Goal: Task Accomplishment & Management: Use online tool/utility

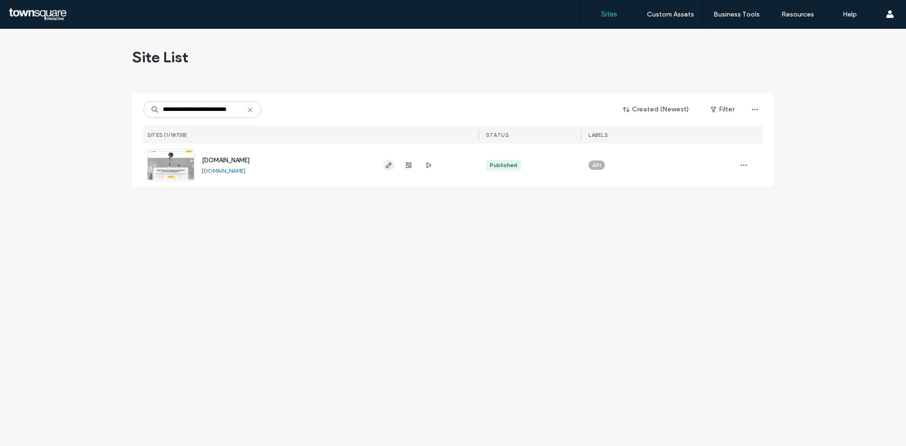
type input "**********"
click at [389, 165] on icon "button" at bounding box center [389, 165] width 8 height 8
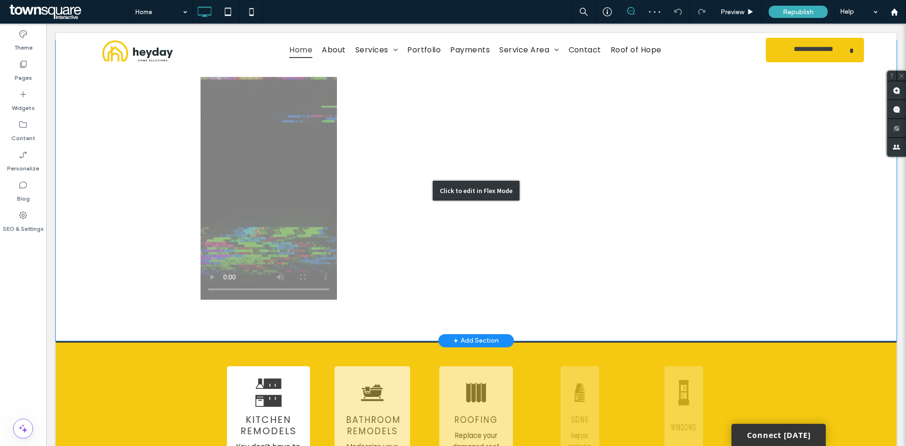
scroll to position [708, 0]
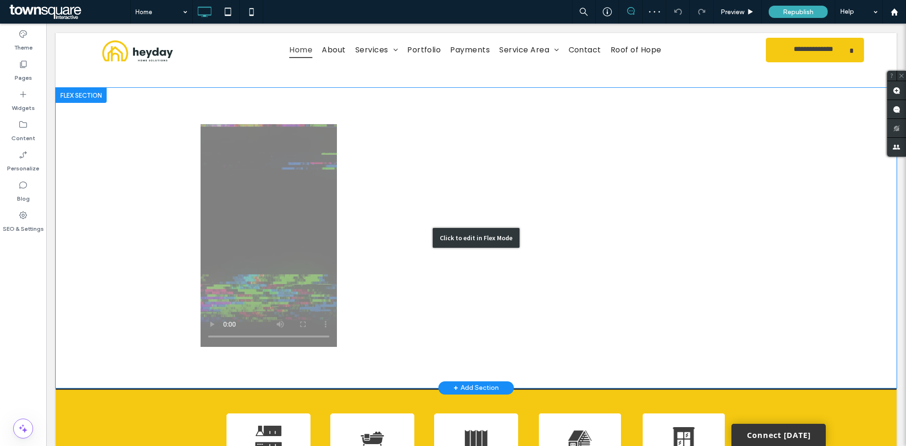
click at [462, 228] on div "Click to edit in Flex Mode" at bounding box center [476, 238] width 87 height 20
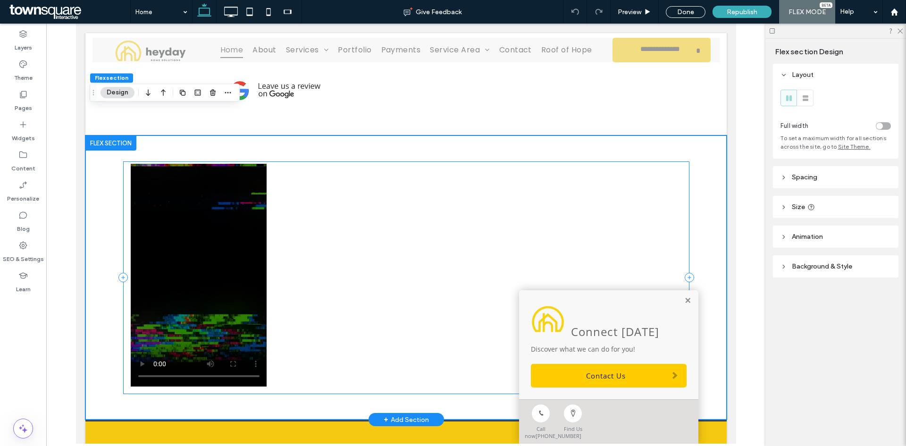
scroll to position [660, 0]
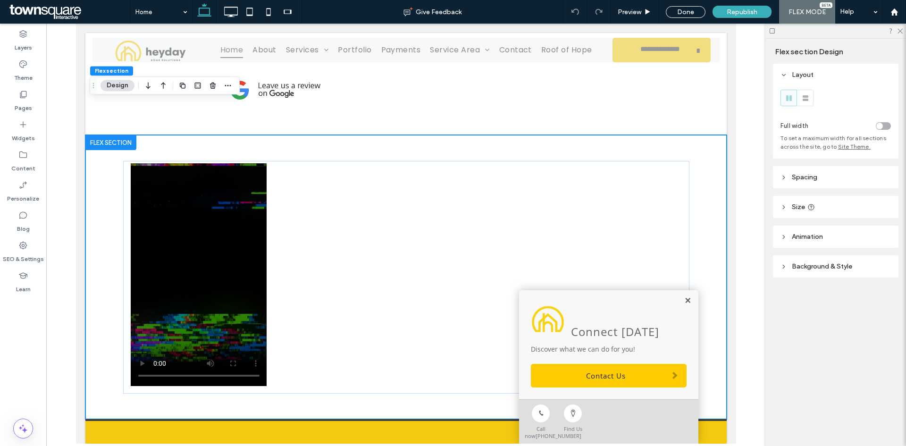
click at [684, 297] on link at bounding box center [687, 301] width 7 height 8
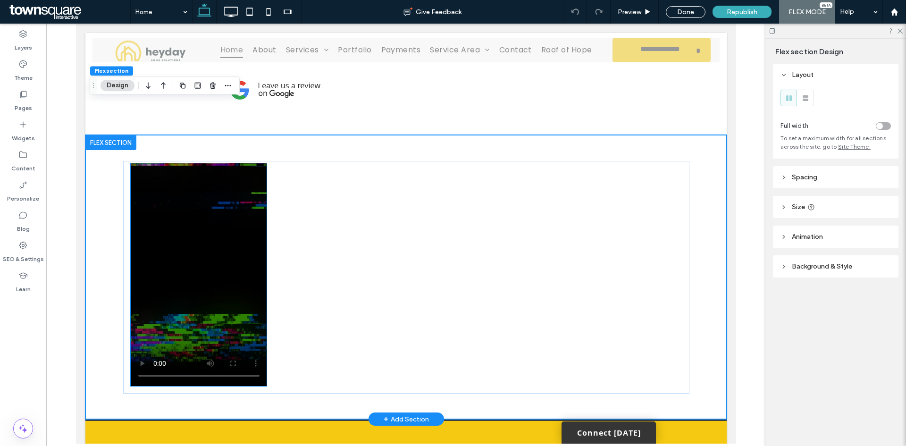
click at [254, 310] on video at bounding box center [198, 274] width 136 height 223
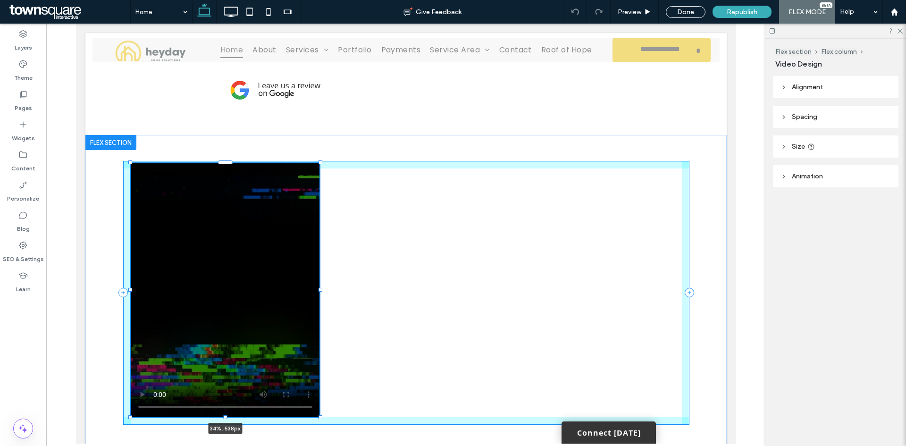
drag, startPoint x: 263, startPoint y: 351, endPoint x: 316, endPoint y: 367, distance: 55.1
click at [316, 367] on div "34% , 538px" at bounding box center [406, 292] width 566 height 315
type input "**"
type input "****"
type input "***"
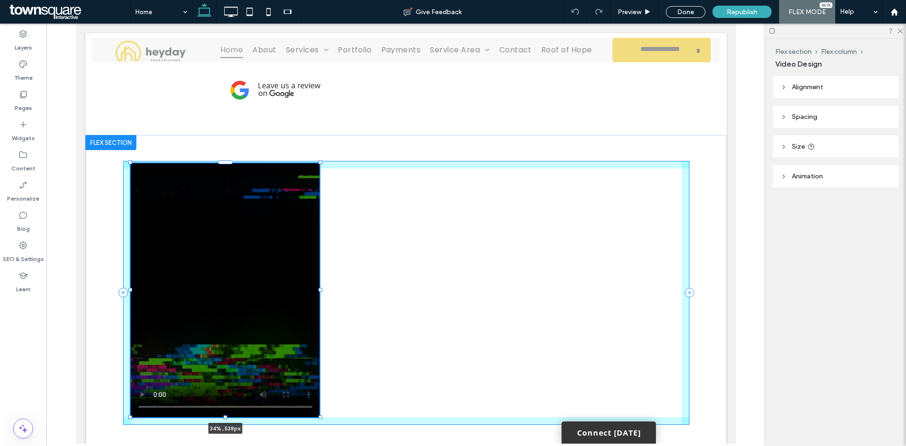
type input "***"
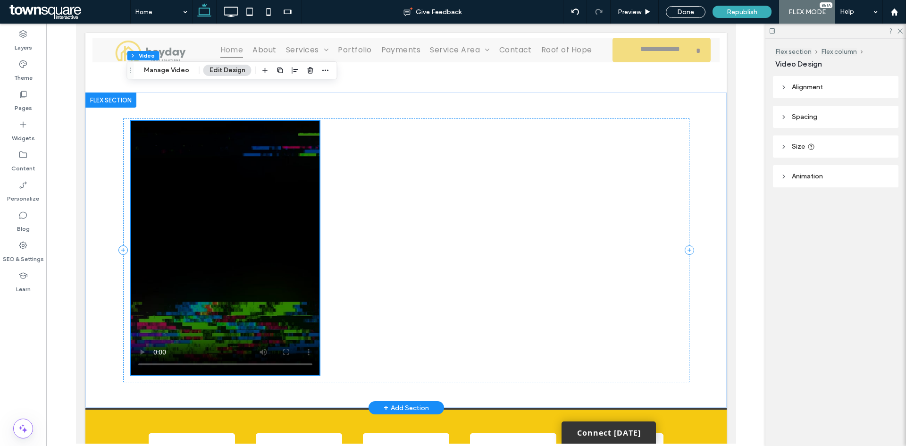
scroll to position [708, 0]
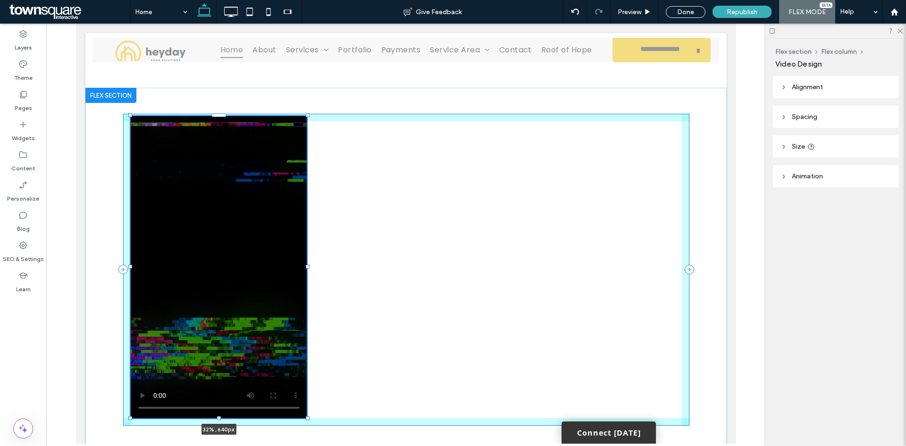
drag, startPoint x: 316, startPoint y: 335, endPoint x: 303, endPoint y: 359, distance: 27.2
click at [303, 359] on div "32% , 640px" at bounding box center [406, 269] width 566 height 363
type input "**"
type input "***"
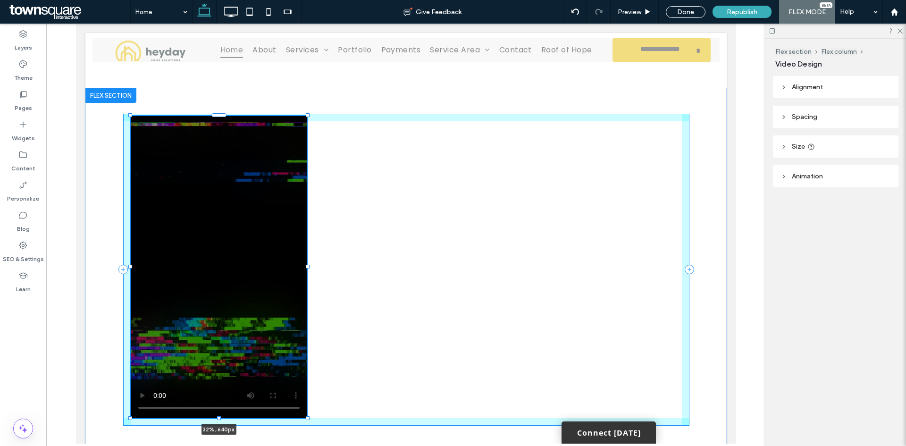
type input "***"
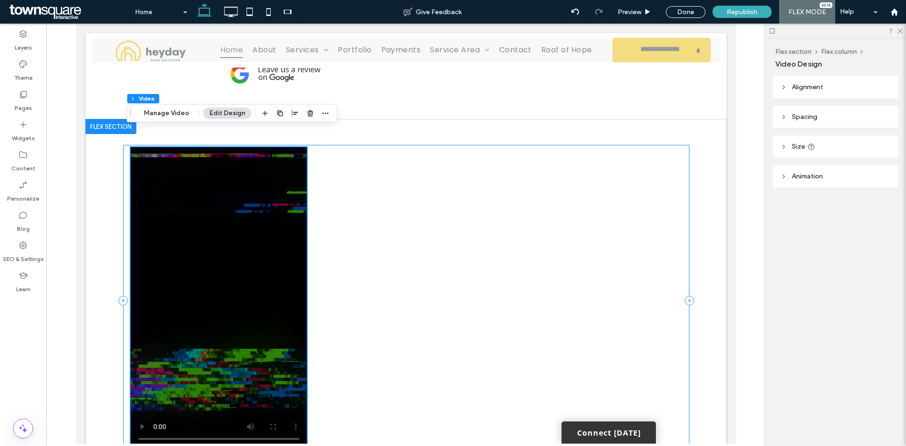
scroll to position [660, 0]
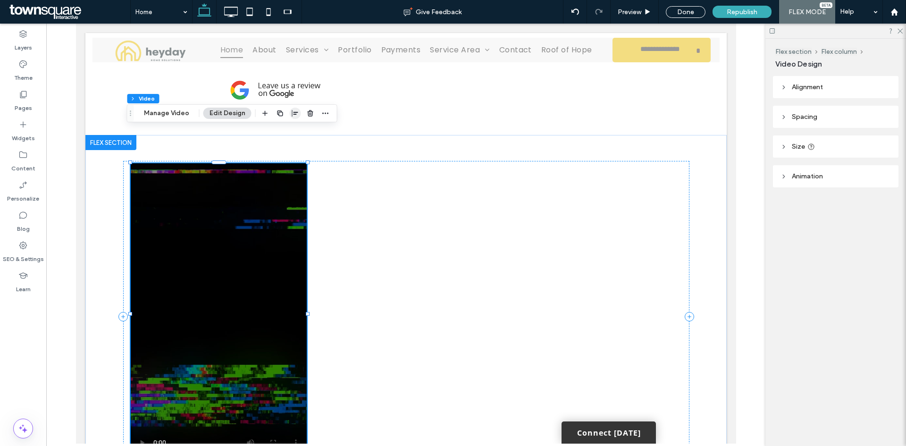
drag, startPoint x: 289, startPoint y: 122, endPoint x: 292, endPoint y: 117, distance: 5.7
click at [290, 122] on div at bounding box center [295, 113] width 11 height 17
click at [292, 116] on icon "button" at bounding box center [296, 113] width 8 height 8
click at [284, 133] on use "center" at bounding box center [285, 131] width 5 height 7
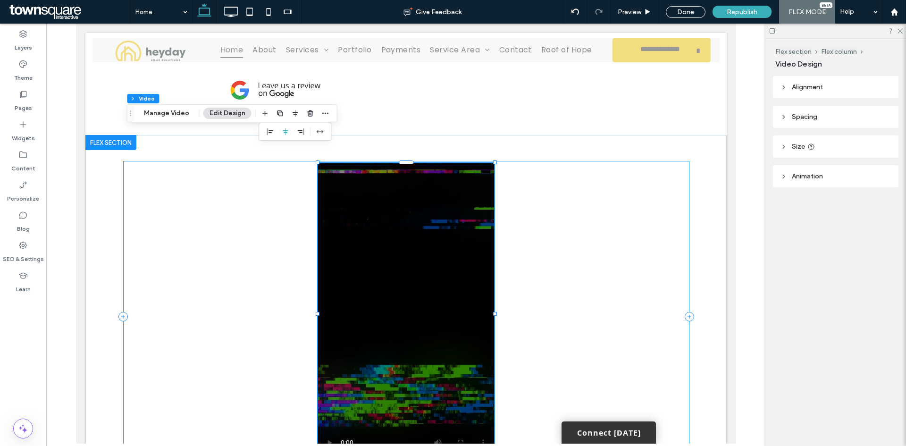
drag, startPoint x: 684, startPoint y: 284, endPoint x: 655, endPoint y: 270, distance: 32.3
click at [684, 312] on icon at bounding box center [688, 316] width 9 height 9
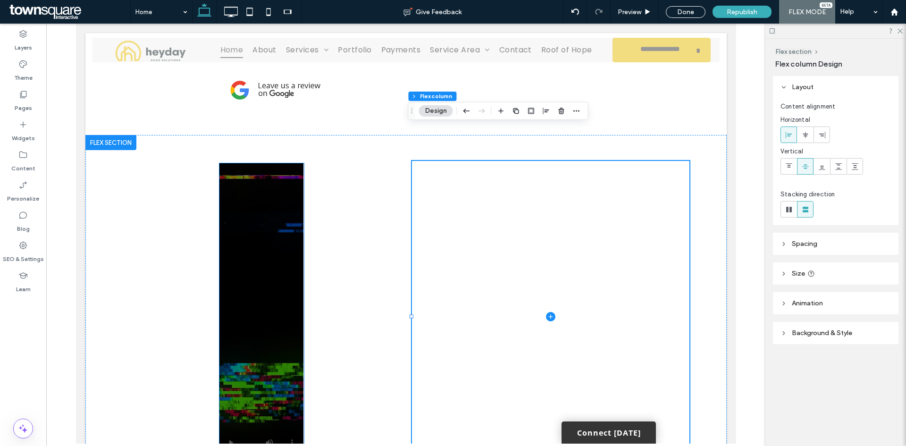
click at [257, 248] on video at bounding box center [261, 314] width 84 height 302
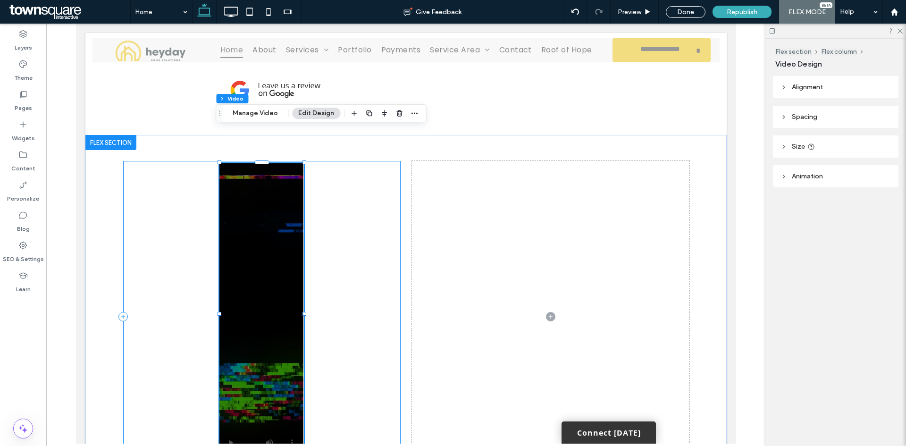
click at [300, 428] on div at bounding box center [261, 317] width 277 height 312
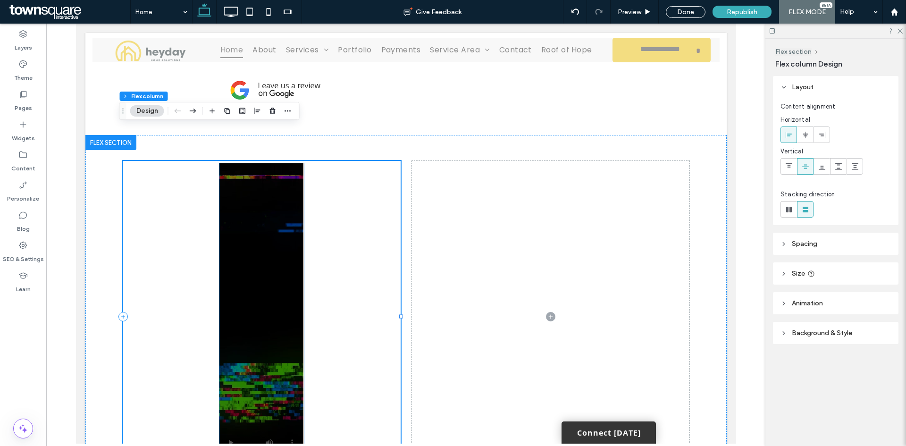
click at [291, 241] on video at bounding box center [261, 314] width 84 height 302
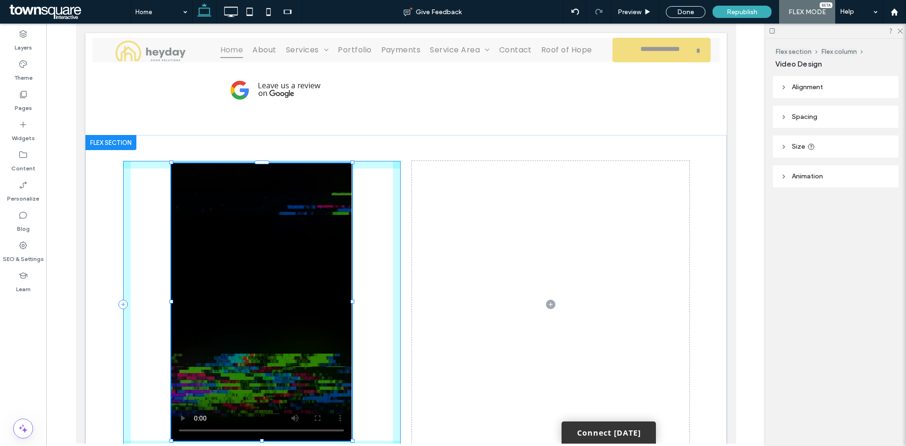
drag, startPoint x: 299, startPoint y: 127, endPoint x: 347, endPoint y: 140, distance: 49.7
click at [172, 163] on div at bounding box center [171, 163] width 0 height 0
type input "**"
type input "****"
type input "***"
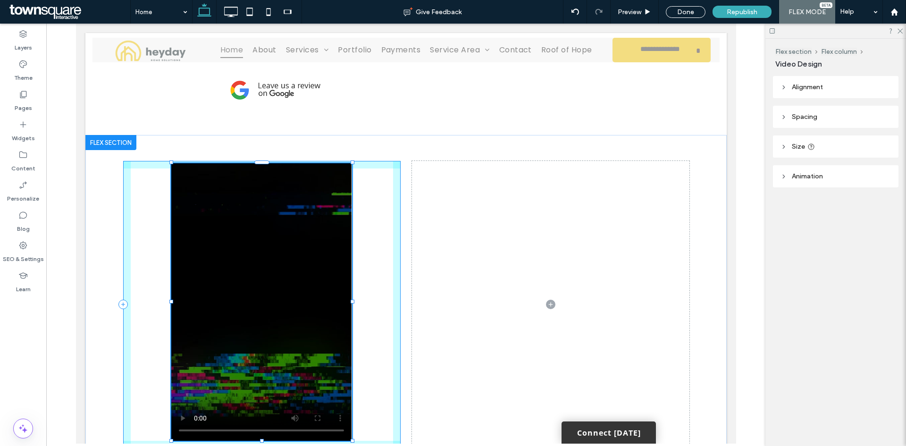
type input "***"
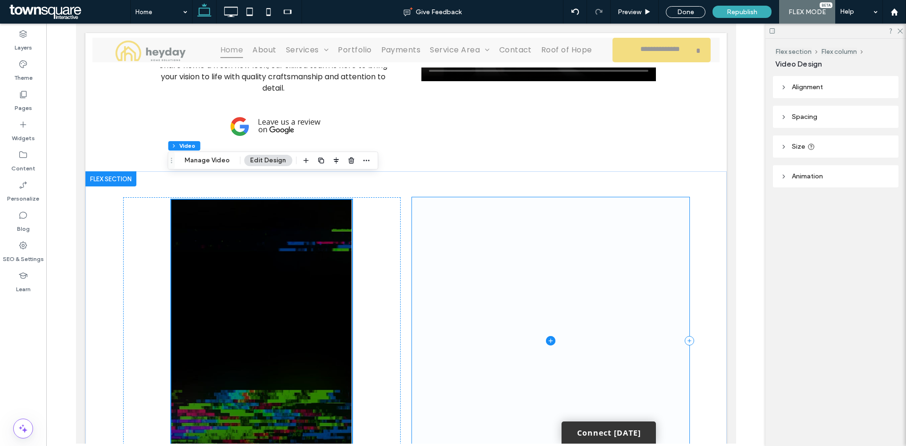
scroll to position [613, 0]
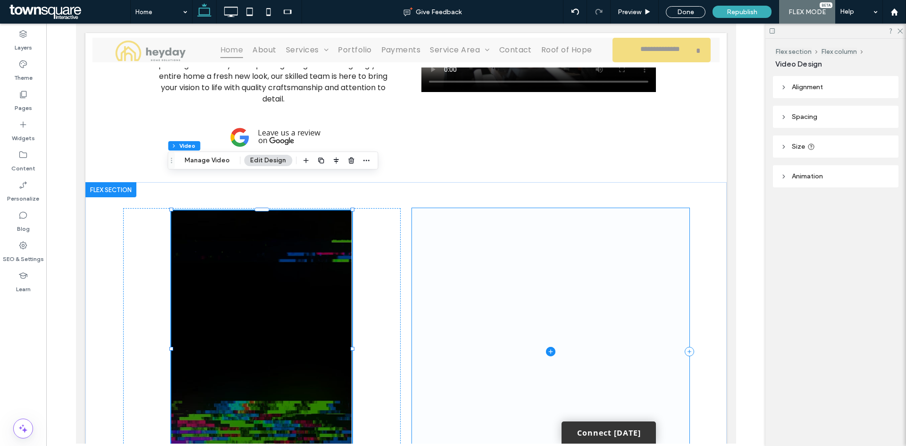
click at [471, 250] on span at bounding box center [549, 351] width 277 height 287
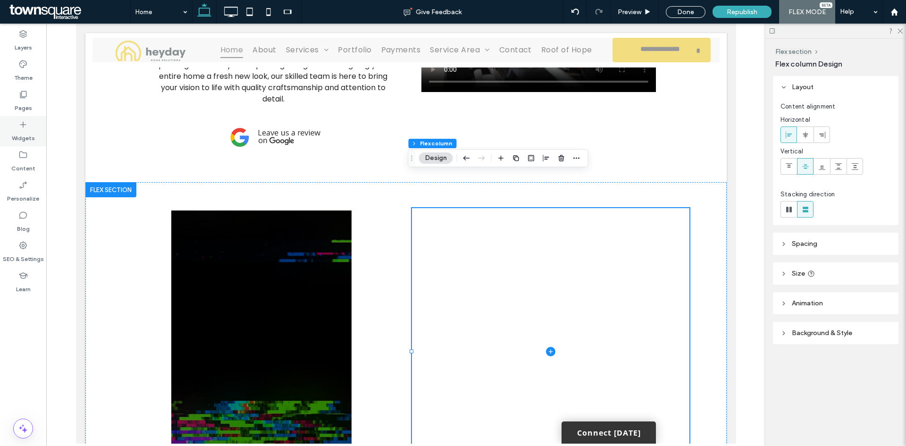
click at [17, 123] on div "Widgets" at bounding box center [23, 131] width 46 height 30
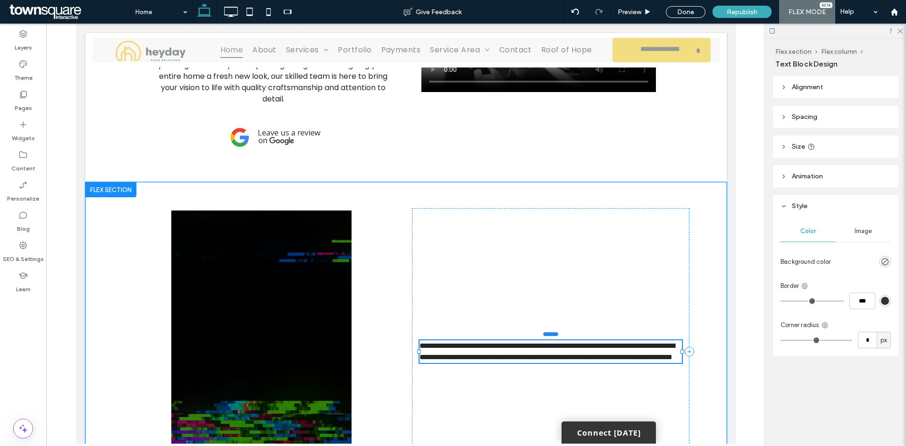
type input "*******"
type input "**"
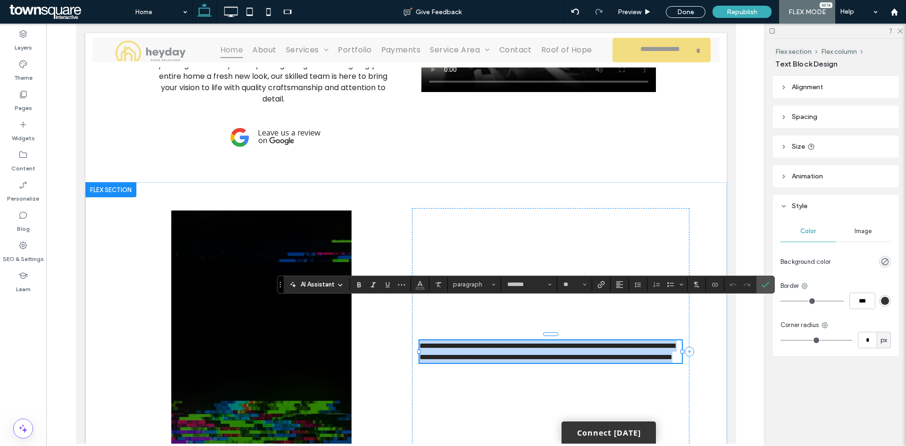
paste div
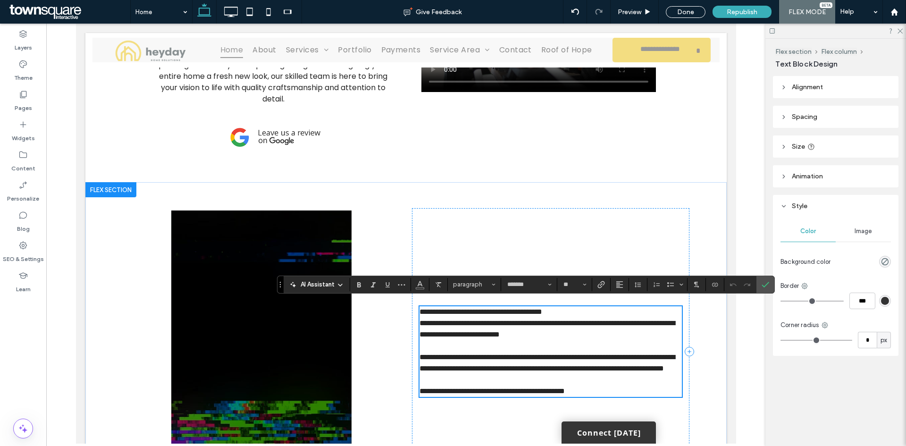
scroll to position [36, 0]
click at [767, 284] on use "Confirm" at bounding box center [765, 285] width 8 height 6
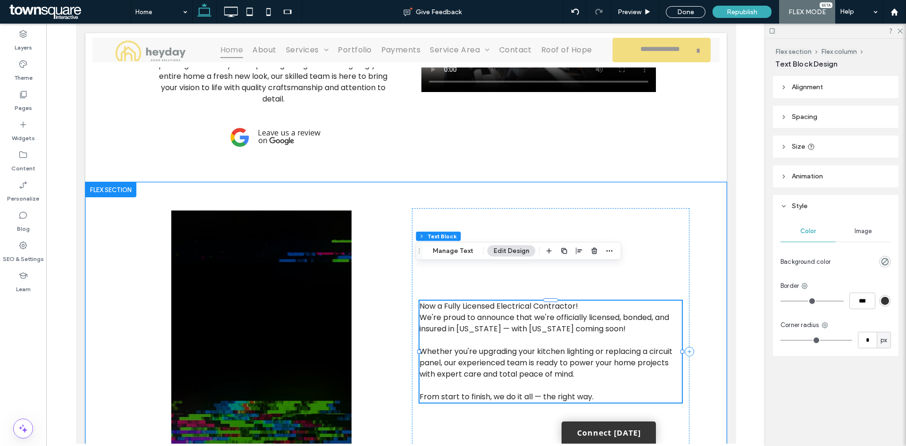
click at [576, 301] on p "Now a Fully Licensed Electrical Contractor!" at bounding box center [550, 306] width 262 height 11
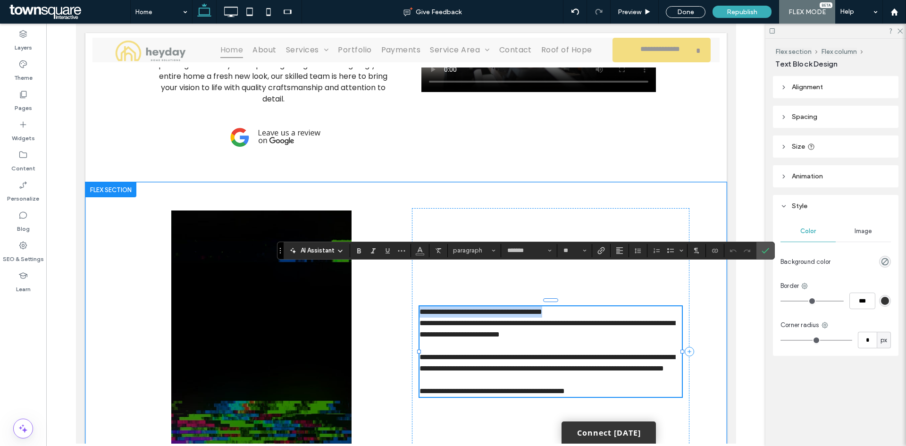
drag, startPoint x: 588, startPoint y: 273, endPoint x: 428, endPoint y: 273, distance: 159.9
click at [419, 306] on p "**********" at bounding box center [550, 311] width 262 height 11
copy span "**********"
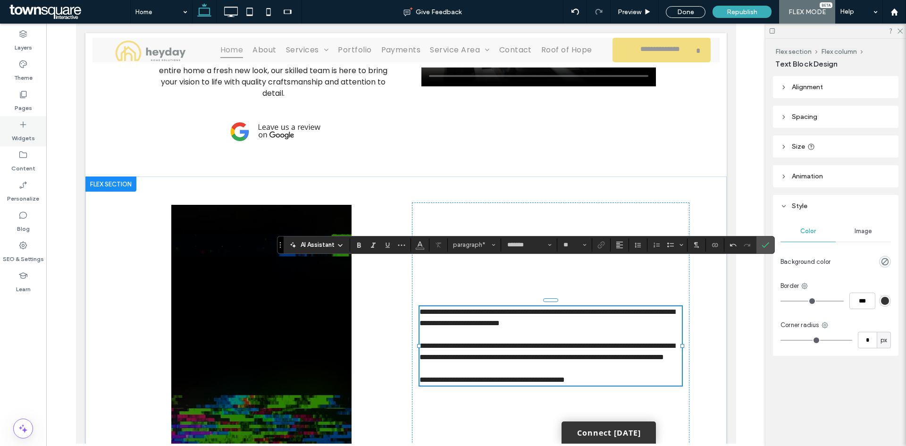
click at [25, 127] on icon at bounding box center [22, 124] width 9 height 9
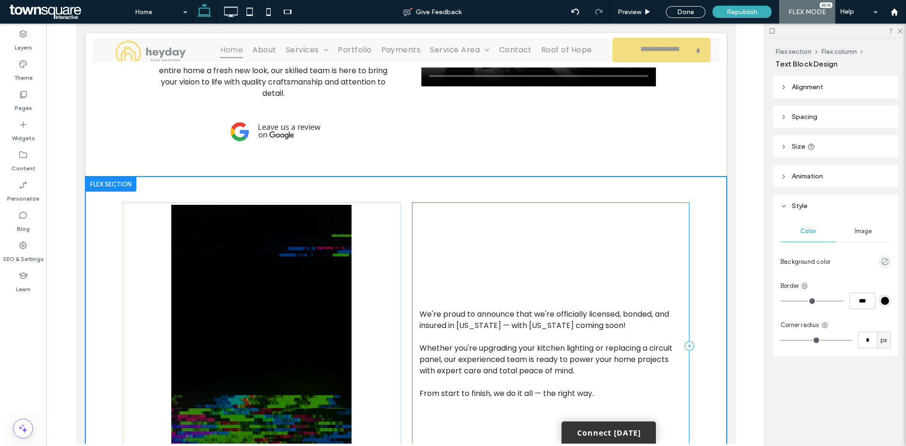
type input "*******"
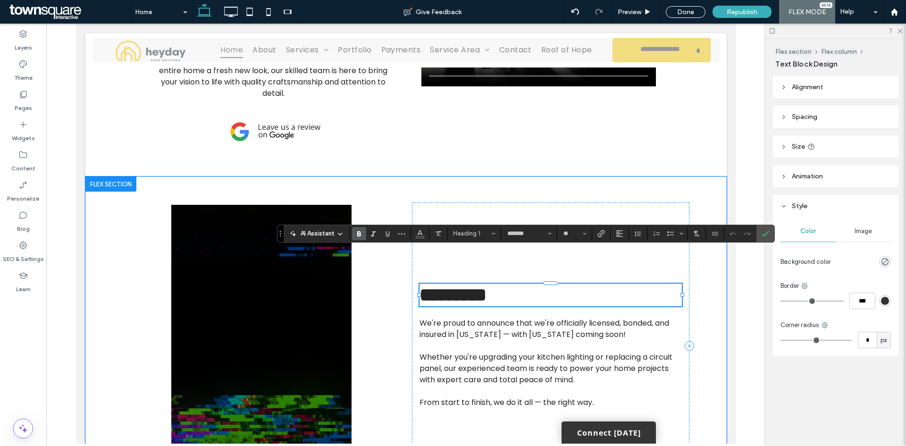
paste div
type input "**"
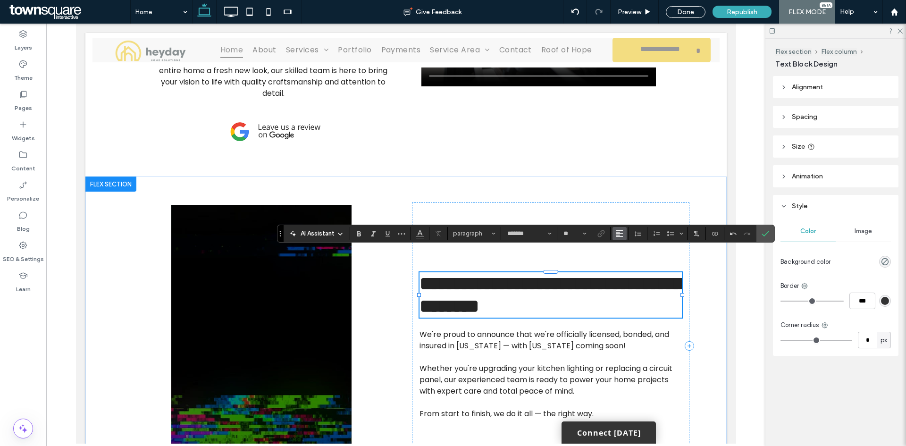
click at [622, 235] on icon "Alignment" at bounding box center [620, 234] width 8 height 8
click at [630, 264] on icon "ui.textEditor.alignment.center" at bounding box center [627, 263] width 8 height 8
type input "**"
click at [767, 233] on use "Confirm" at bounding box center [765, 234] width 8 height 6
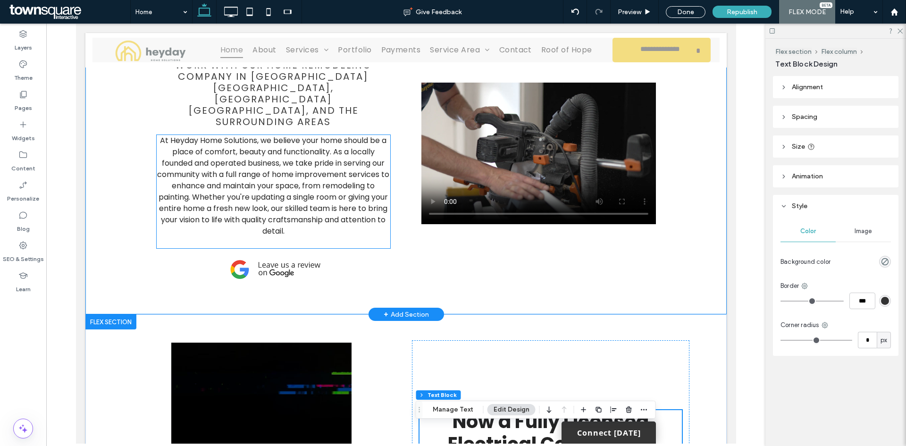
scroll to position [619, 0]
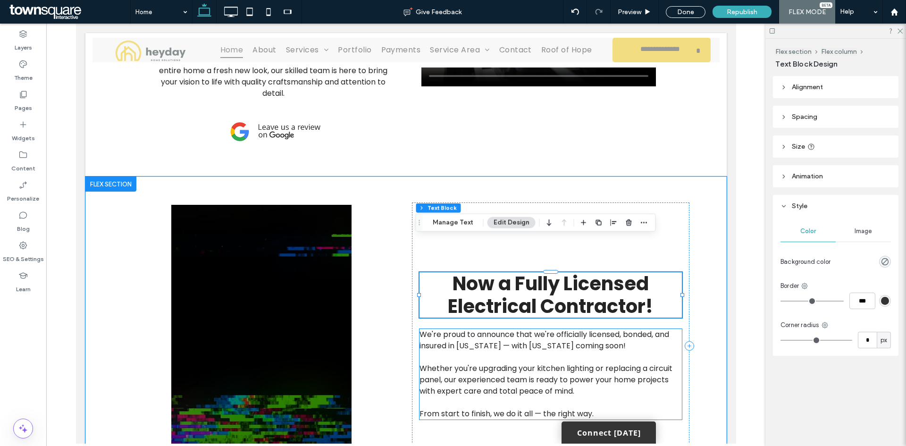
click at [486, 363] on span "Whether you're upgrading your kitchen lighting or replacing a circuit panel, ou…" at bounding box center [545, 379] width 253 height 33
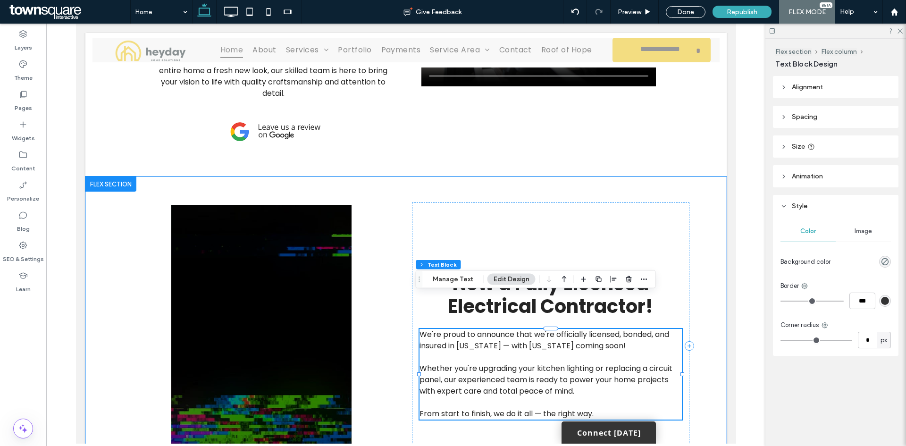
click at [550, 363] on span "Whether you're upgrading your kitchen lighting or replacing a circuit panel, ou…" at bounding box center [545, 379] width 253 height 33
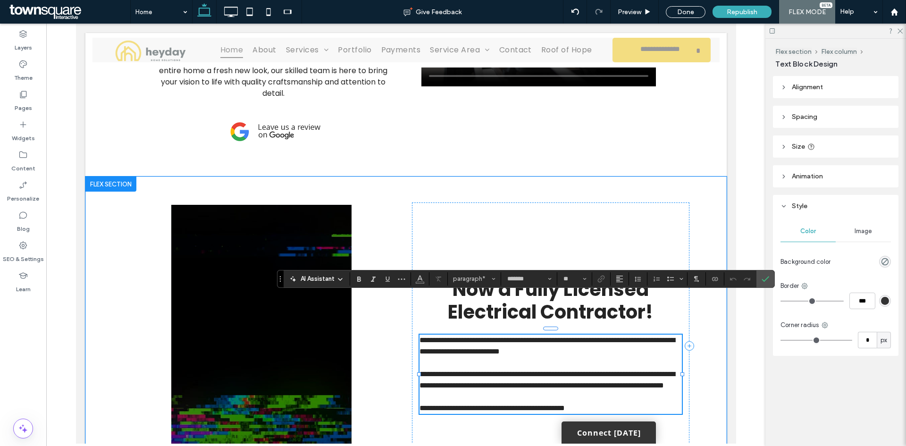
click at [587, 370] on span "**********" at bounding box center [546, 379] width 255 height 18
click at [618, 402] on p "**********" at bounding box center [550, 407] width 262 height 11
drag, startPoint x: 617, startPoint y: 379, endPoint x: 418, endPoint y: 301, distance: 214.2
click at [419, 334] on div "**********" at bounding box center [550, 373] width 262 height 79
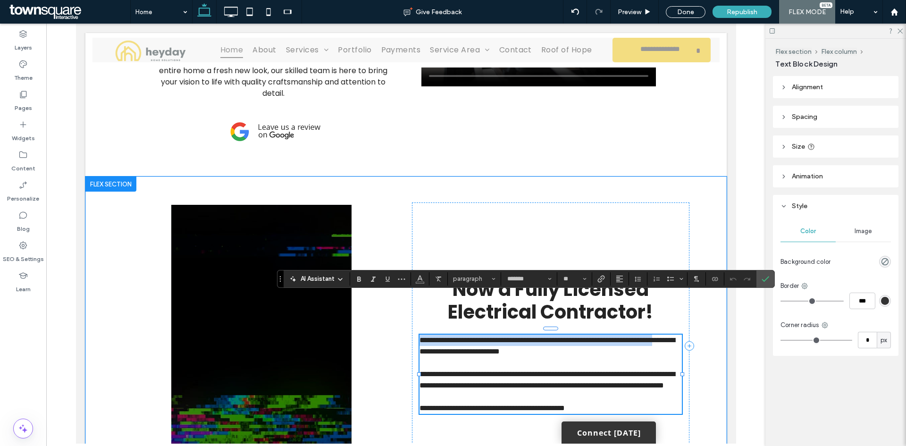
click at [429, 336] on span "**********" at bounding box center [546, 345] width 255 height 18
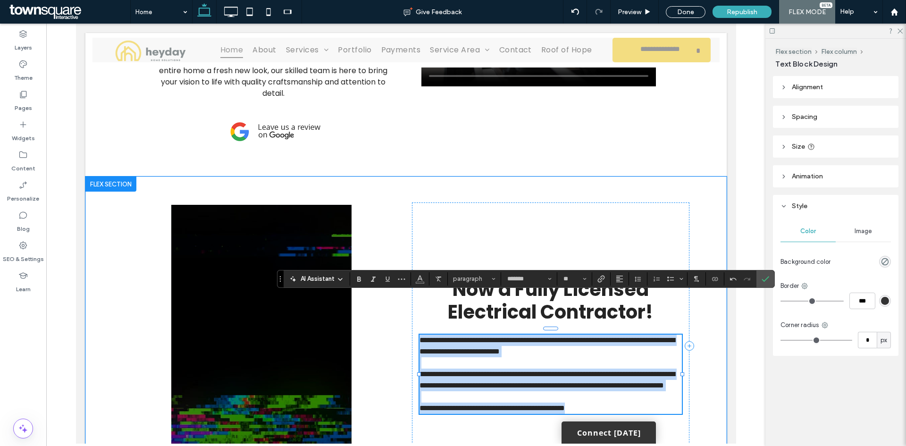
drag, startPoint x: 417, startPoint y: 303, endPoint x: 626, endPoint y: 379, distance: 222.8
click at [626, 379] on div "**********" at bounding box center [550, 373] width 262 height 79
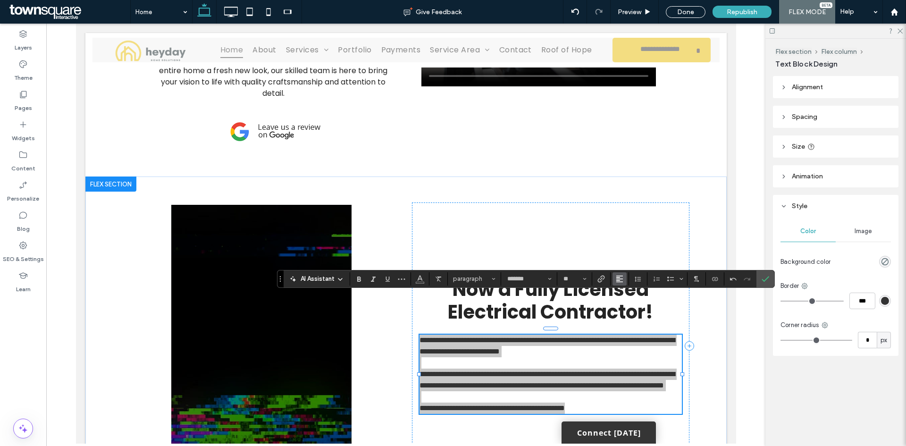
click at [616, 277] on icon "Alignment" at bounding box center [620, 279] width 8 height 8
click at [622, 234] on label "ui.textEditor.alignment.center" at bounding box center [628, 236] width 33 height 14
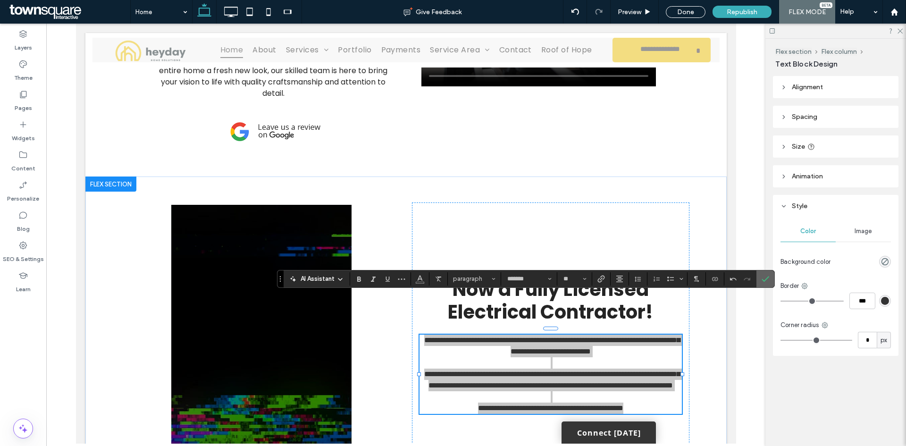
click at [768, 278] on icon "Confirm" at bounding box center [765, 279] width 8 height 8
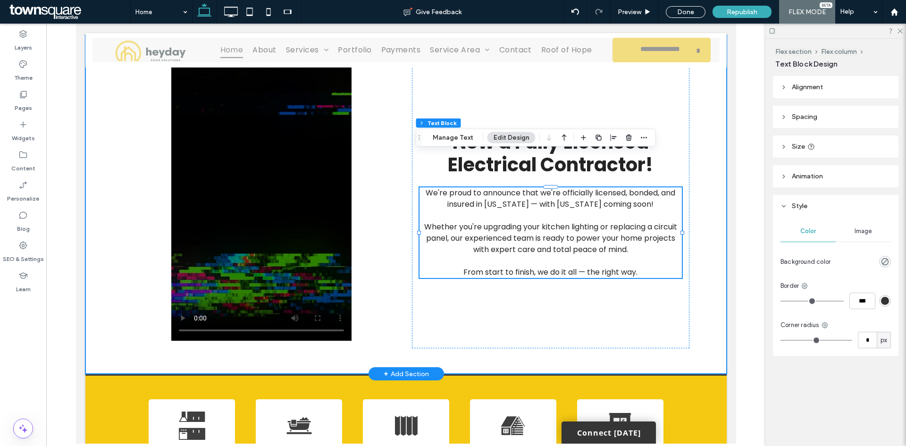
click at [715, 306] on div "Now a Fully Licensed Electrical Contractor! We're proud to announce that we're …" at bounding box center [405, 204] width 641 height 339
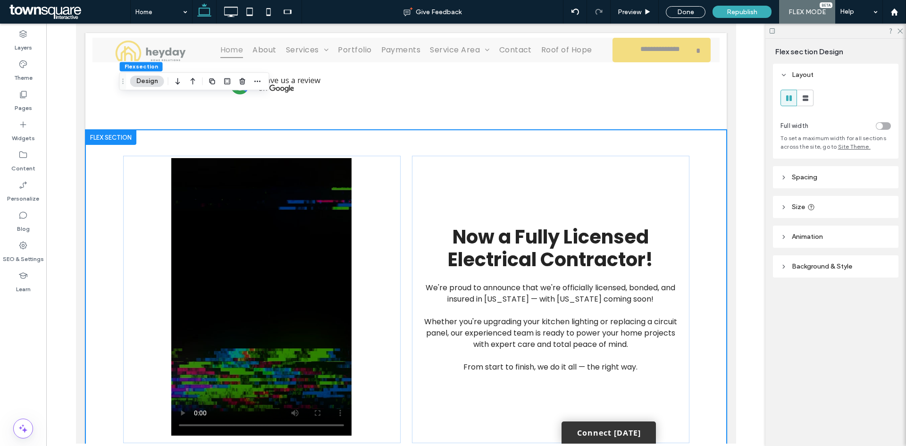
scroll to position [666, 0]
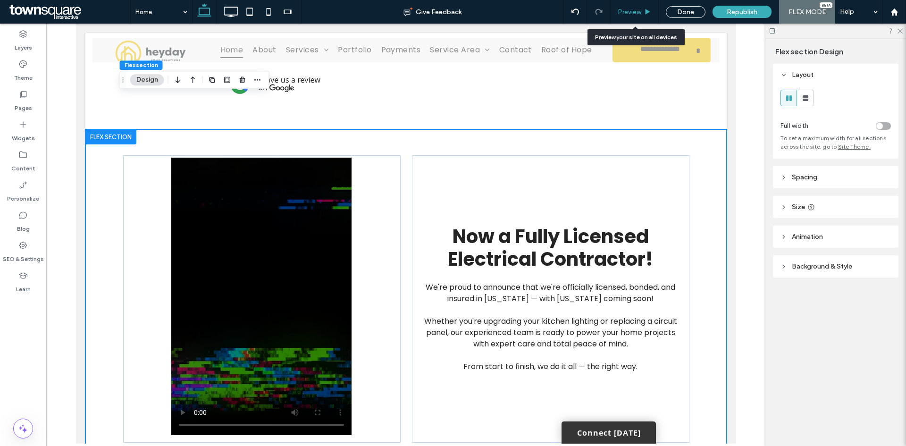
click at [630, 12] on span "Preview" at bounding box center [630, 12] width 24 height 8
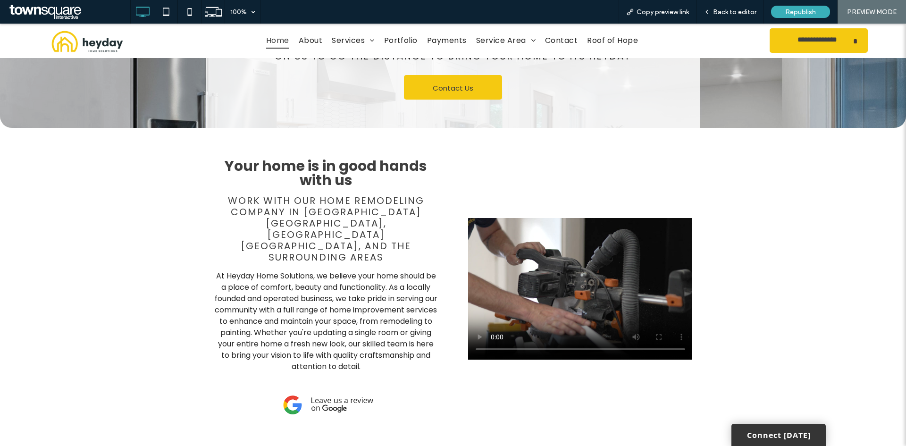
scroll to position [336, 0]
click at [723, 10] on span "Back to editor" at bounding box center [734, 12] width 43 height 8
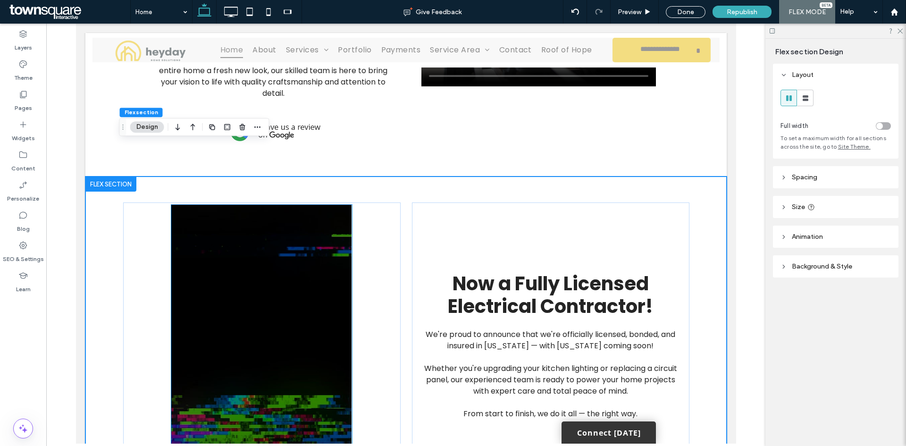
click at [309, 274] on video at bounding box center [261, 343] width 180 height 277
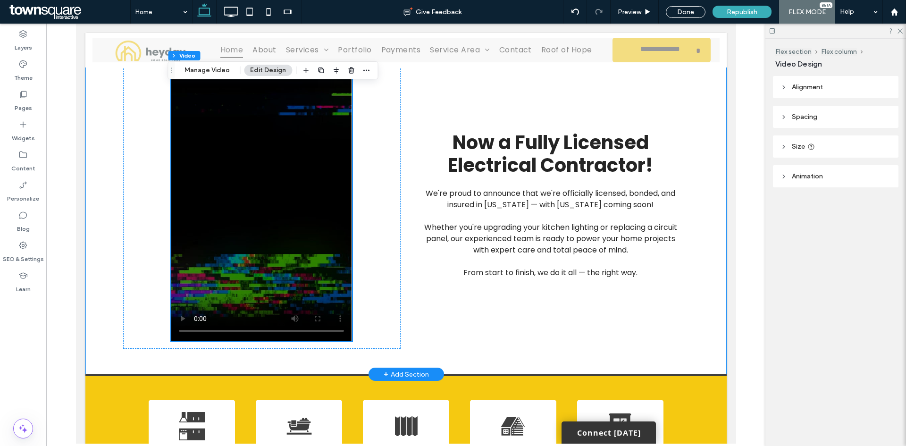
scroll to position [760, 0]
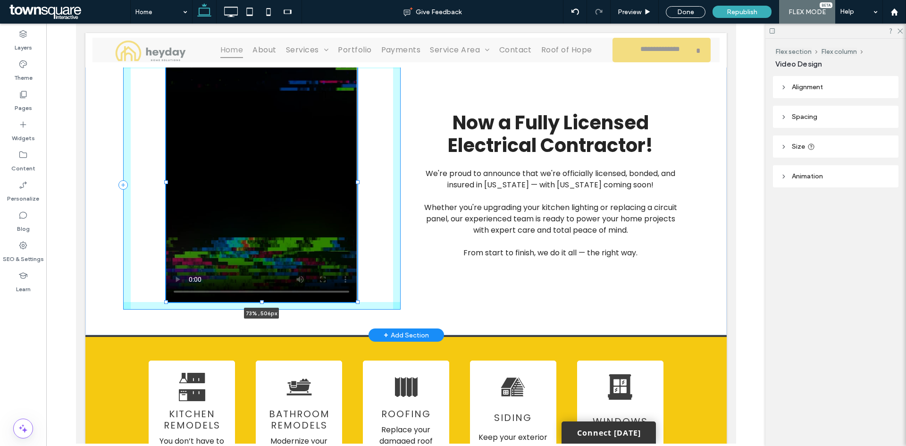
drag, startPoint x: 347, startPoint y: 307, endPoint x: 358, endPoint y: 281, distance: 28.7
click at [358, 281] on div "73% , 506px Now a Fully Licensed Electrical Contractor! We're proud to announce…" at bounding box center [406, 185] width 566 height 300
type input "**"
type input "****"
type input "***"
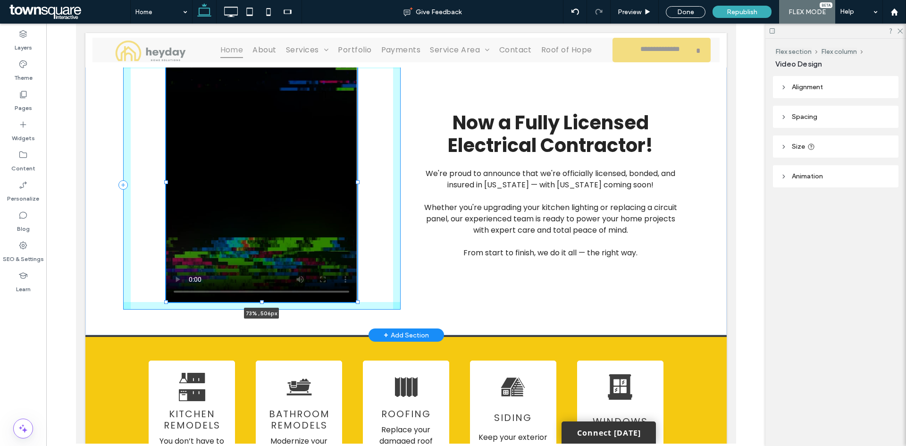
type input "***"
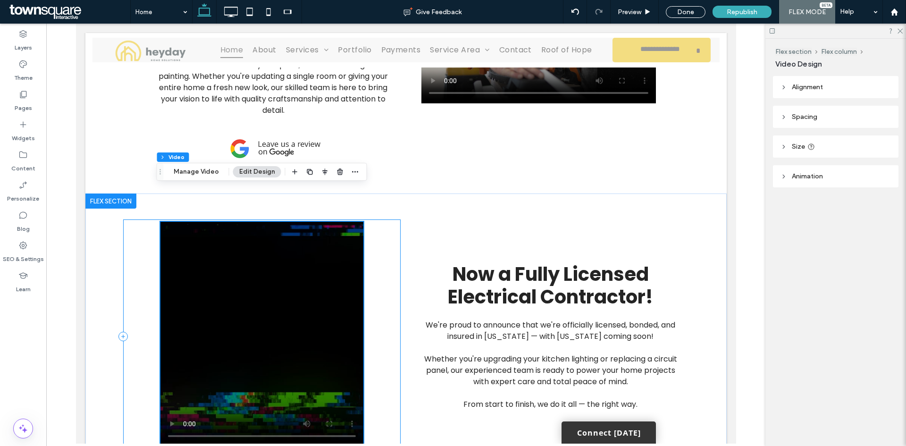
scroll to position [619, 0]
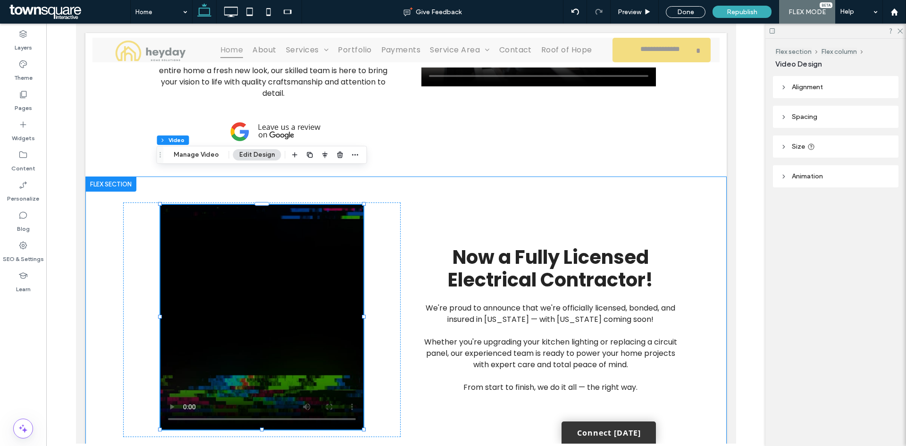
drag, startPoint x: 361, startPoint y: 397, endPoint x: 354, endPoint y: 401, distance: 8.4
click at [349, 408] on div "77% , 476px Now a Fully Licensed Electrical Contractor! We're proud to announce…" at bounding box center [406, 319] width 566 height 286
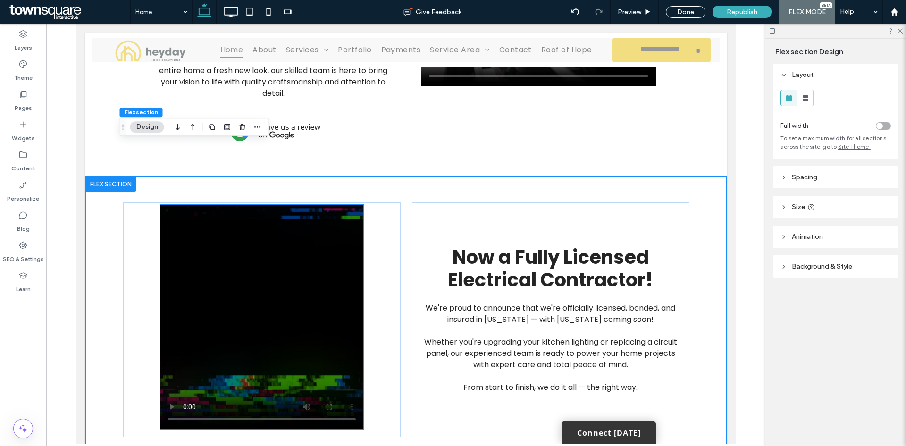
drag, startPoint x: 334, startPoint y: 313, endPoint x: 357, endPoint y: 328, distance: 27.6
click at [334, 314] on video at bounding box center [261, 317] width 203 height 225
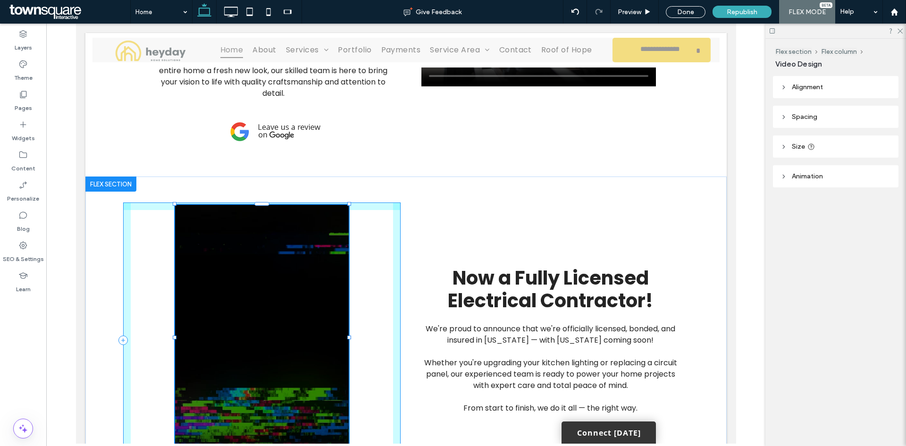
drag, startPoint x: 360, startPoint y: 396, endPoint x: 345, endPoint y: 417, distance: 25.4
click at [345, 417] on div "66% , 564px Now a Fully Licensed Electrical Contractor! We're proud to announce…" at bounding box center [406, 339] width 566 height 327
type input "**"
type input "****"
type input "***"
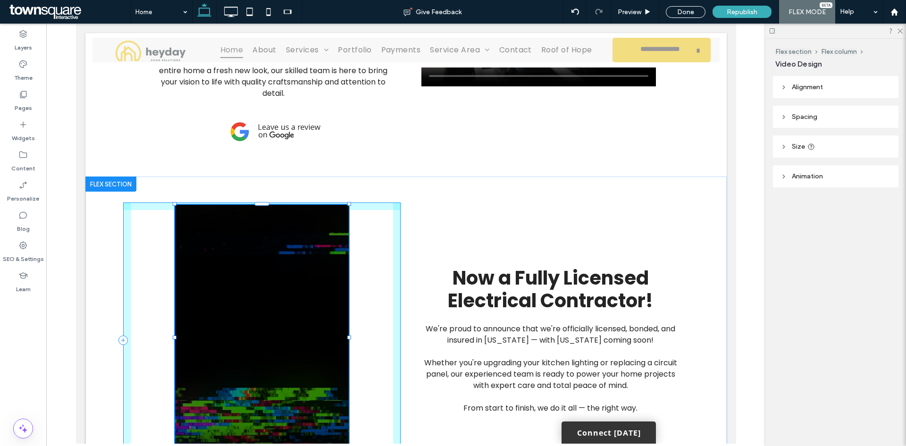
type input "***"
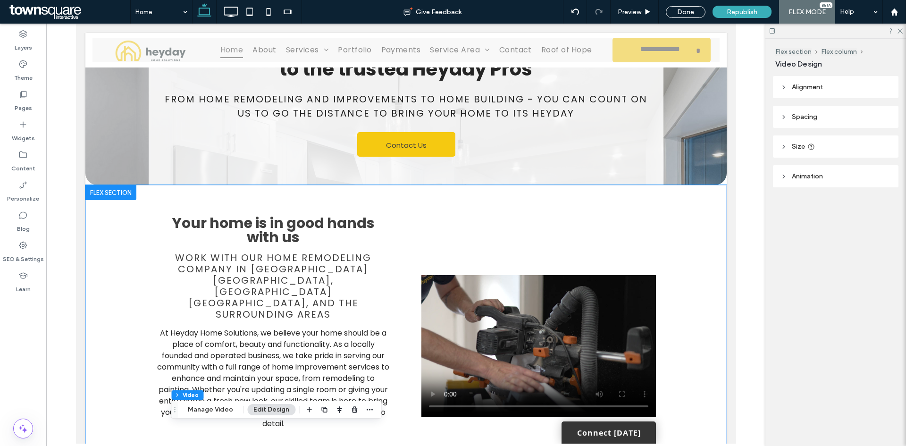
click at [123, 254] on div "Your home is in good hands with us Work with our home remodeling company in [GE…" at bounding box center [406, 346] width 566 height 322
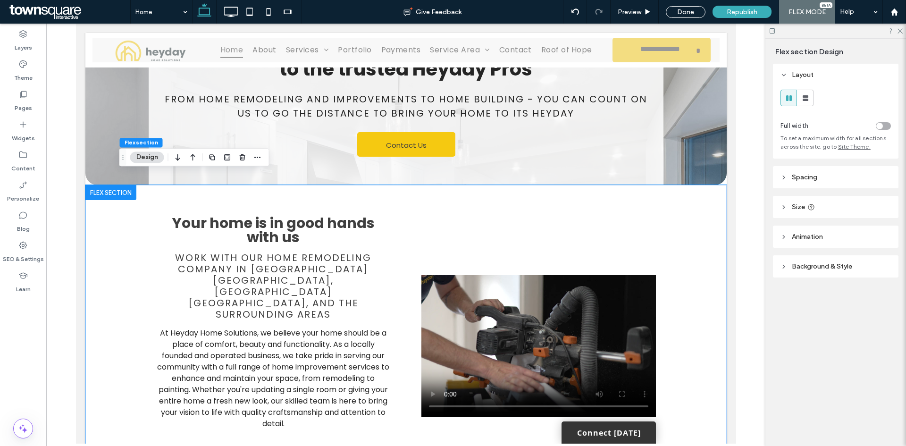
scroll to position [318, 0]
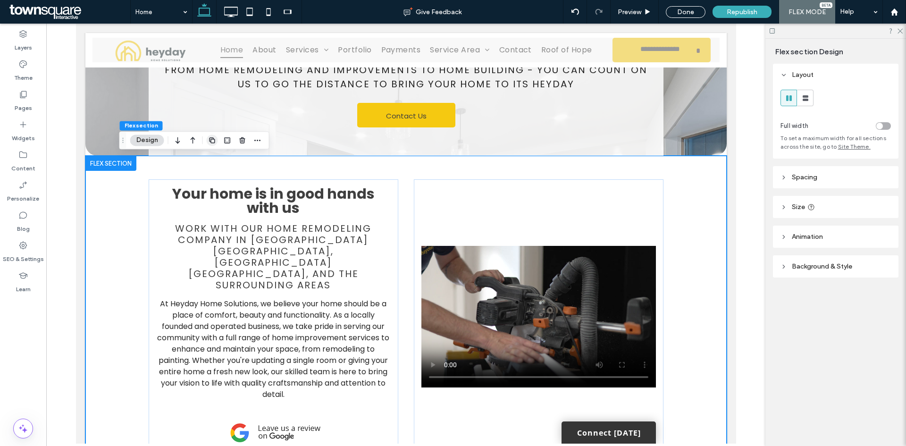
click at [213, 142] on use "button" at bounding box center [212, 140] width 6 height 6
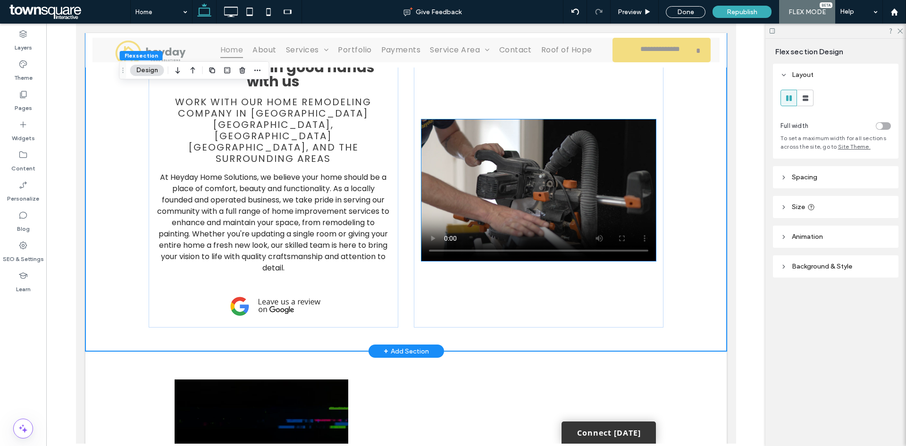
scroll to position [672, 0]
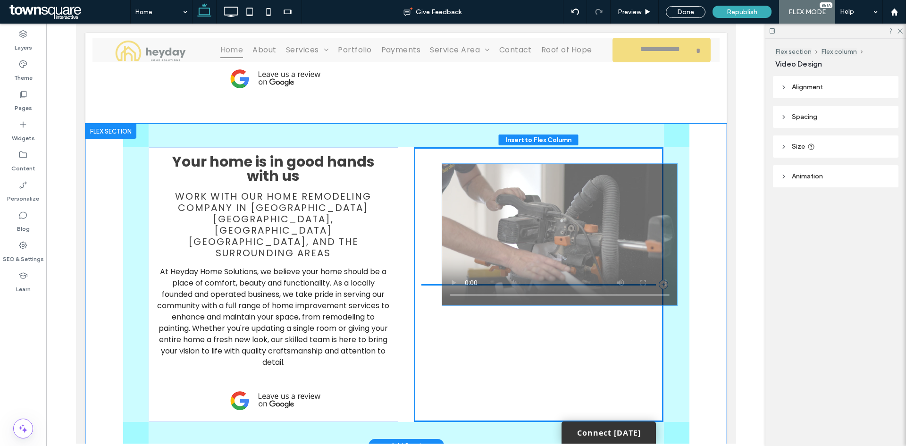
drag, startPoint x: 533, startPoint y: 214, endPoint x: 558, endPoint y: 215, distance: 24.5
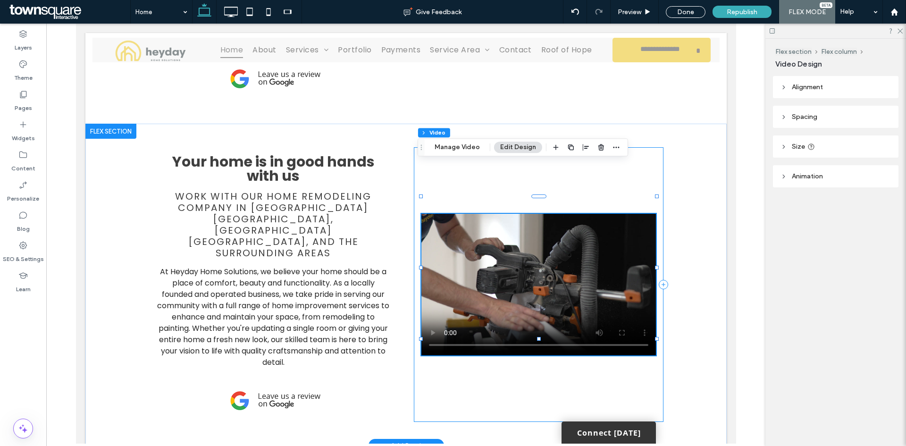
click at [608, 147] on div at bounding box center [538, 284] width 250 height 275
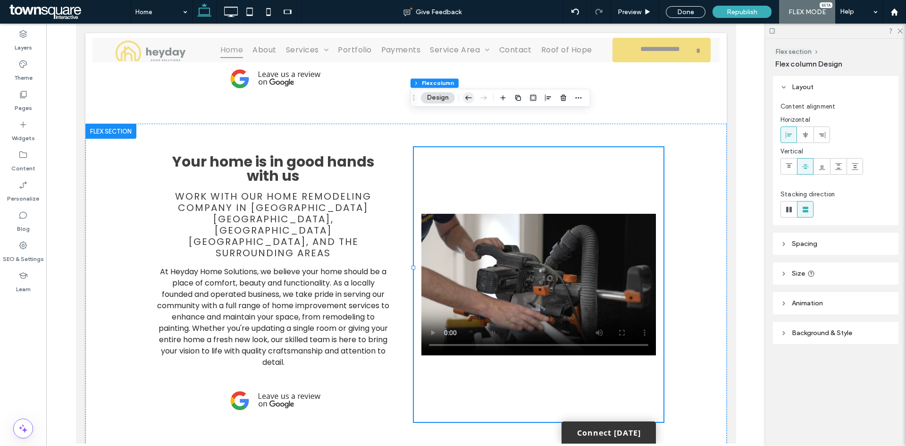
click at [467, 93] on icon "button" at bounding box center [468, 97] width 11 height 17
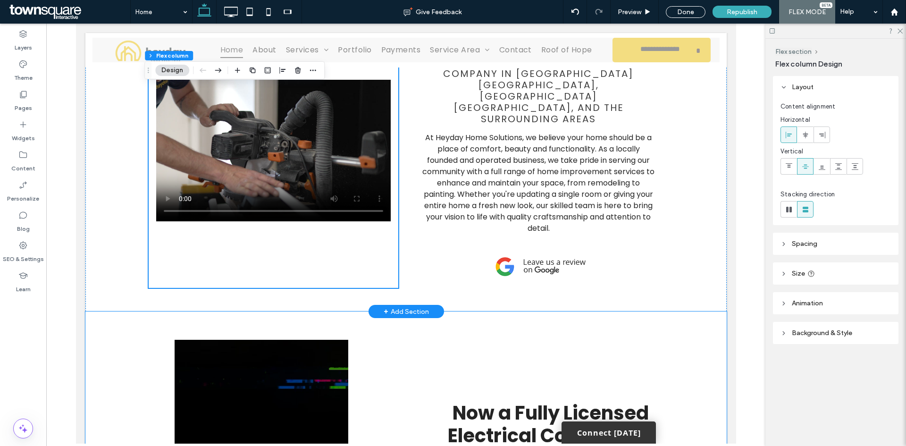
scroll to position [719, 0]
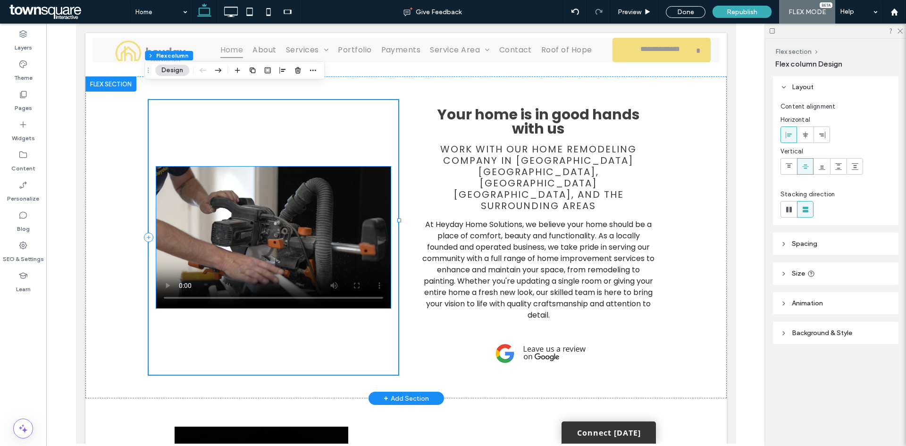
click at [290, 201] on video at bounding box center [273, 238] width 234 height 142
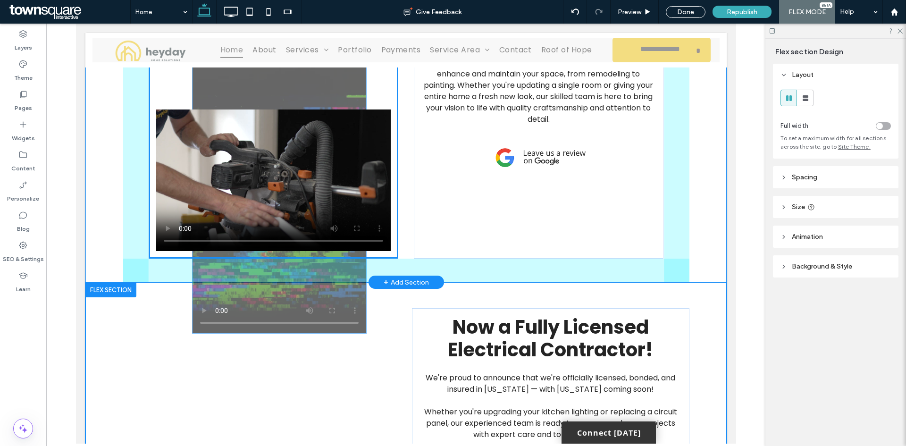
drag, startPoint x: 251, startPoint y: 413, endPoint x: 272, endPoint y: 122, distance: 291.8
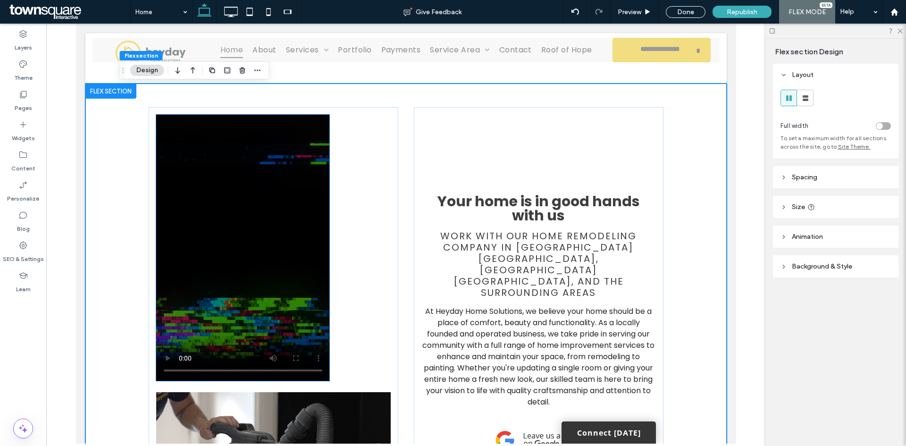
scroll to position [948, 0]
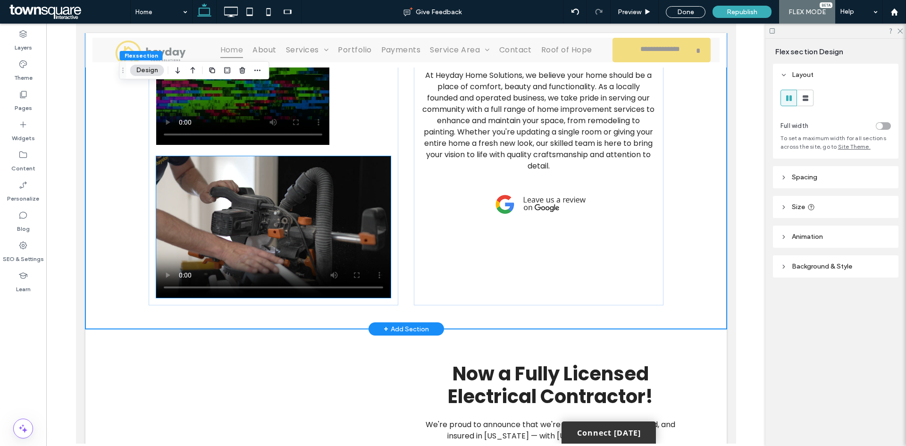
click at [340, 192] on video at bounding box center [273, 227] width 234 height 142
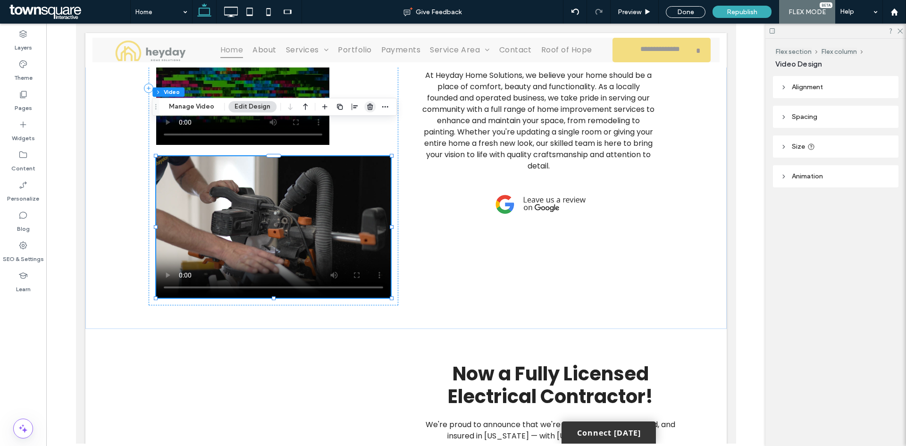
click at [367, 109] on icon "button" at bounding box center [370, 107] width 8 height 8
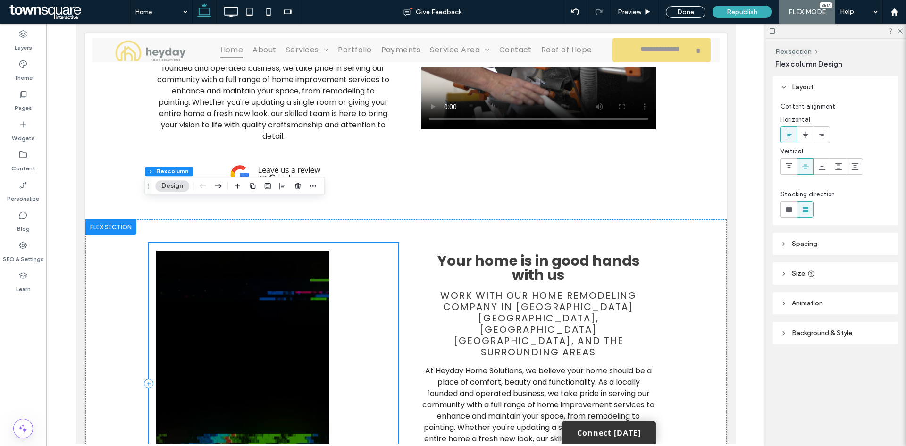
scroll to position [570, 0]
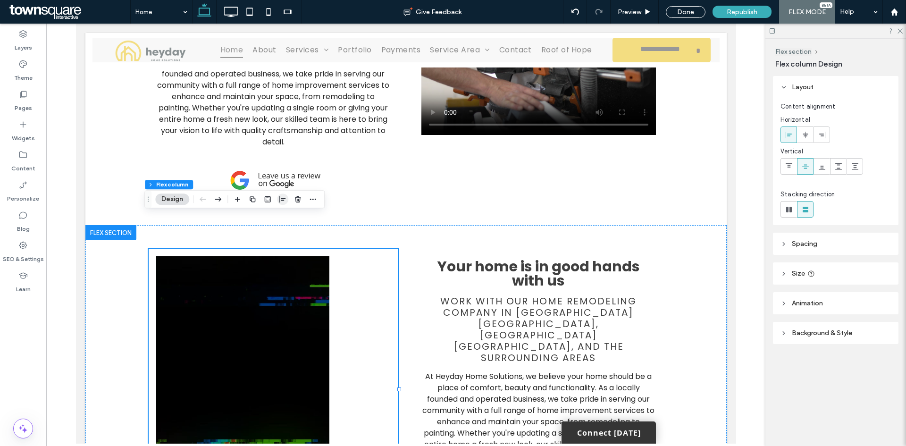
click at [281, 200] on use "button" at bounding box center [282, 199] width 6 height 7
click at [283, 220] on use "center" at bounding box center [282, 217] width 5 height 7
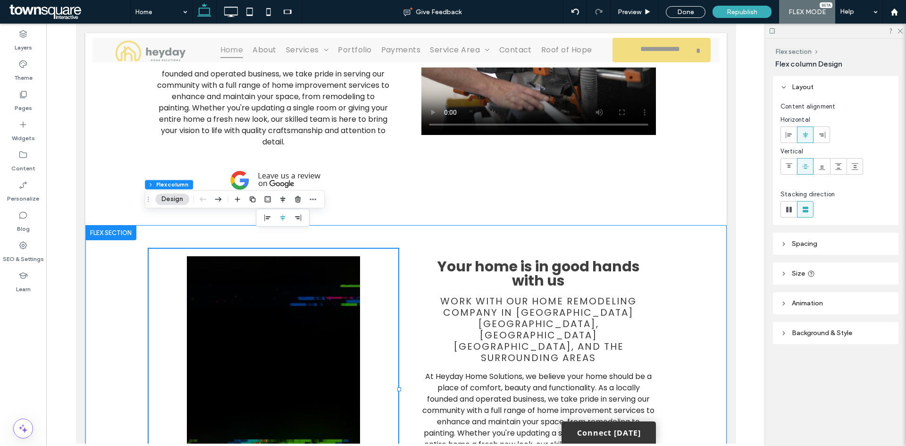
click at [126, 265] on div "Your home is in good hands with us Work with our home remodeling company in [GE…" at bounding box center [406, 389] width 566 height 328
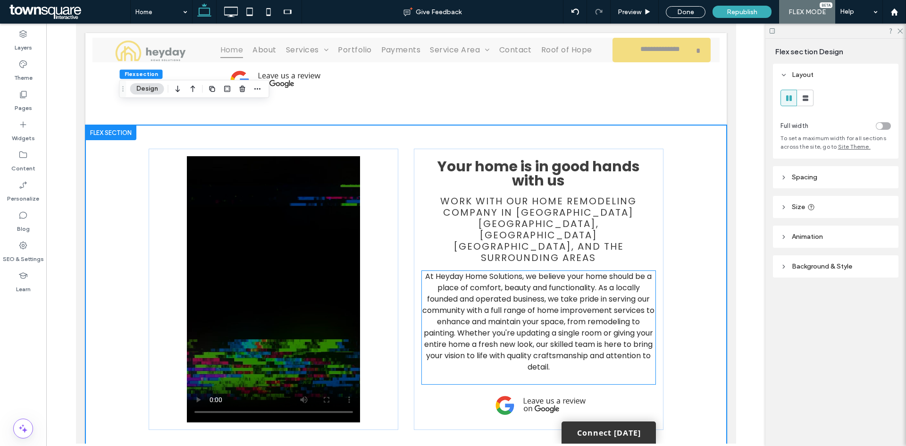
scroll to position [618, 0]
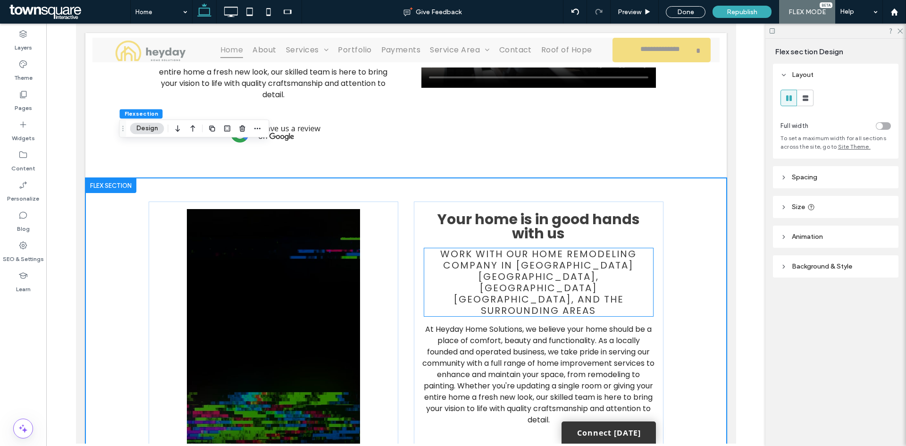
click at [534, 251] on span "Work with our home remodeling company in [GEOGRAPHIC_DATA] [GEOGRAPHIC_DATA], […" at bounding box center [538, 282] width 196 height 70
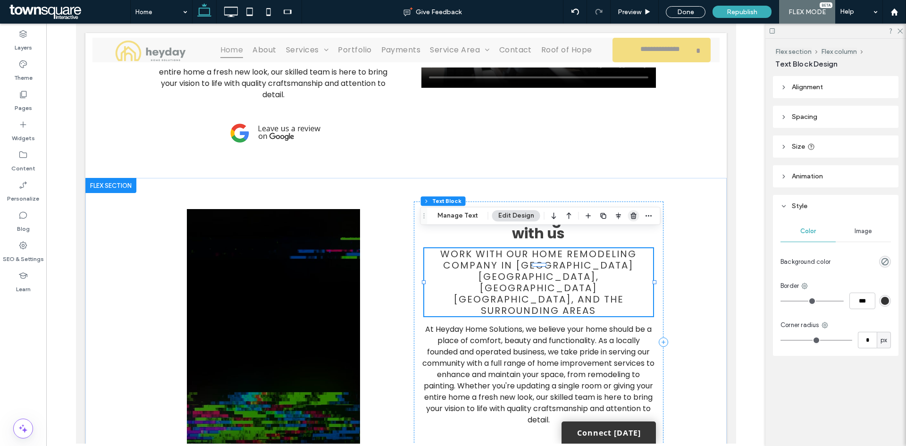
click at [630, 216] on use "button" at bounding box center [633, 216] width 6 height 6
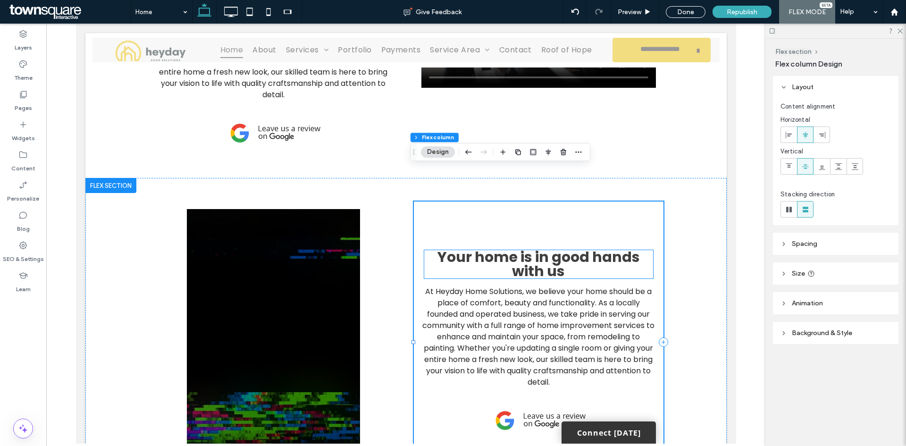
click at [526, 247] on span "Your home is in good hands with us" at bounding box center [538, 264] width 202 height 34
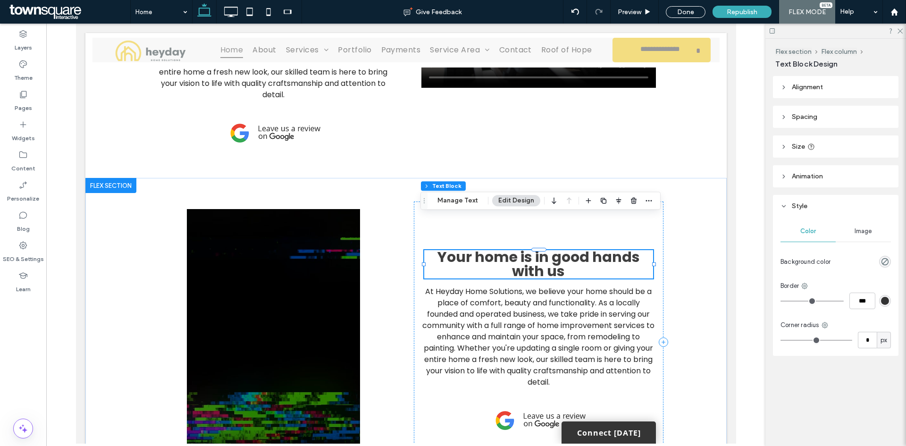
click at [524, 247] on span "Your home is in good hands with us" at bounding box center [538, 264] width 202 height 34
type input "*******"
type input "**"
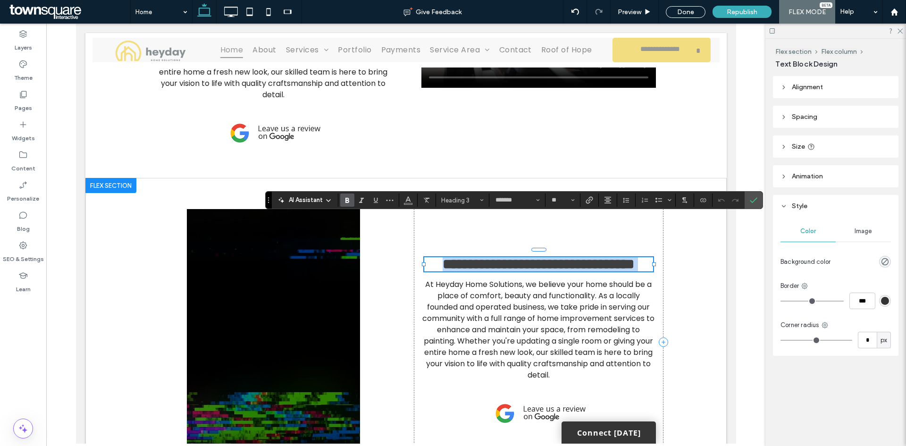
paste div
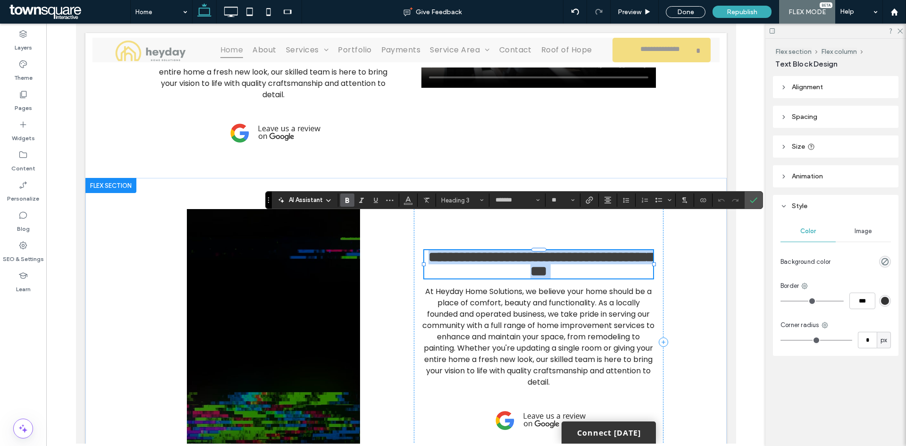
type input "**"
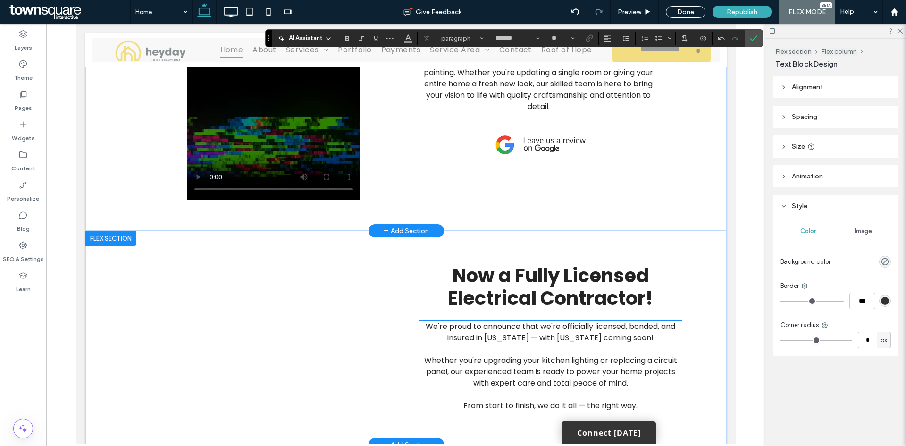
scroll to position [948, 0]
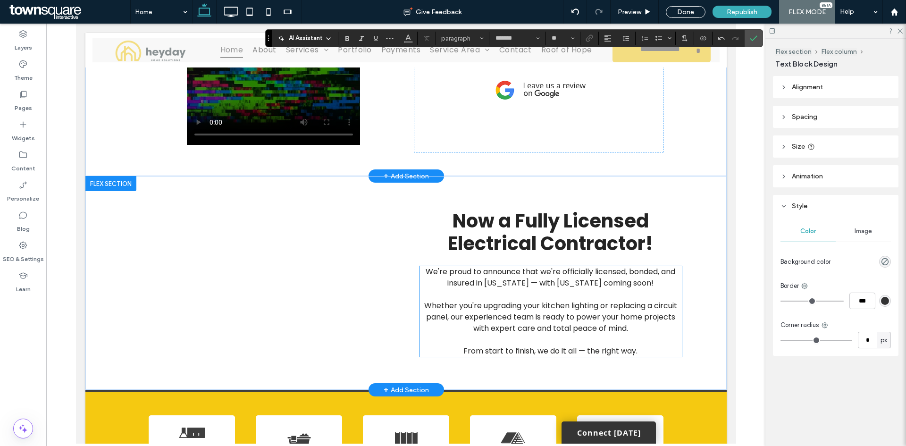
click at [464, 334] on p at bounding box center [550, 339] width 262 height 11
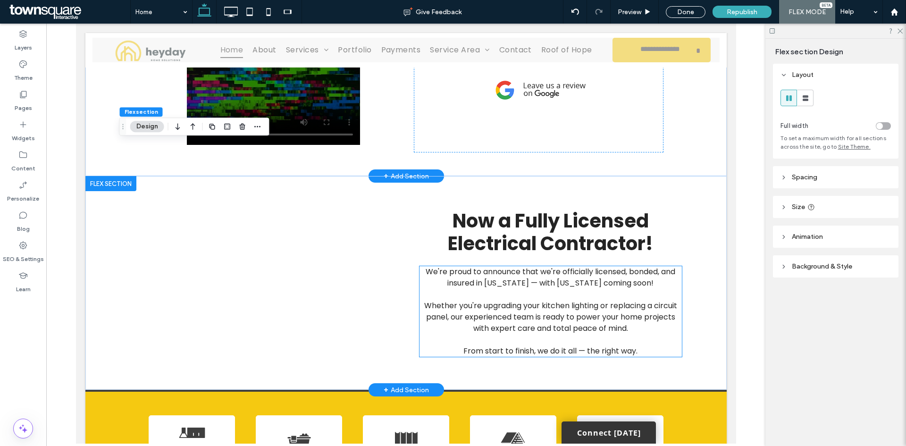
click at [464, 334] on p at bounding box center [550, 339] width 262 height 11
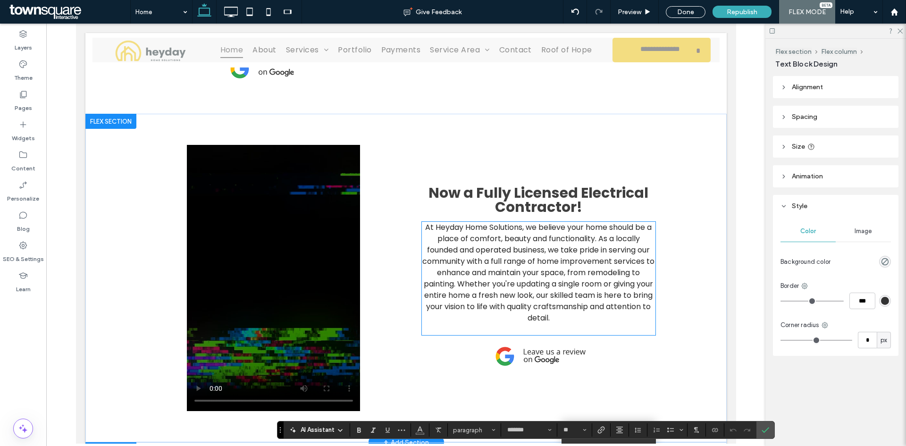
scroll to position [665, 0]
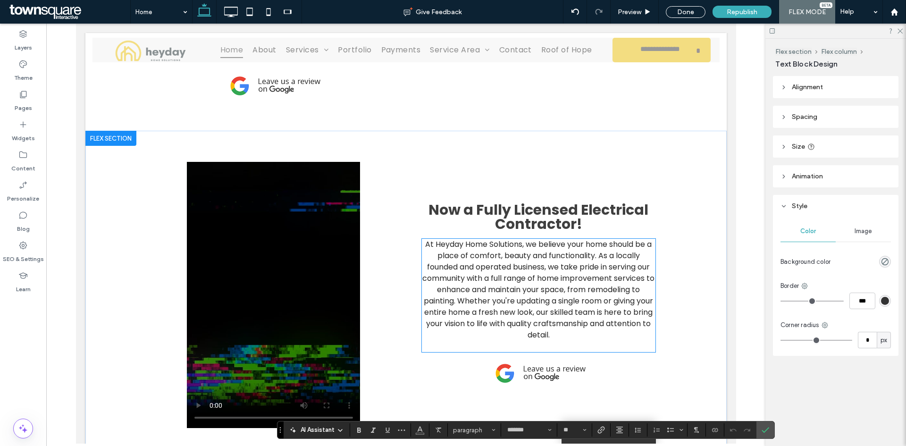
click at [543, 274] on span "At Heyday Home Solutions, we believe your home should be a place of comfort, be…" at bounding box center [538, 289] width 232 height 101
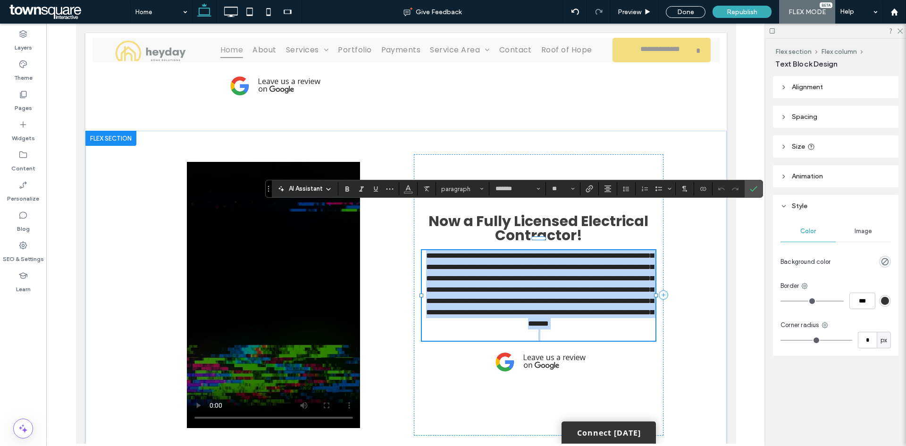
paste div
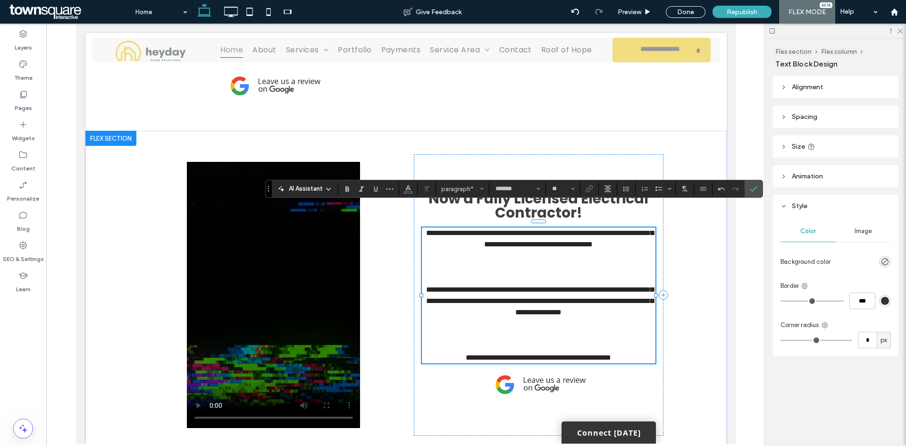
click at [517, 261] on p at bounding box center [538, 266] width 234 height 11
click at [475, 286] on span "**********" at bounding box center [539, 301] width 227 height 30
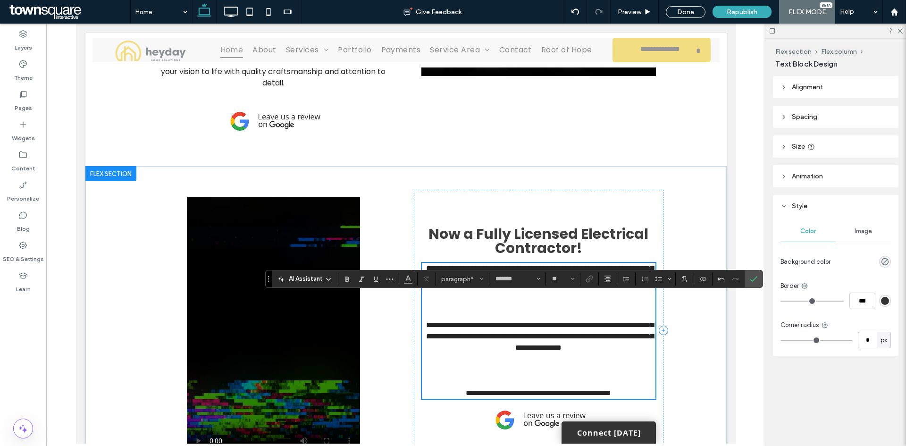
scroll to position [570, 0]
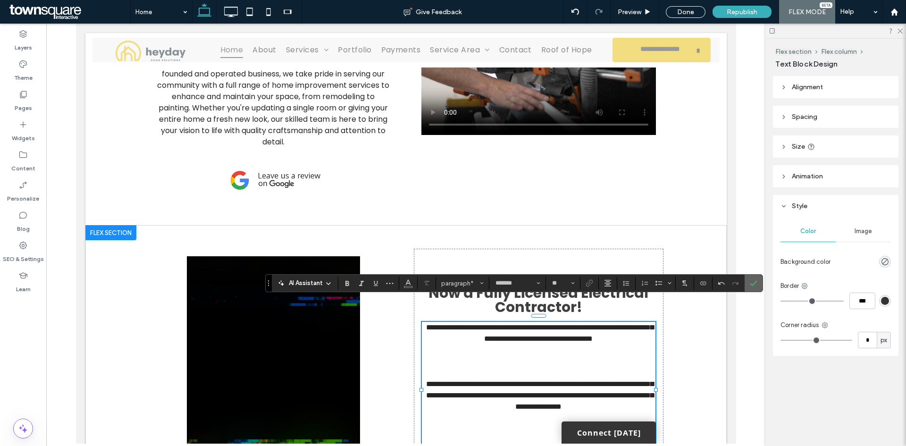
click at [750, 287] on icon "Confirm" at bounding box center [754, 283] width 8 height 8
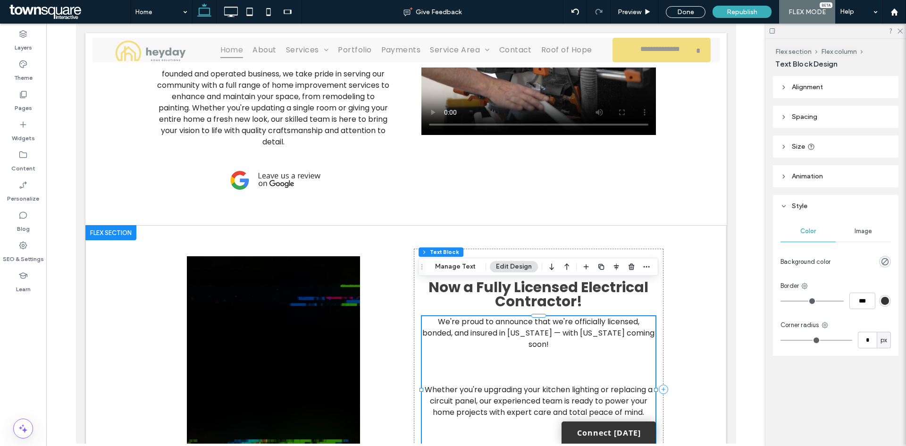
click at [483, 373] on p at bounding box center [538, 378] width 234 height 11
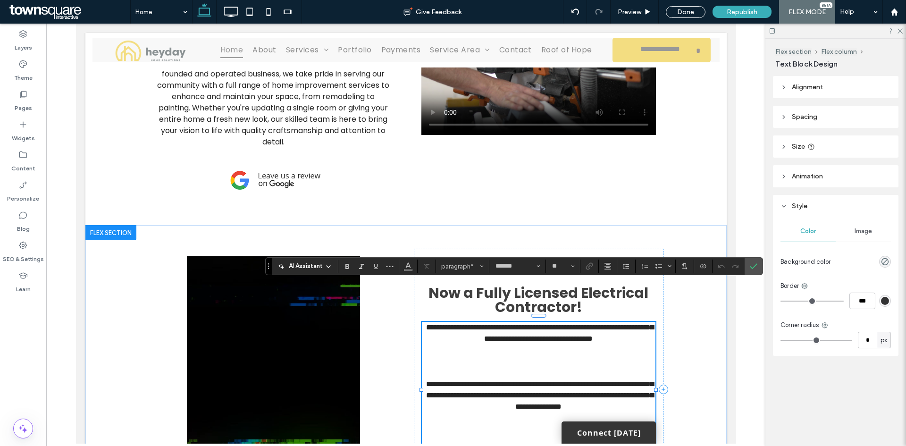
click at [466, 356] on p at bounding box center [538, 361] width 234 height 11
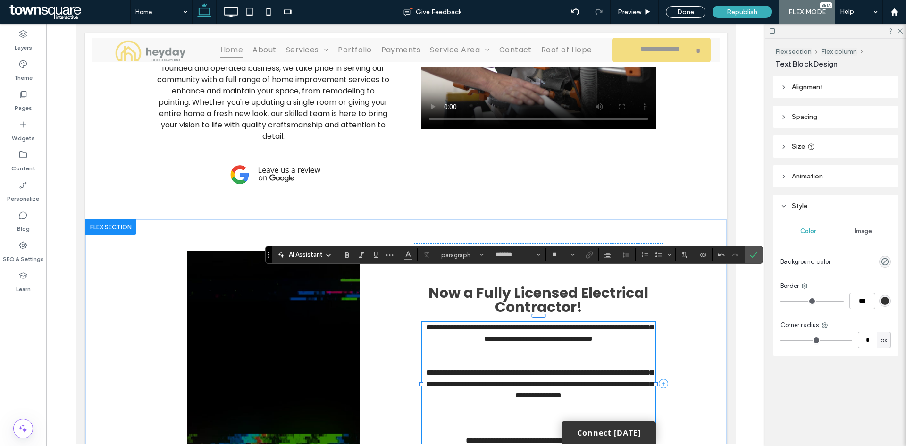
scroll to position [582, 0]
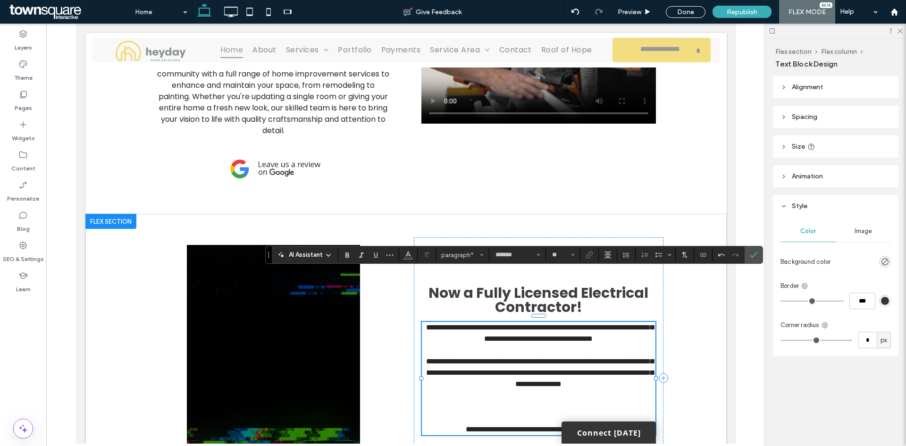
click at [535, 412] on p at bounding box center [538, 417] width 234 height 11
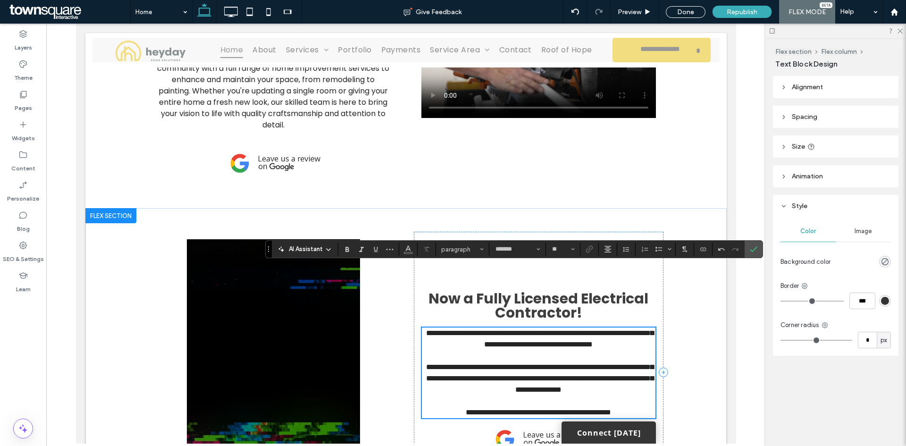
scroll to position [593, 0]
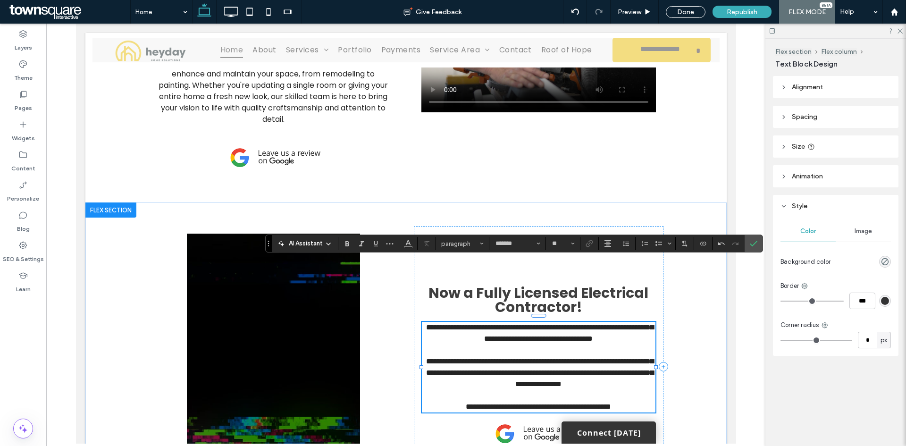
click at [551, 344] on p at bounding box center [538, 349] width 234 height 11
click at [755, 248] on span "Confirm" at bounding box center [754, 243] width 8 height 16
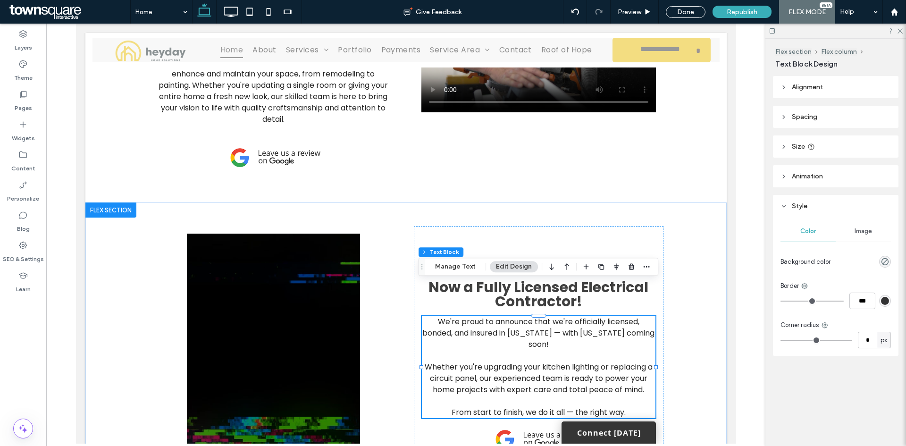
click at [702, 325] on div "Now a Fully Licensed Electrical Contractor! We're proud to announce that we're …" at bounding box center [405, 366] width 641 height 328
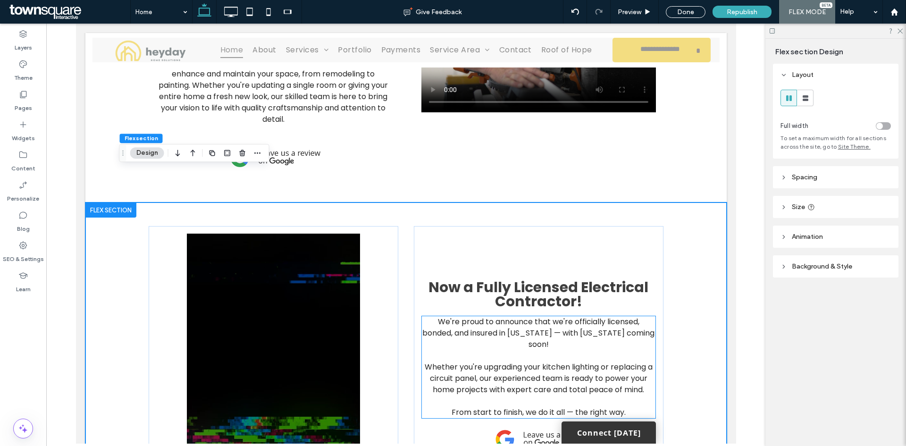
click at [551, 361] on span "Whether you're upgrading your kitchen lighting or replacing a circuit panel, ou…" at bounding box center [538, 377] width 228 height 33
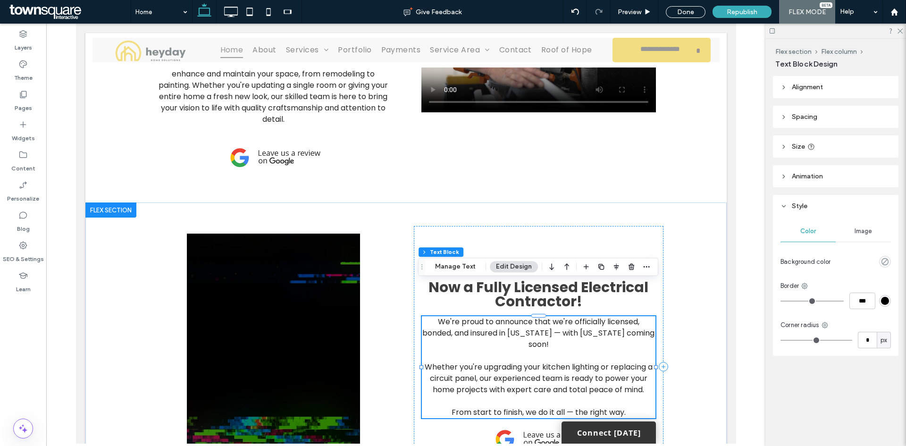
click at [551, 361] on span "Whether you're upgrading your kitchen lighting or replacing a circuit panel, ou…" at bounding box center [538, 377] width 228 height 33
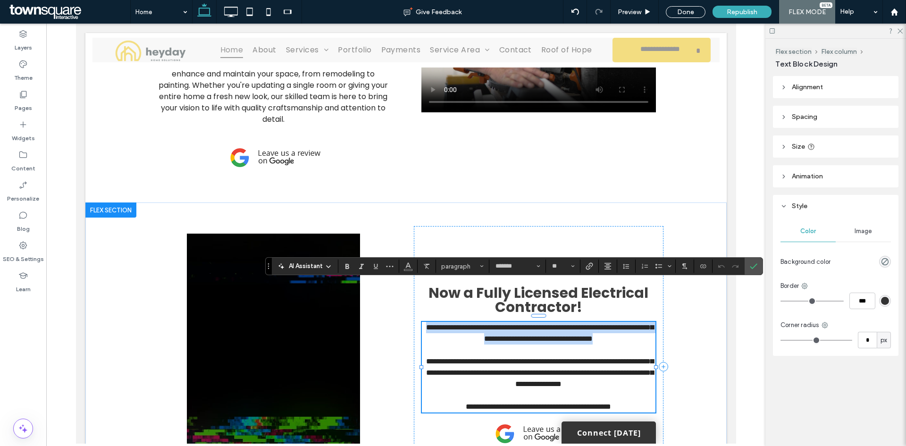
drag, startPoint x: 565, startPoint y: 319, endPoint x: 433, endPoint y: 288, distance: 136.2
click at [433, 322] on div "**********" at bounding box center [538, 367] width 234 height 91
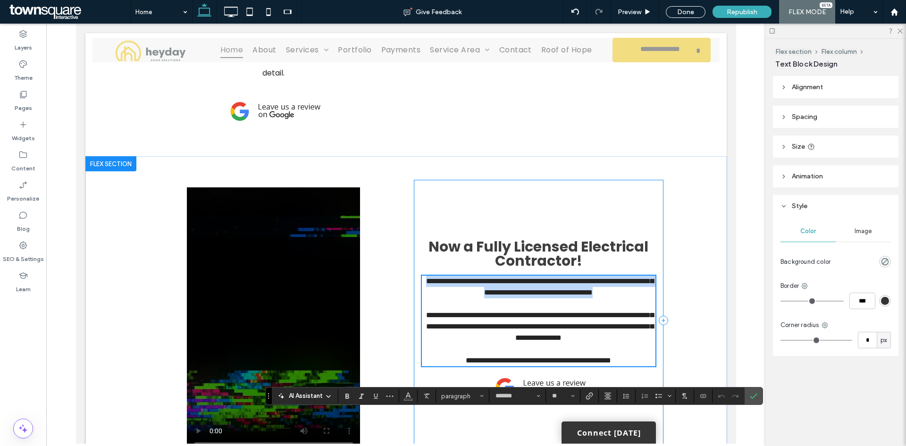
scroll to position [640, 0]
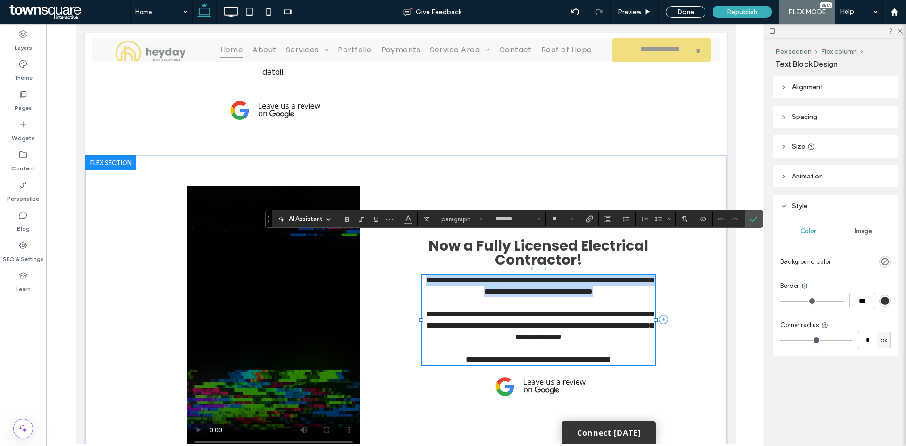
copy span "**********"
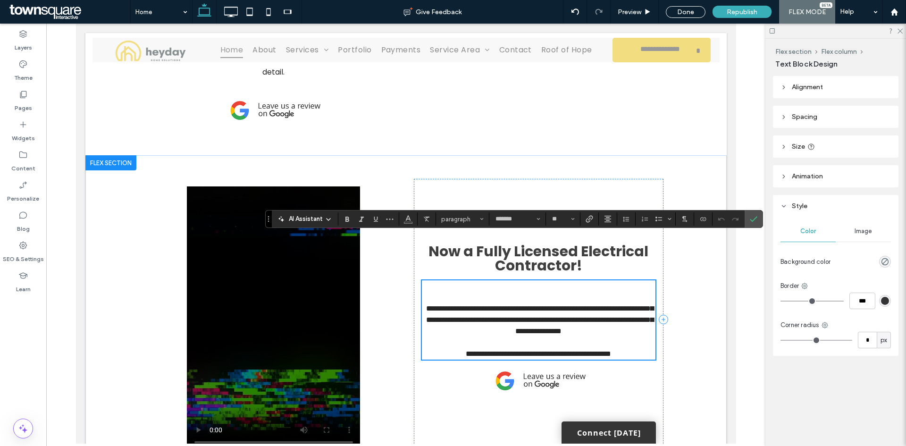
scroll to position [651, 0]
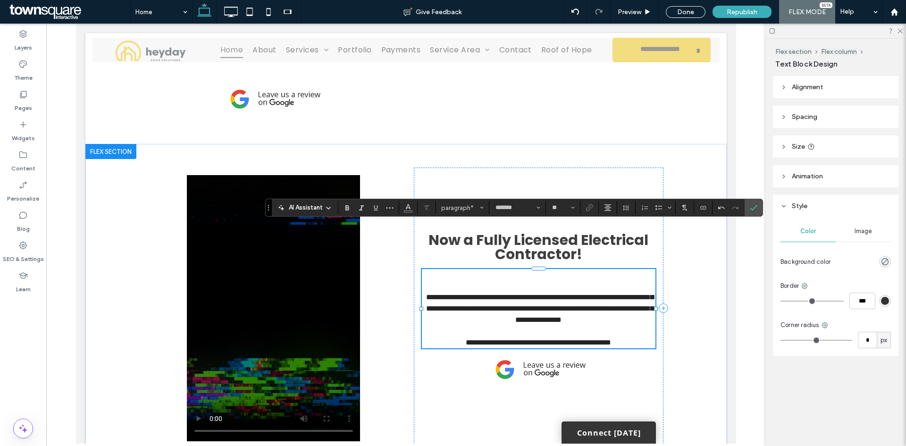
click at [426, 293] on span "**********" at bounding box center [539, 308] width 227 height 30
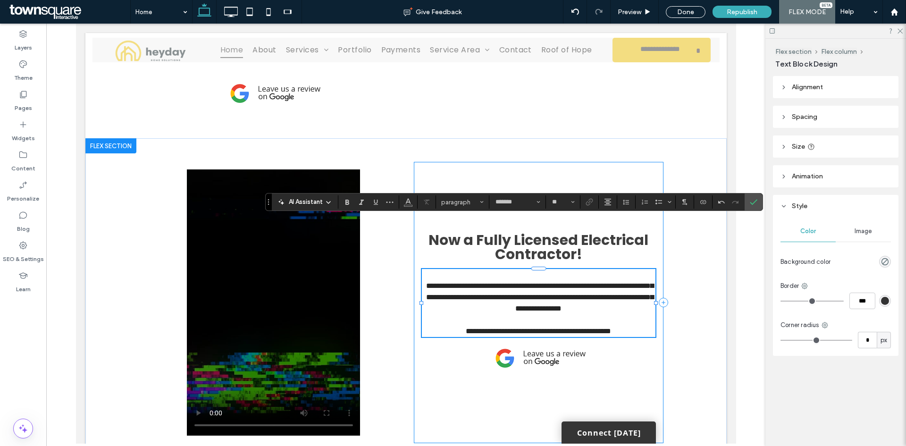
scroll to position [663, 0]
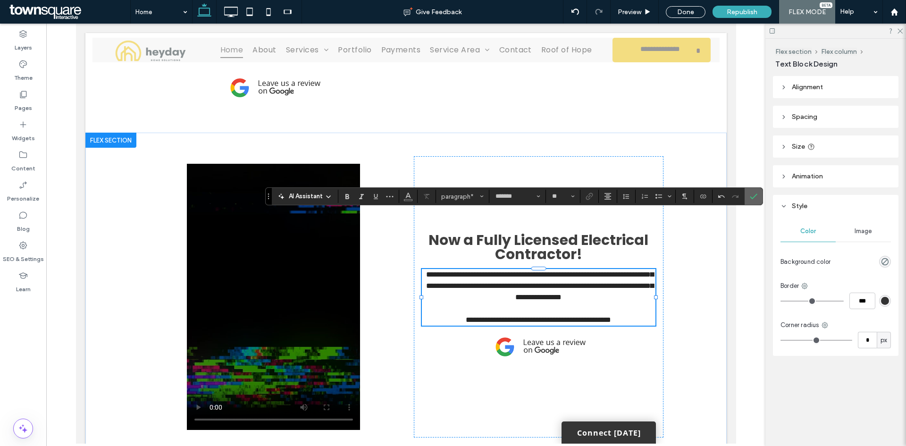
click at [752, 193] on icon "Confirm" at bounding box center [754, 196] width 8 height 8
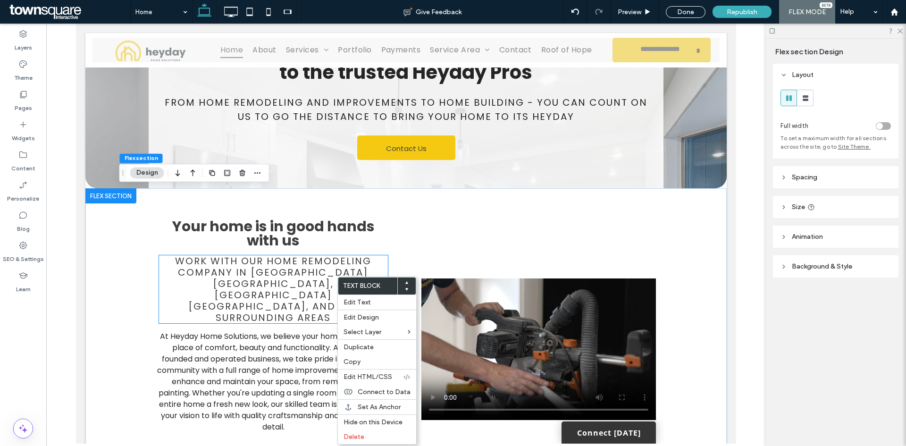
scroll to position [318, 0]
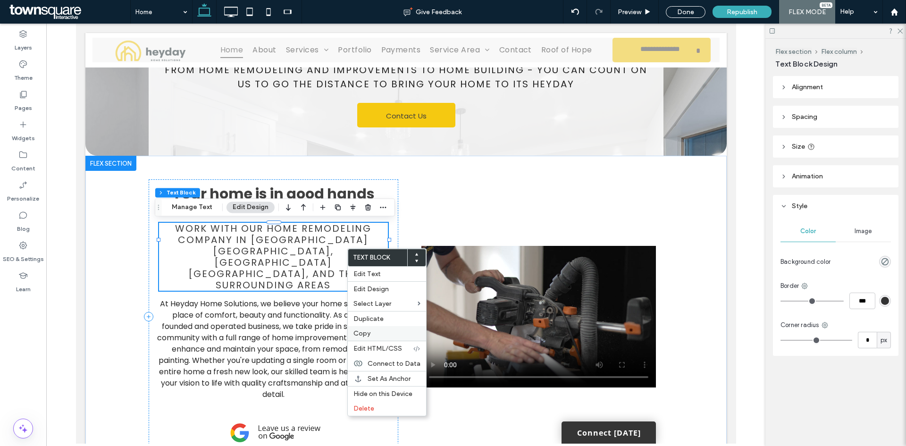
click at [373, 329] on div "Copy" at bounding box center [387, 333] width 78 height 15
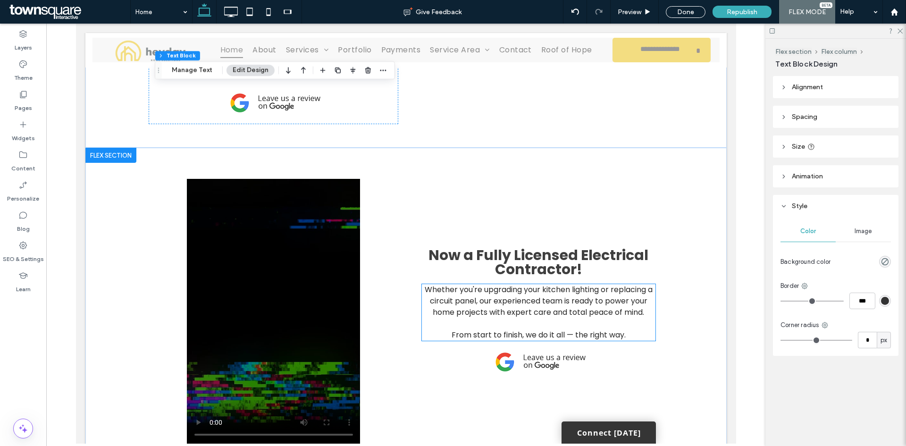
scroll to position [648, 0]
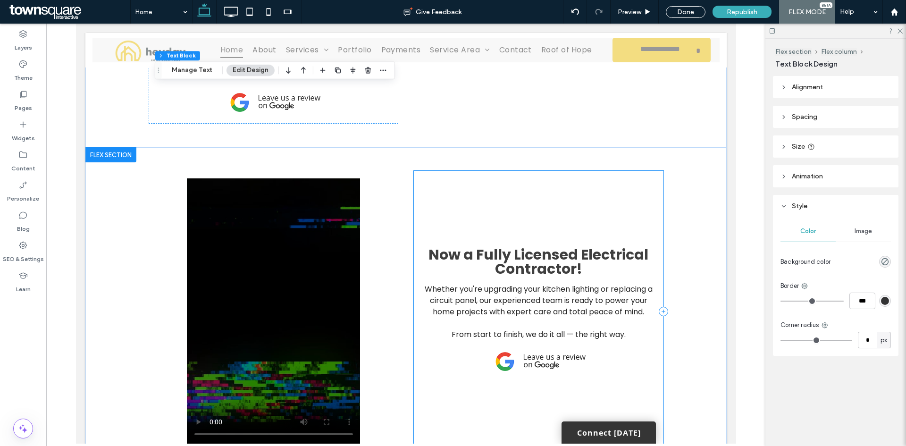
click at [454, 242] on div "Now a Fully Licensed Electrical Contractor! Whether you're upgrading your kitch…" at bounding box center [538, 311] width 250 height 281
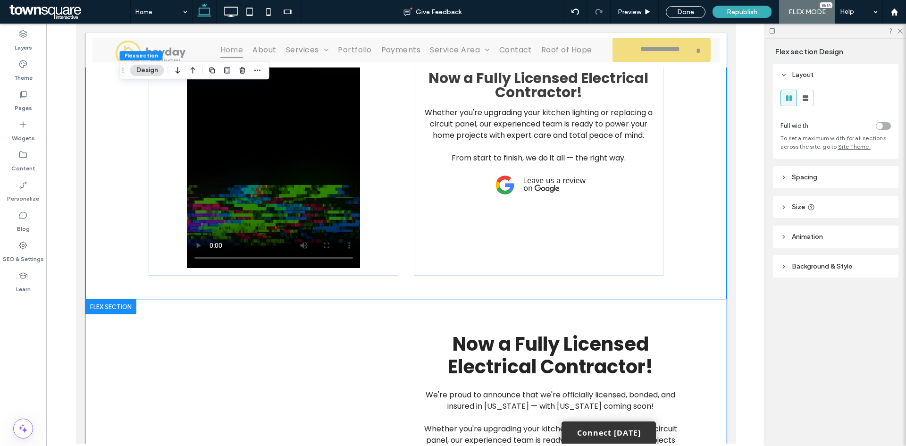
scroll to position [743, 0]
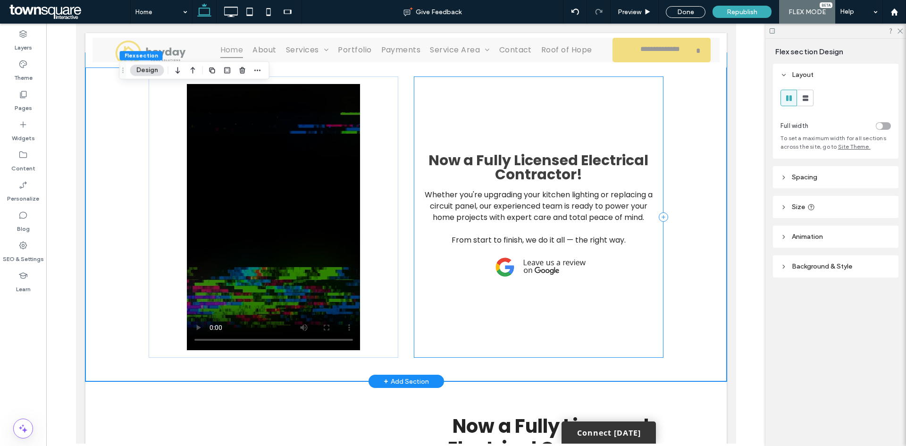
type input "*"
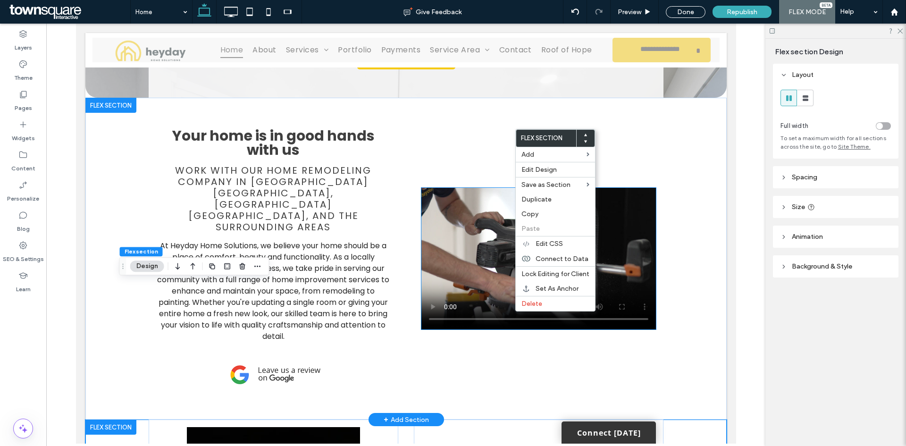
scroll to position [318, 0]
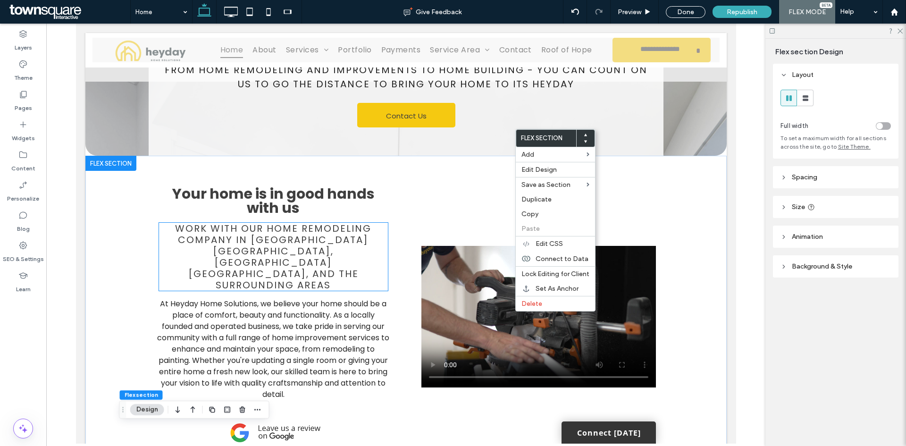
click at [286, 240] on span "Work with our home remodeling company in [GEOGRAPHIC_DATA] [GEOGRAPHIC_DATA], […" at bounding box center [273, 257] width 196 height 70
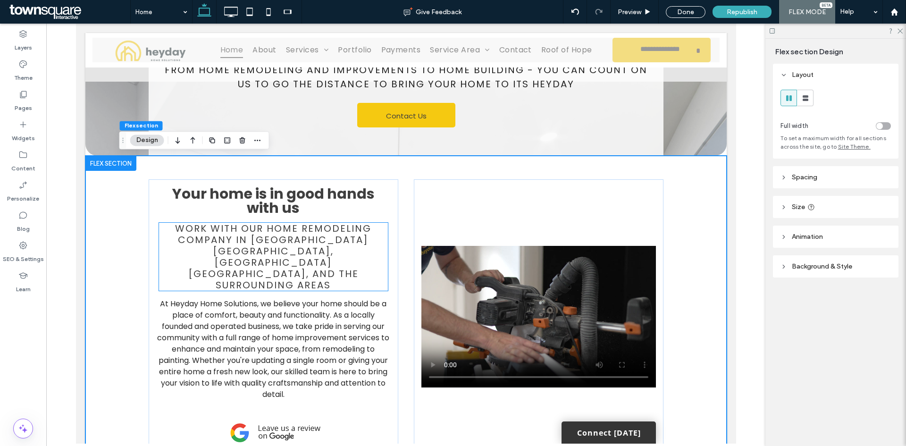
click at [286, 240] on span "Work with our home remodeling company in [GEOGRAPHIC_DATA] [GEOGRAPHIC_DATA], […" at bounding box center [273, 257] width 196 height 70
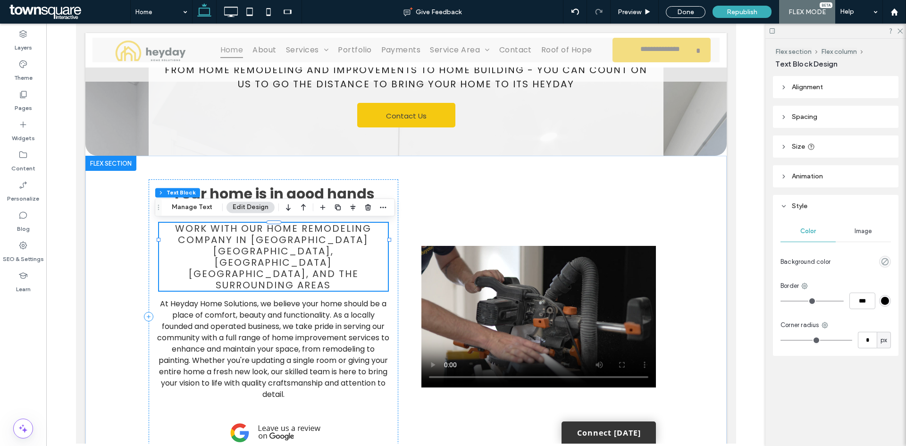
click at [286, 240] on span "Work with our home remodeling company in [GEOGRAPHIC_DATA] [GEOGRAPHIC_DATA], […" at bounding box center [273, 257] width 196 height 70
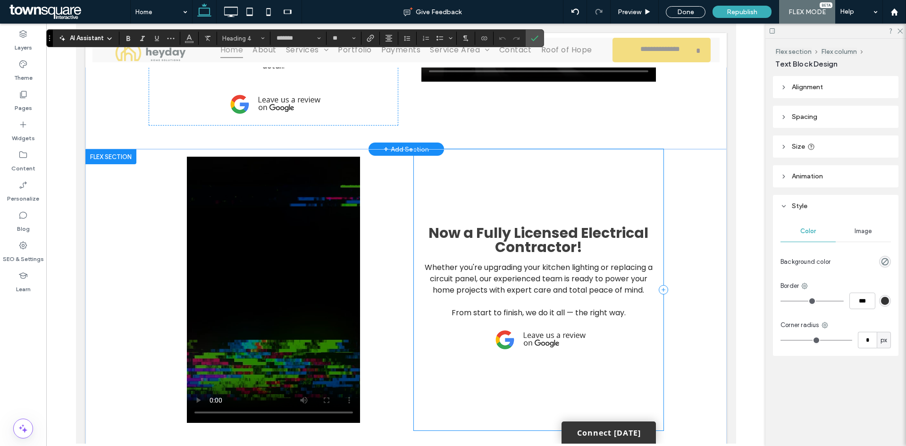
click at [476, 374] on div "Now a Fully Licensed Electrical Contractor! Whether you're upgrading your kitch…" at bounding box center [538, 289] width 250 height 281
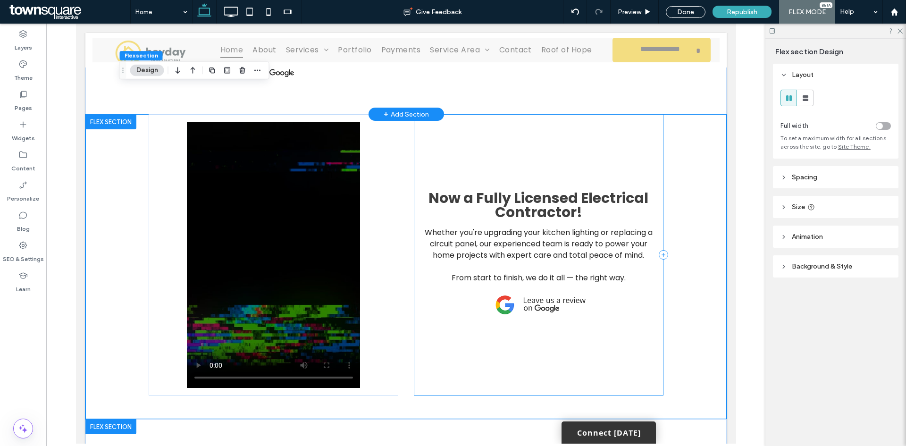
scroll to position [717, 0]
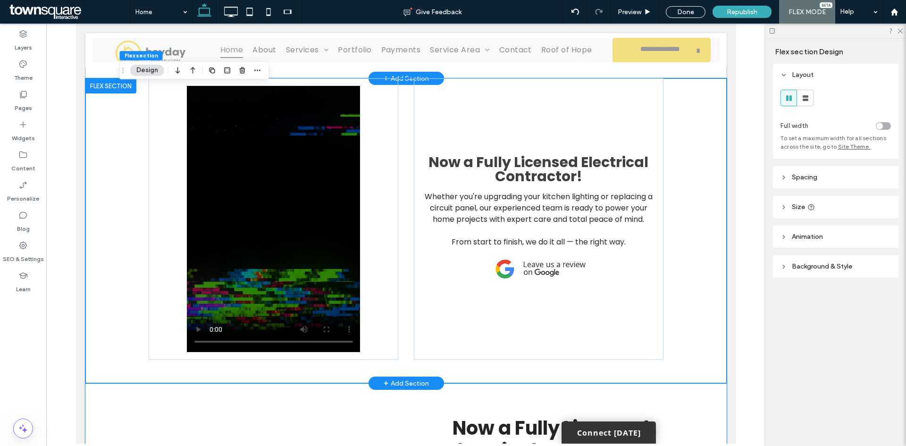
type input "**********"
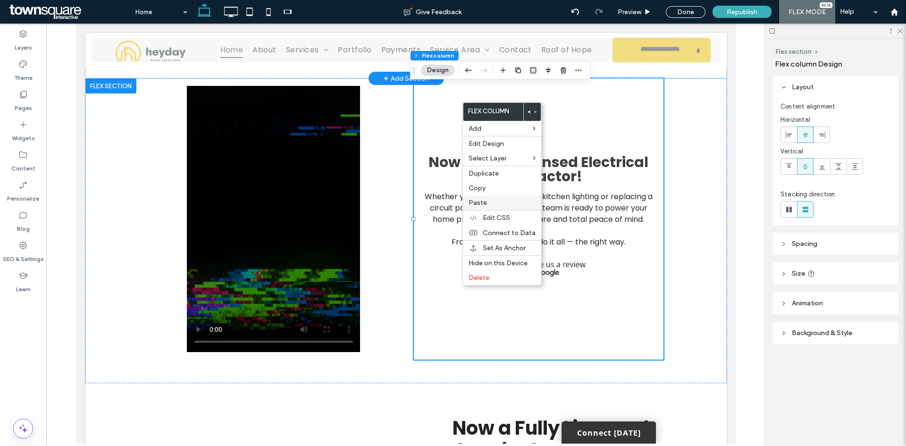
click at [493, 198] on div "Paste" at bounding box center [502, 202] width 78 height 15
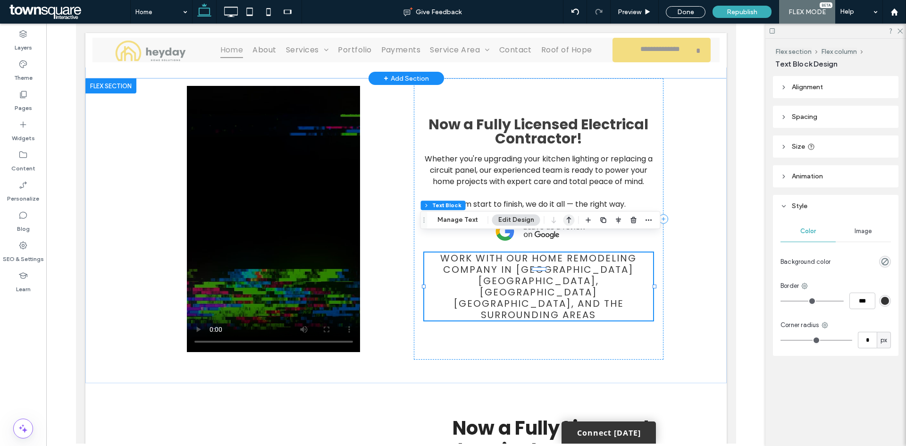
click at [565, 221] on icon "button" at bounding box center [568, 219] width 11 height 17
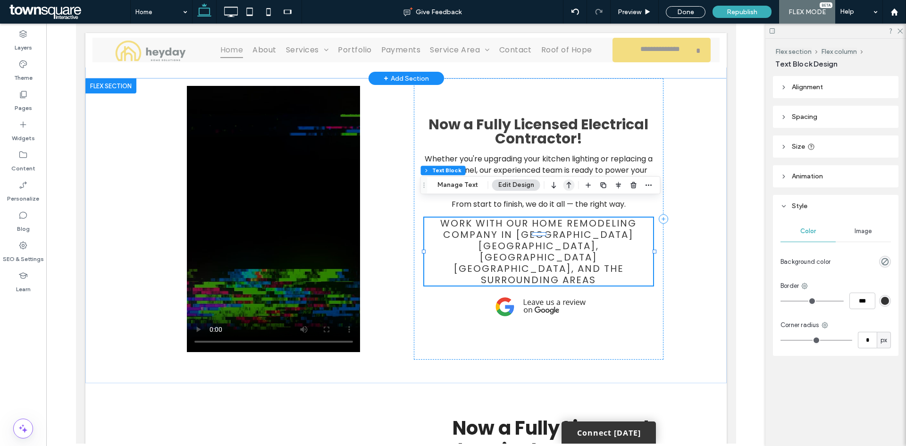
click at [568, 183] on icon "button" at bounding box center [568, 184] width 11 height 17
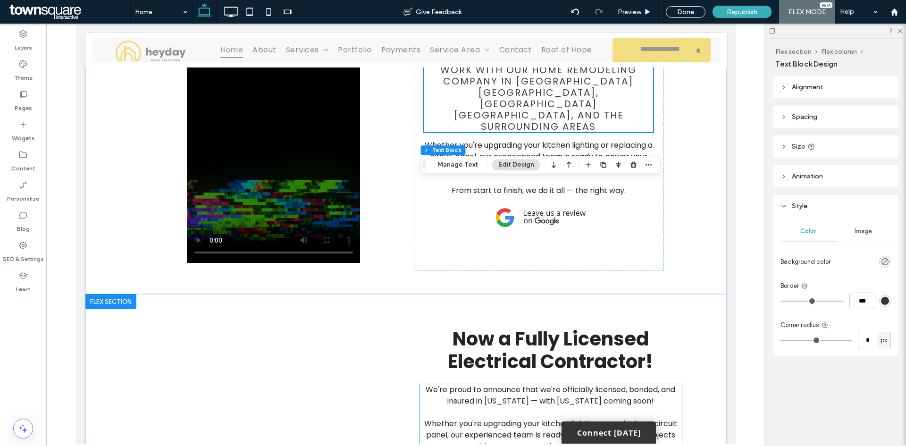
scroll to position [953, 0]
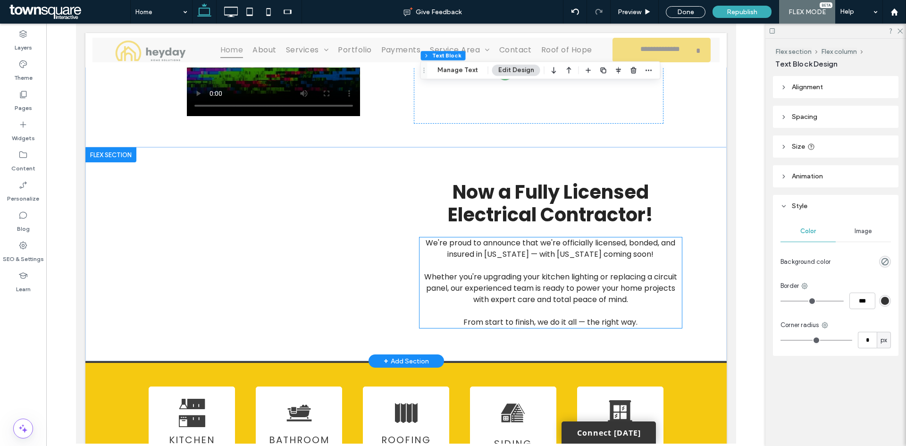
click at [466, 237] on p "We're proud to announce that we're officially licensed, bonded, and insured in …" at bounding box center [550, 248] width 262 height 23
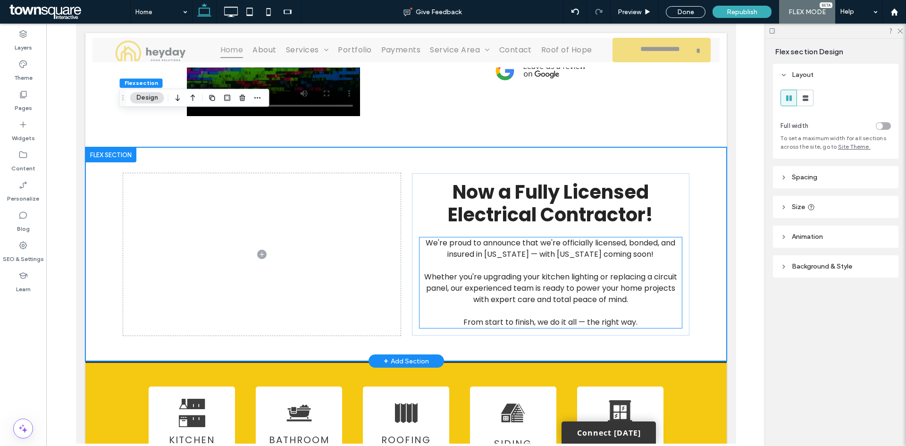
click at [454, 237] on span "We're proud to announce that we're officially licensed, bonded, and insured in …" at bounding box center [550, 248] width 250 height 22
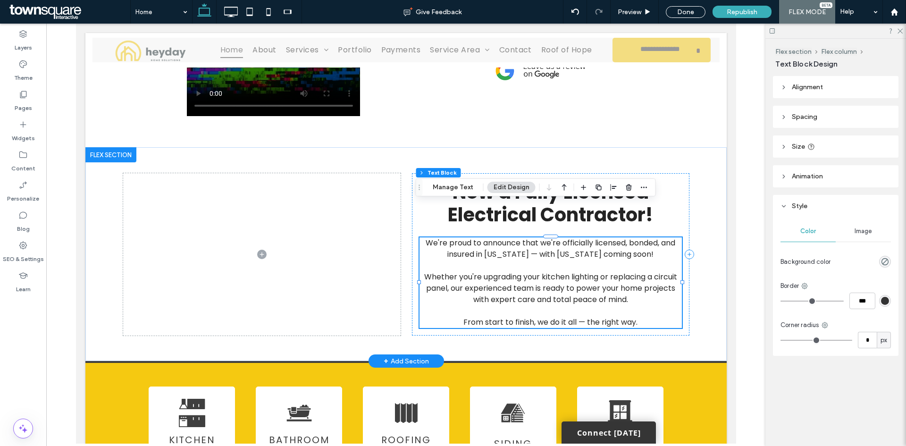
click at [490, 237] on span "We're proud to announce that we're officially licensed, bonded, and insured in …" at bounding box center [550, 248] width 250 height 22
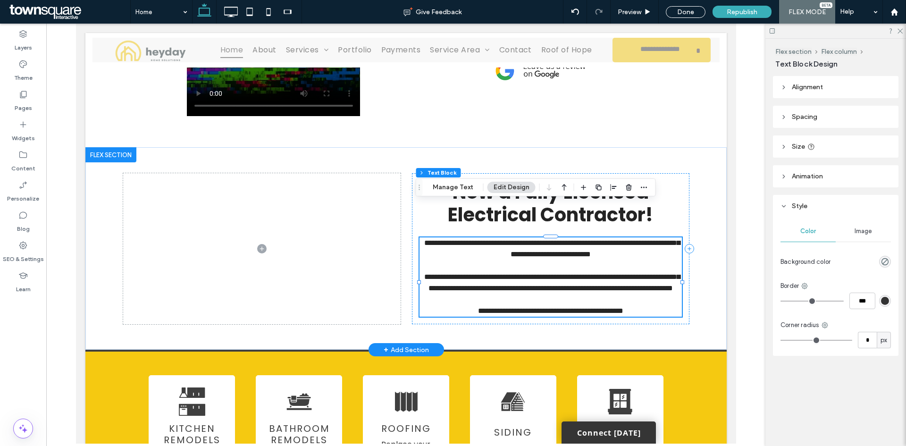
click at [490, 239] on span "**********" at bounding box center [552, 248] width 256 height 18
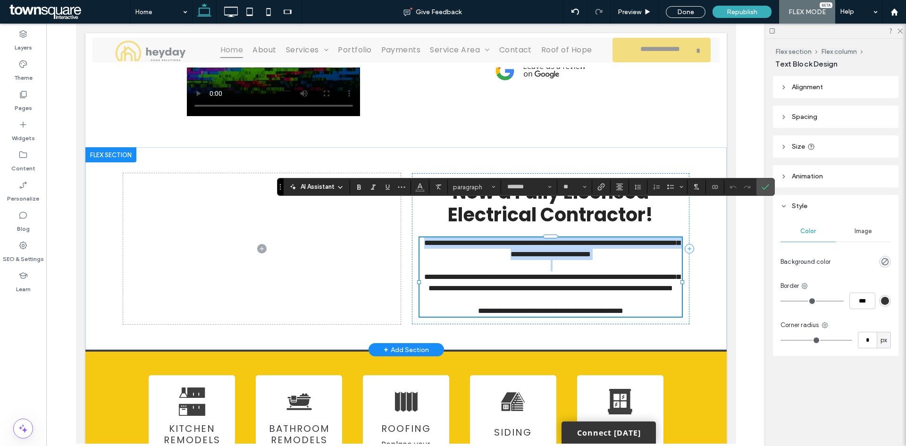
click at [490, 239] on span "**********" at bounding box center [552, 248] width 256 height 18
copy span "**********"
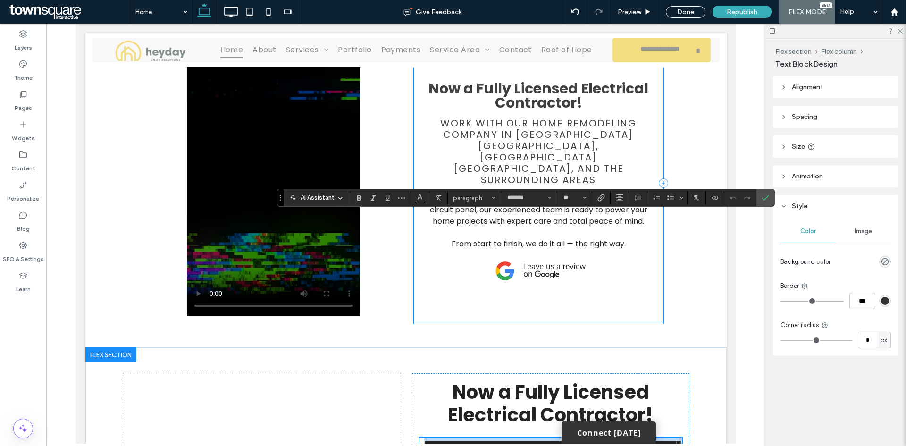
scroll to position [670, 0]
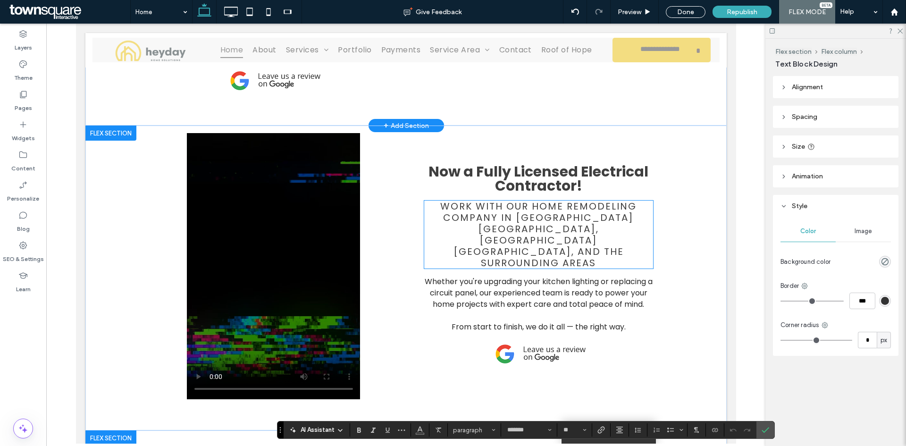
click at [527, 206] on span "Work with our home remodeling company in [GEOGRAPHIC_DATA] [GEOGRAPHIC_DATA], […" at bounding box center [538, 235] width 196 height 70
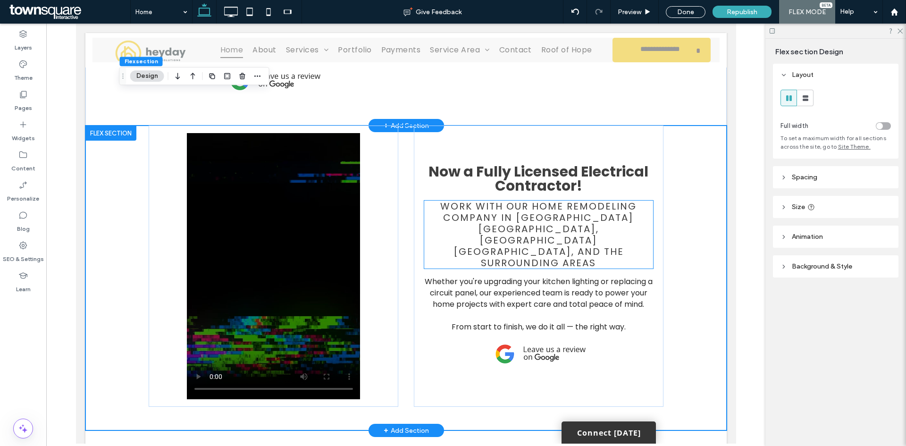
click at [527, 206] on span "Work with our home remodeling company in [GEOGRAPHIC_DATA] [GEOGRAPHIC_DATA], […" at bounding box center [538, 235] width 196 height 70
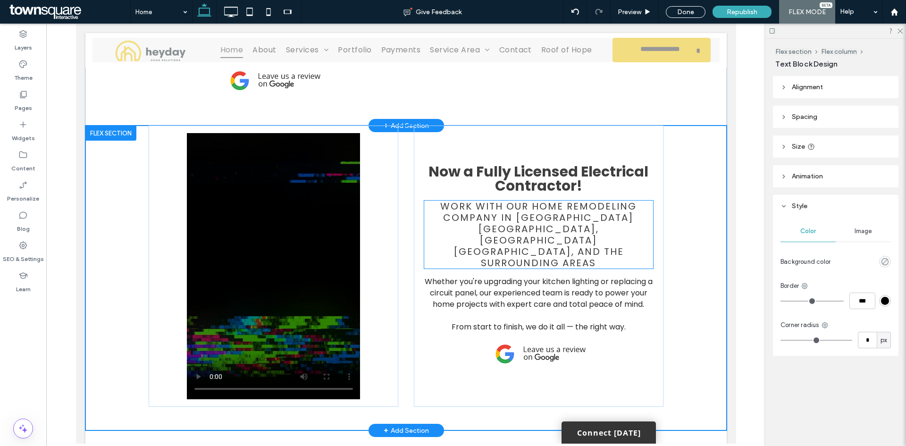
type input "*******"
type input "**"
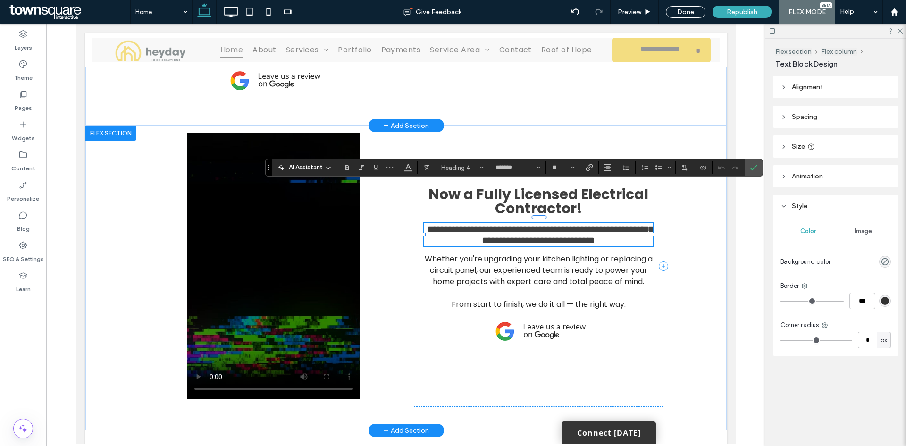
paste div
type input "*"
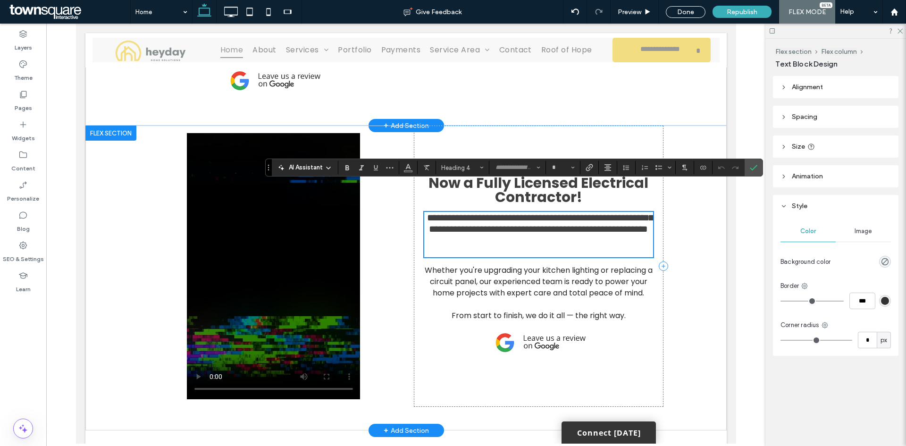
scroll to position [0, 0]
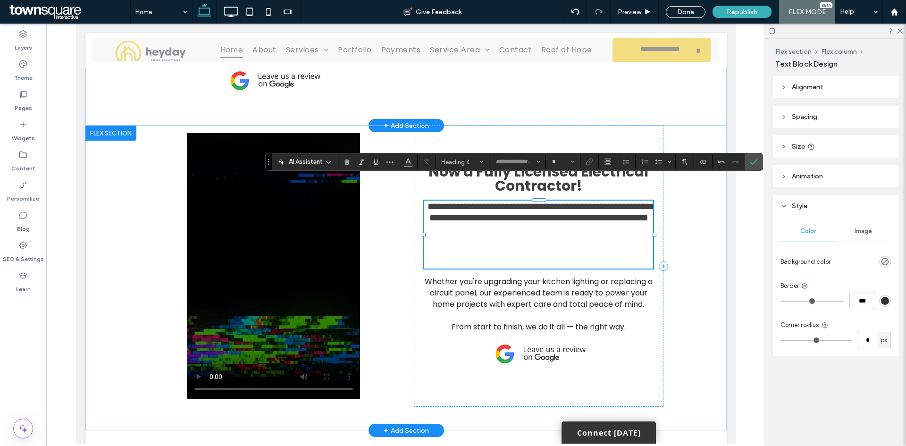
type input "*******"
type input "**"
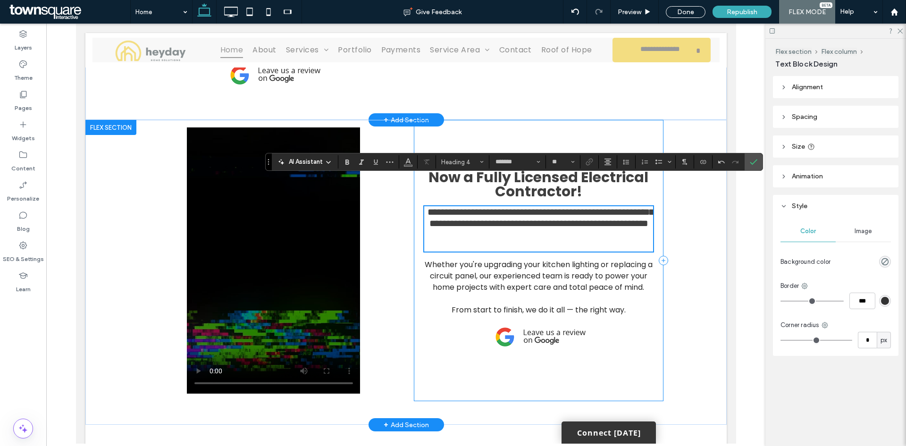
scroll to position [681, 0]
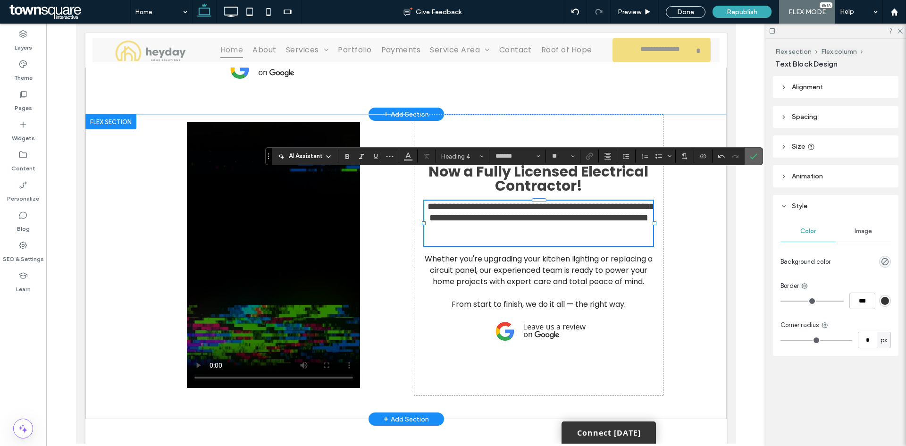
click at [746, 154] on label "Confirm" at bounding box center [753, 156] width 14 height 17
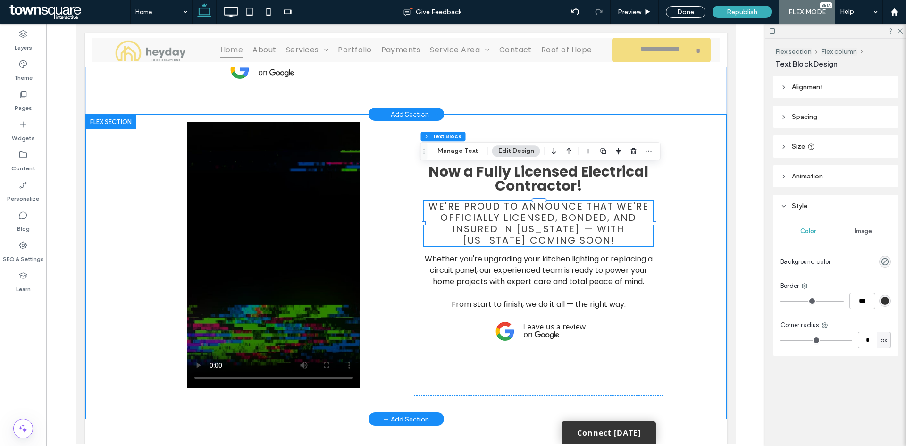
click at [693, 272] on div "Now a Fully Licensed Electrical Contractor! We're proud to announce that we're …" at bounding box center [405, 266] width 641 height 305
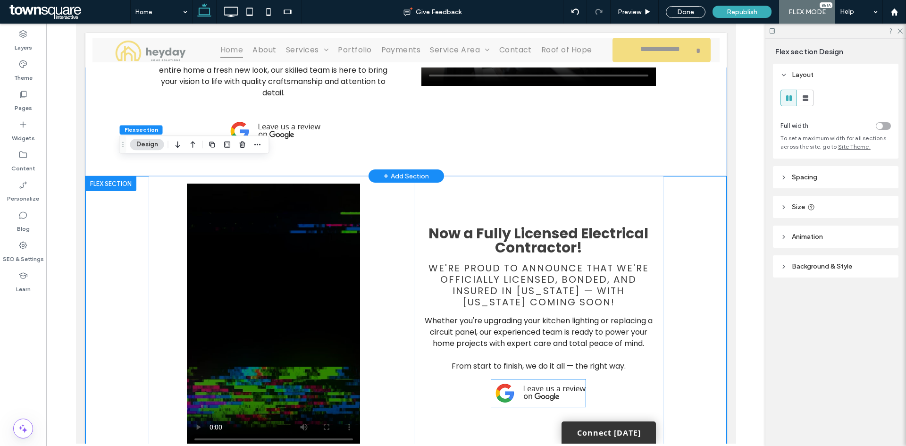
scroll to position [634, 0]
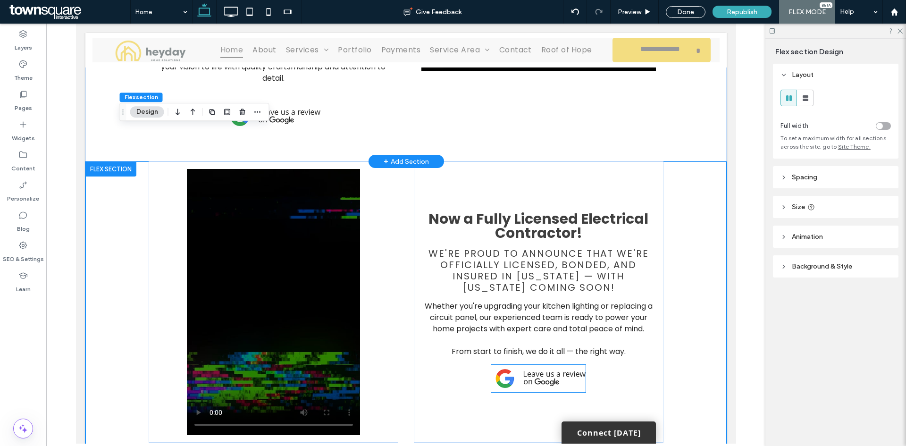
click at [565, 365] on img at bounding box center [538, 378] width 94 height 27
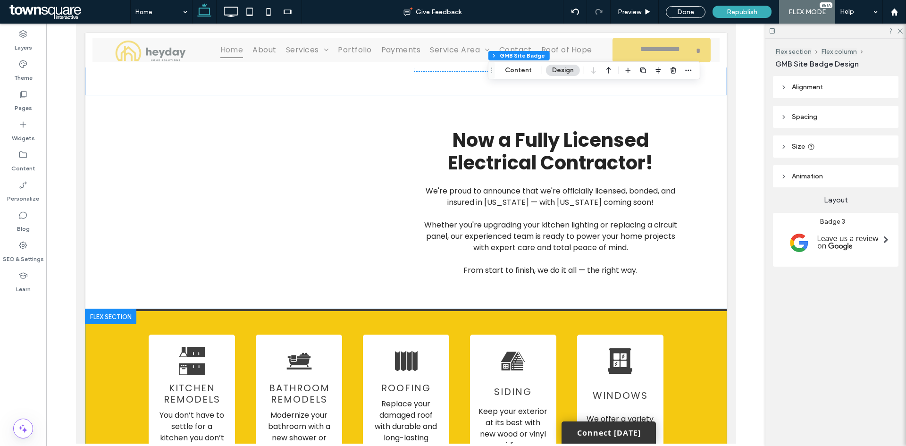
scroll to position [870, 0]
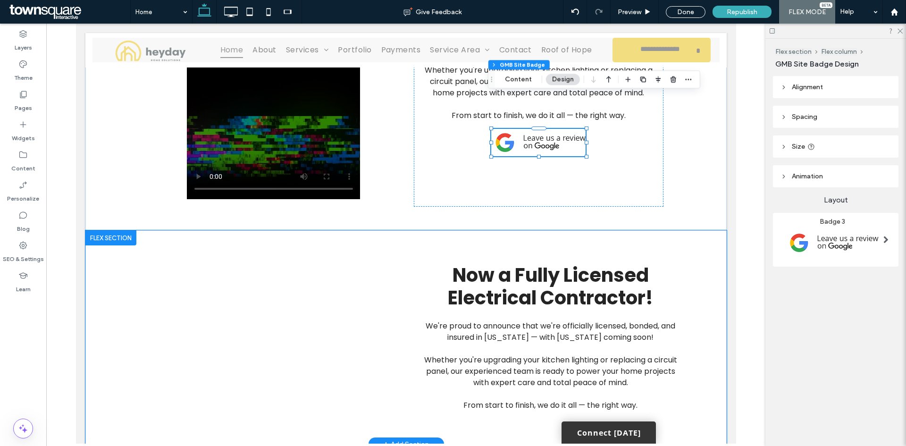
click at [707, 230] on div "Now a Fully Licensed Electrical Contractor! We're proud to announce that we're …" at bounding box center [405, 337] width 641 height 214
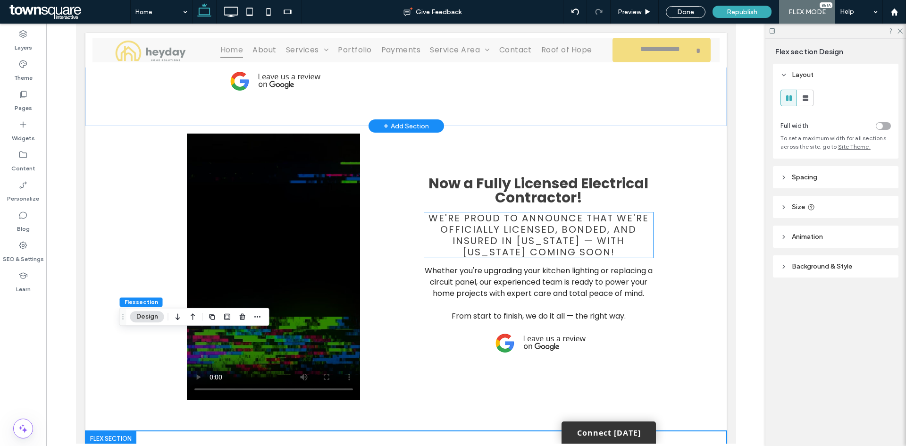
scroll to position [634, 0]
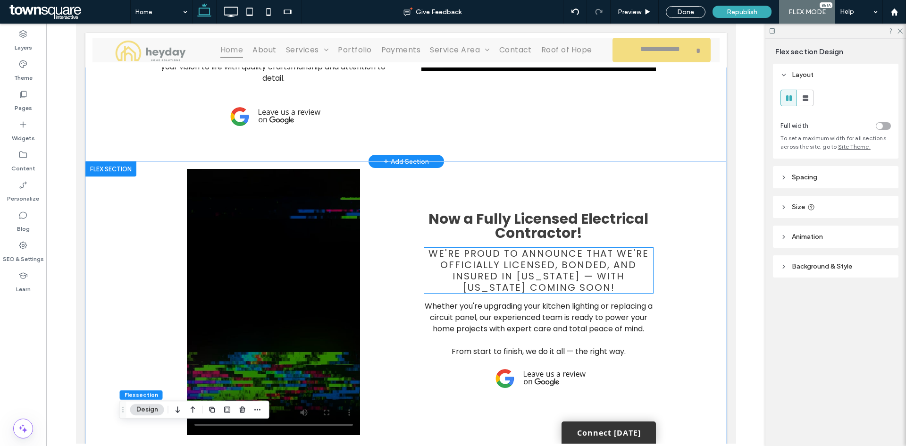
click at [543, 247] on span "We're proud to announce that we're officially licensed, bonded, and insured in …" at bounding box center [538, 270] width 220 height 47
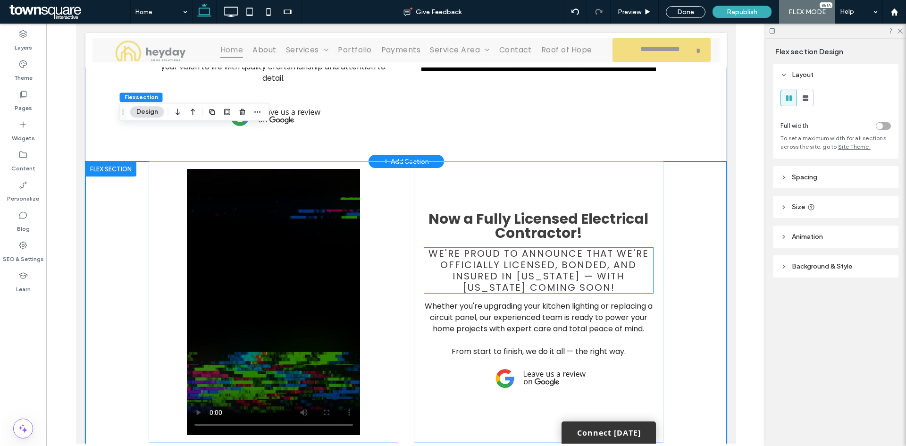
click at [543, 247] on span "We're proud to announce that we're officially licensed, bonded, and insured in …" at bounding box center [538, 270] width 220 height 47
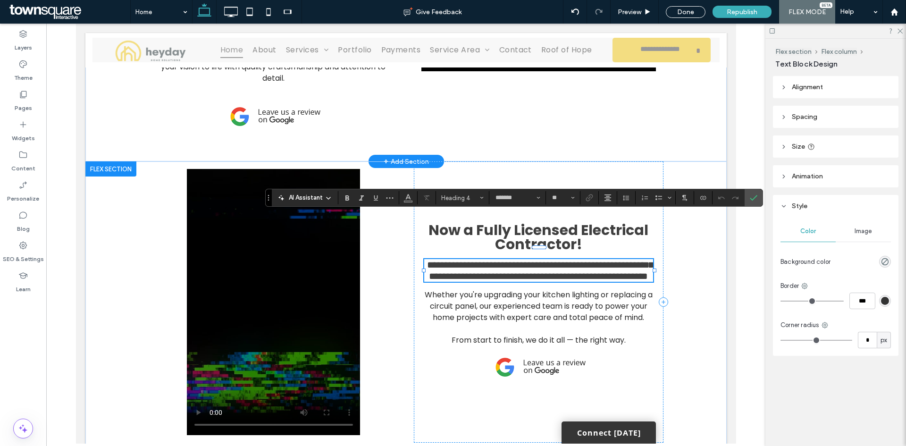
scroll to position [1, 0]
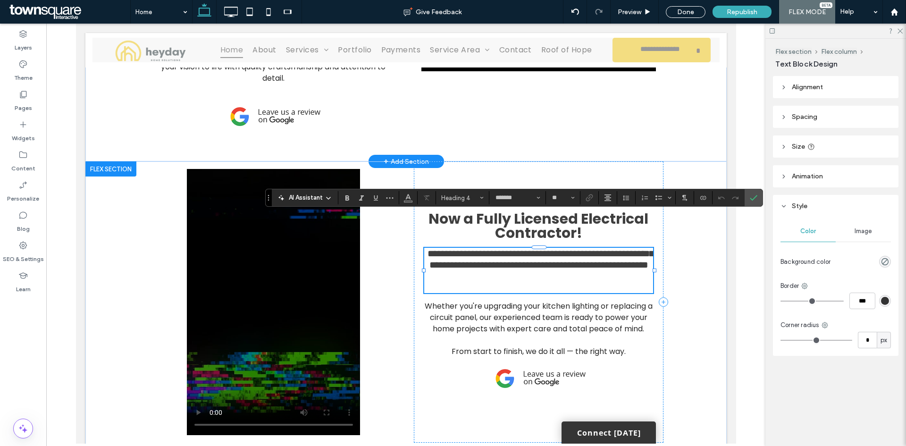
click at [582, 249] on span "**********" at bounding box center [540, 259] width 226 height 21
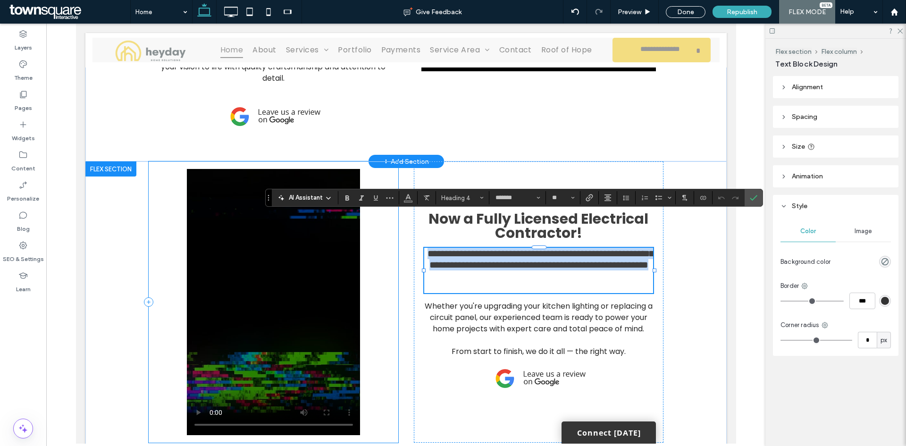
scroll to position [0, 0]
drag, startPoint x: 612, startPoint y: 250, endPoint x: 380, endPoint y: 197, distance: 237.9
click at [380, 197] on div "**********" at bounding box center [406, 313] width 566 height 305
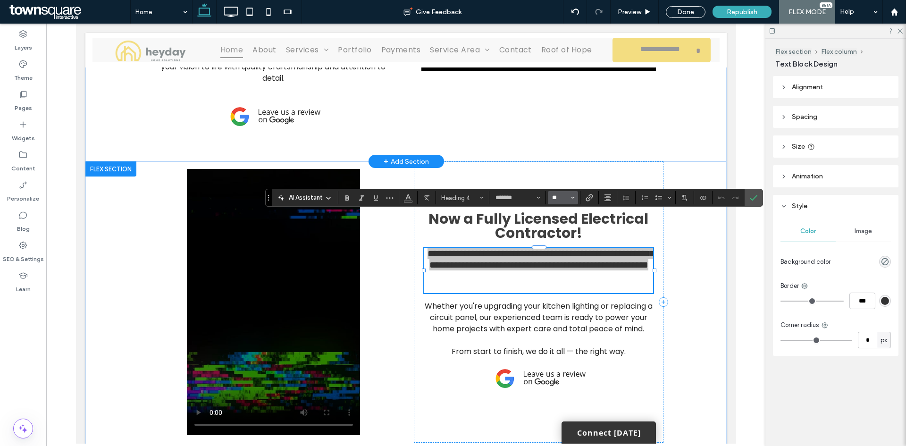
click at [556, 194] on input "**" at bounding box center [560, 198] width 18 height 8
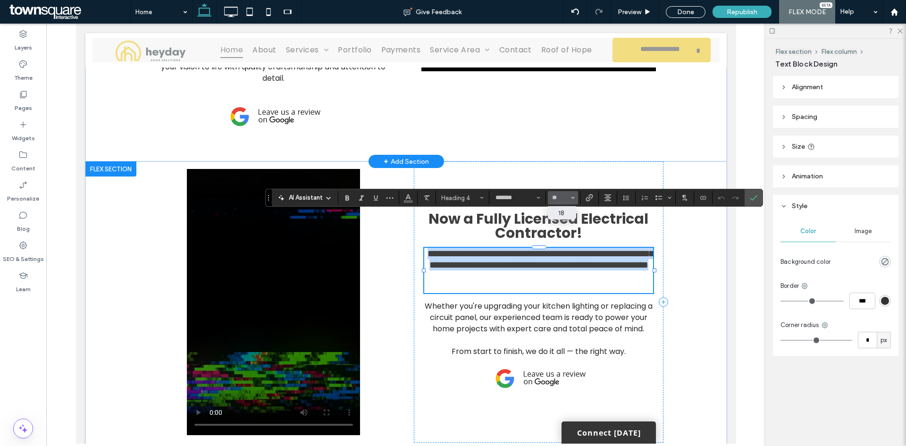
type input "**"
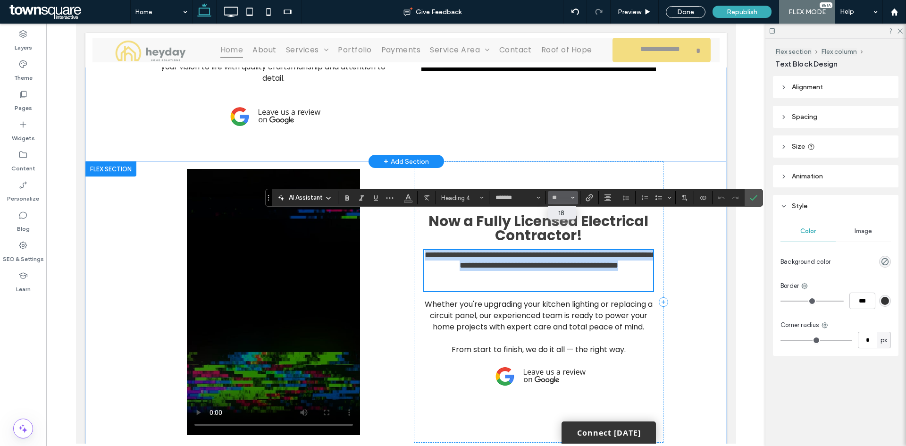
scroll to position [636, 0]
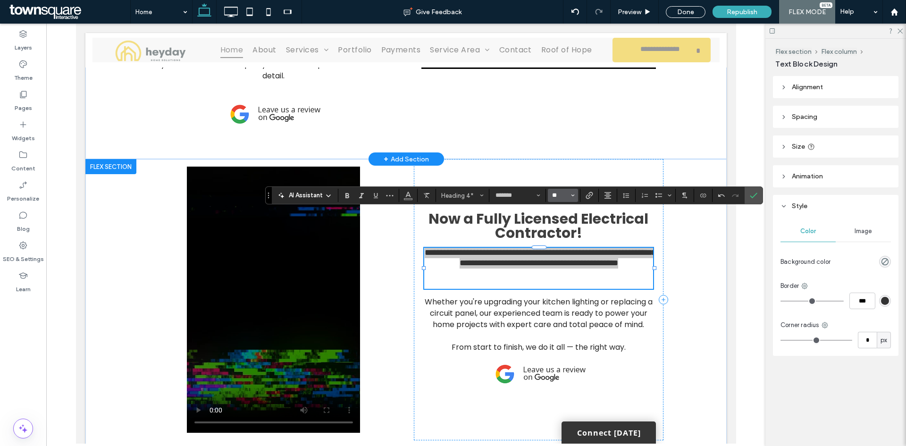
click at [566, 198] on input "**" at bounding box center [560, 196] width 18 height 8
type input "**"
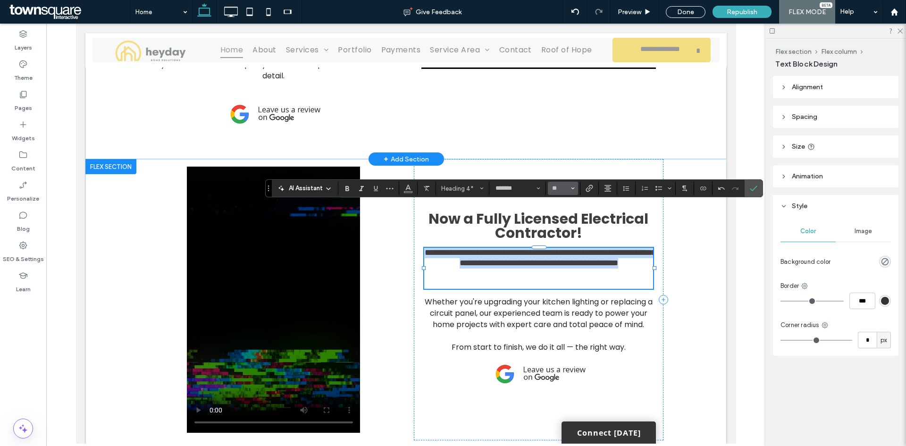
scroll to position [643, 0]
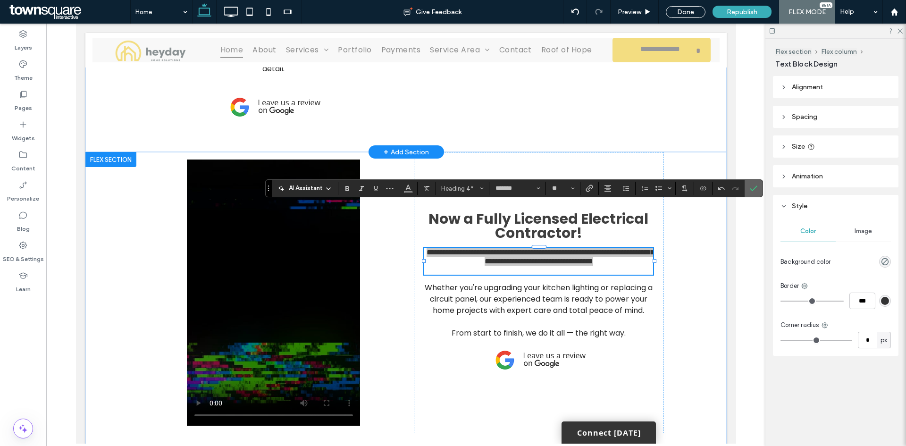
drag, startPoint x: 750, startPoint y: 188, endPoint x: 641, endPoint y: 238, distance: 119.5
click at [750, 188] on icon "Confirm" at bounding box center [754, 188] width 8 height 8
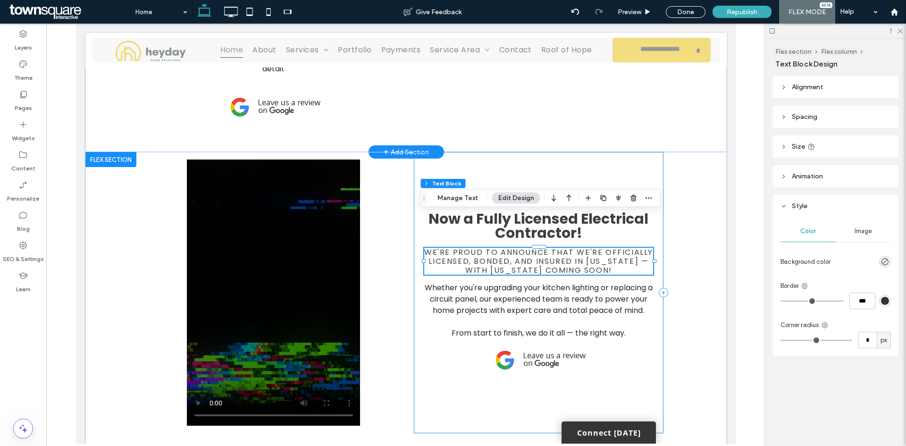
click at [699, 327] on div "Now a Fully Licensed Electrical Contractor! We're proud to announce that we're …" at bounding box center [405, 304] width 641 height 305
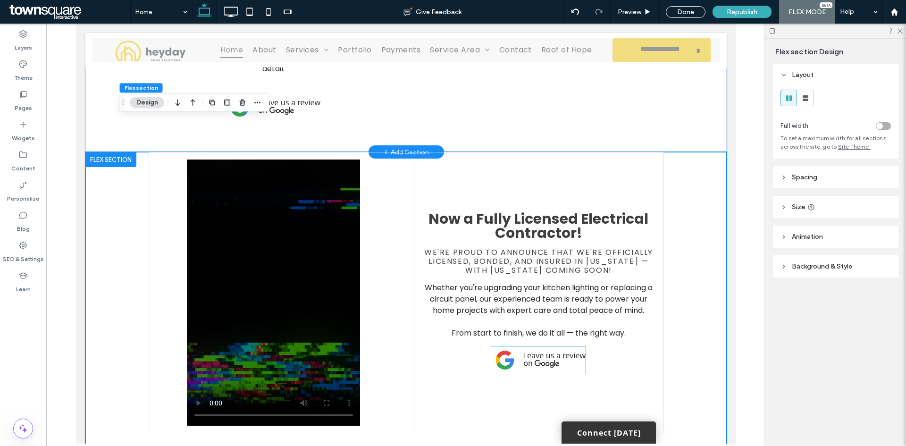
click at [552, 346] on img at bounding box center [538, 359] width 94 height 27
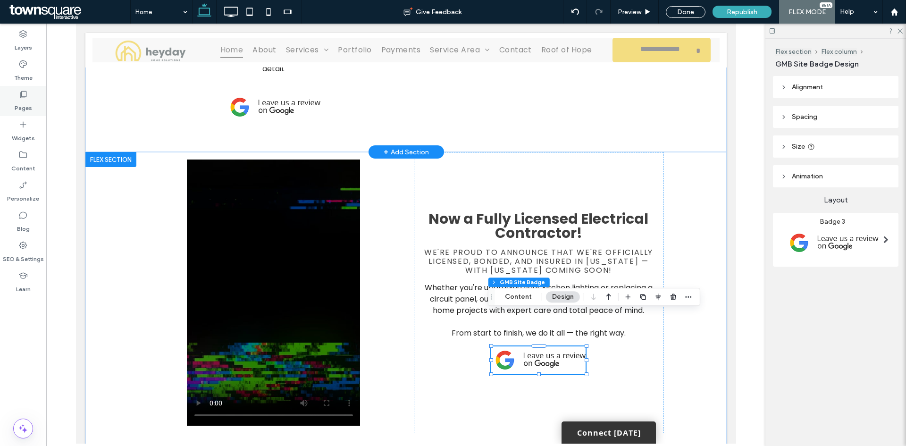
click at [23, 114] on div "Pages" at bounding box center [23, 101] width 46 height 30
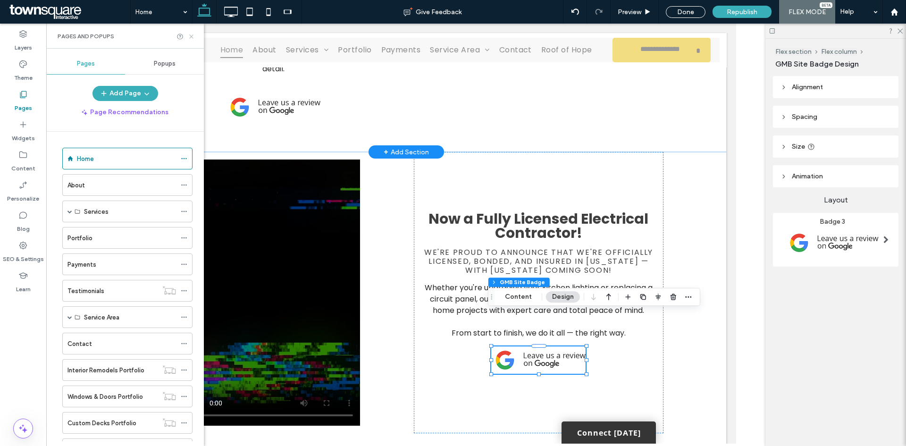
click at [194, 36] on icon at bounding box center [191, 36] width 7 height 7
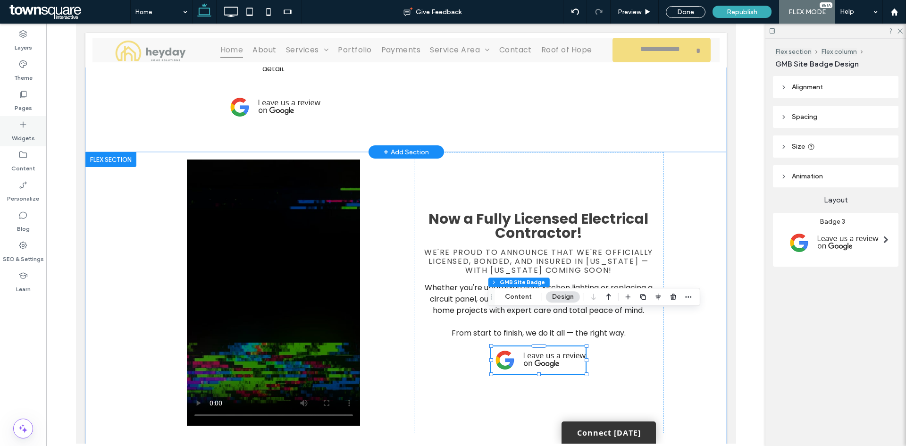
click at [15, 120] on div "Widgets" at bounding box center [23, 131] width 46 height 30
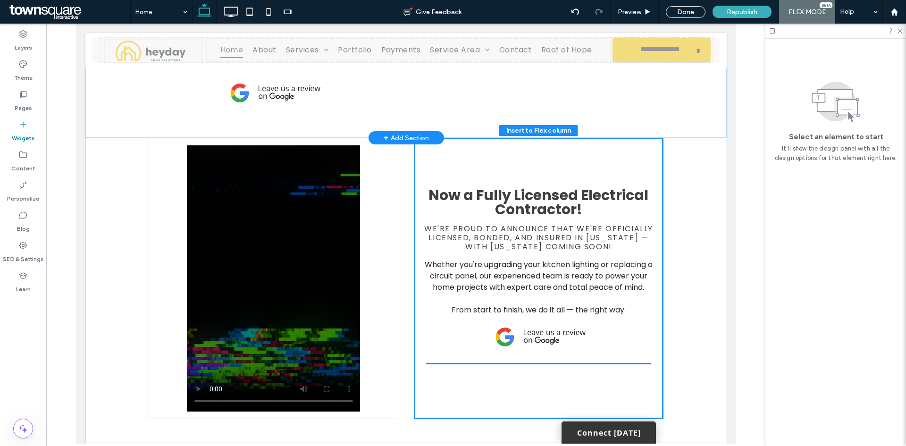
scroll to position [665, 0]
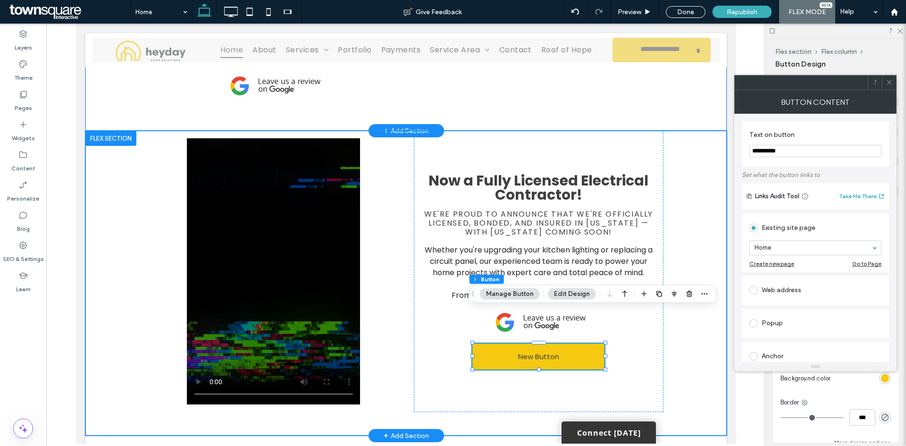
drag, startPoint x: 899, startPoint y: 180, endPoint x: 607, endPoint y: 119, distance: 297.8
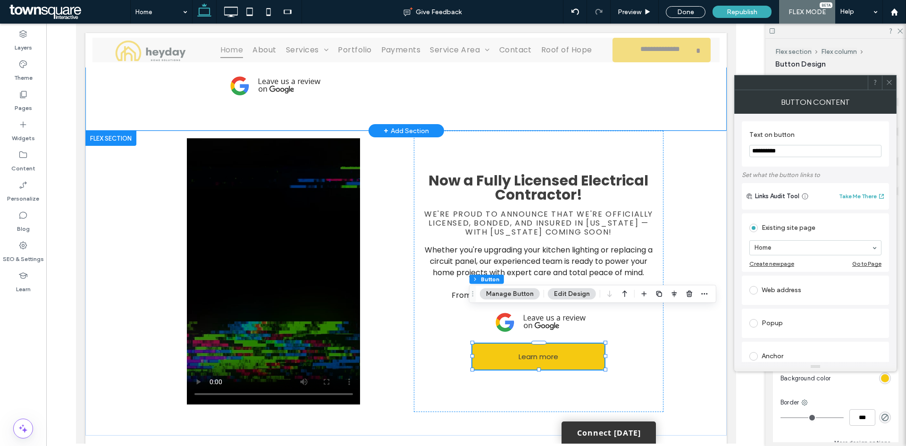
click at [772, 151] on input "**********" at bounding box center [815, 151] width 132 height 12
type input "**********"
click at [809, 240] on section "Home" at bounding box center [815, 247] width 132 height 25
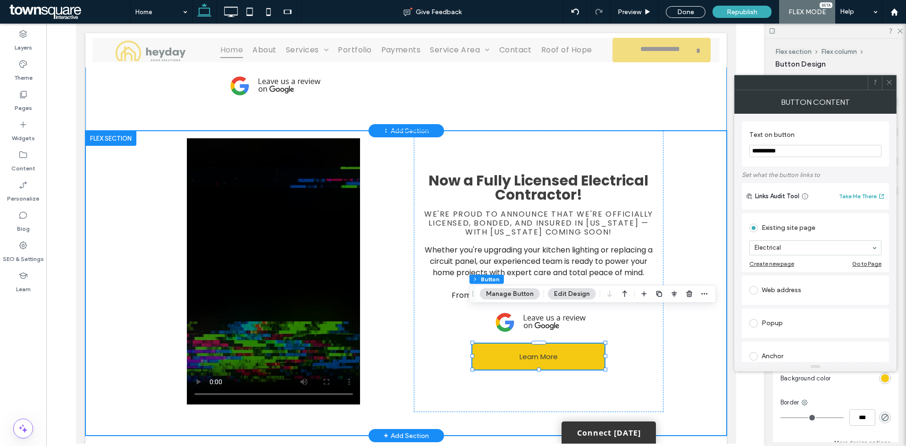
click at [670, 349] on div "Now a Fully Licensed Electrical Contractor! We're proud to announce that we're …" at bounding box center [406, 283] width 566 height 305
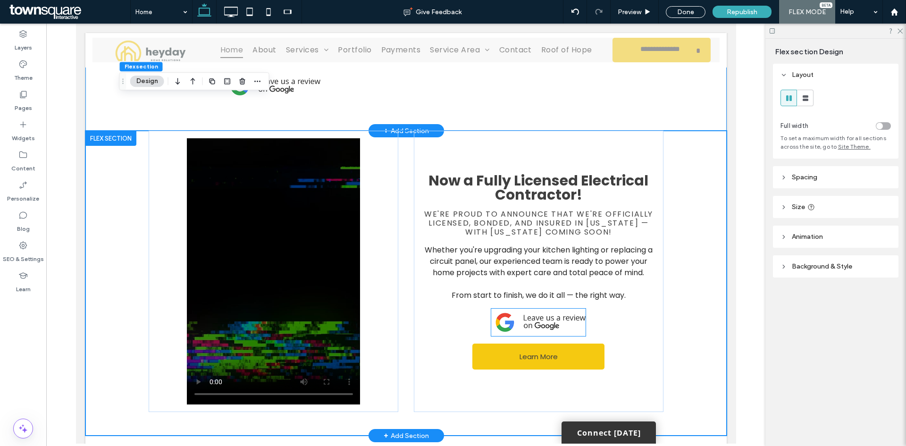
click at [571, 309] on img at bounding box center [538, 322] width 94 height 27
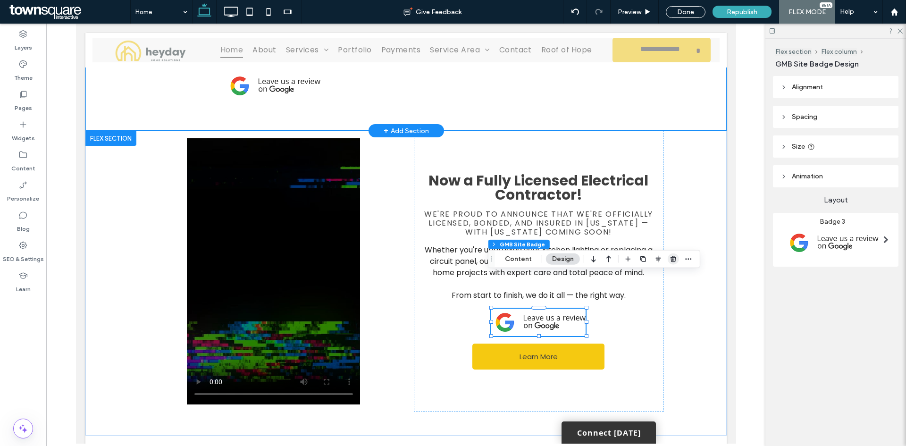
click at [671, 263] on span "button" at bounding box center [673, 258] width 11 height 11
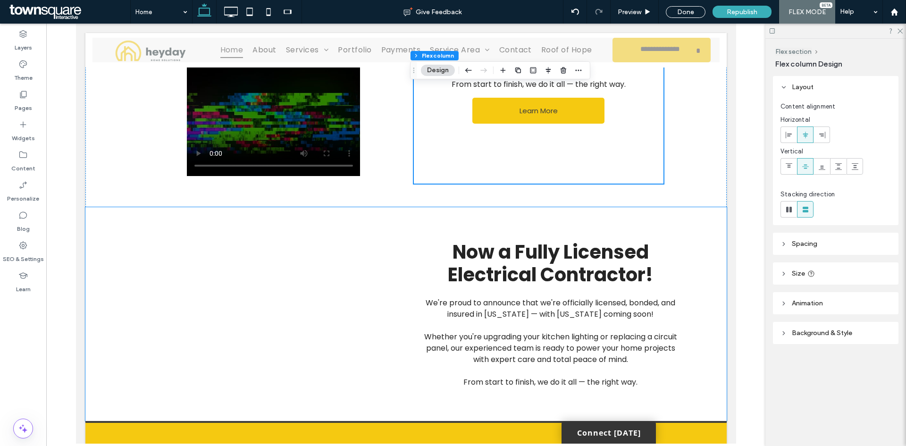
scroll to position [944, 0]
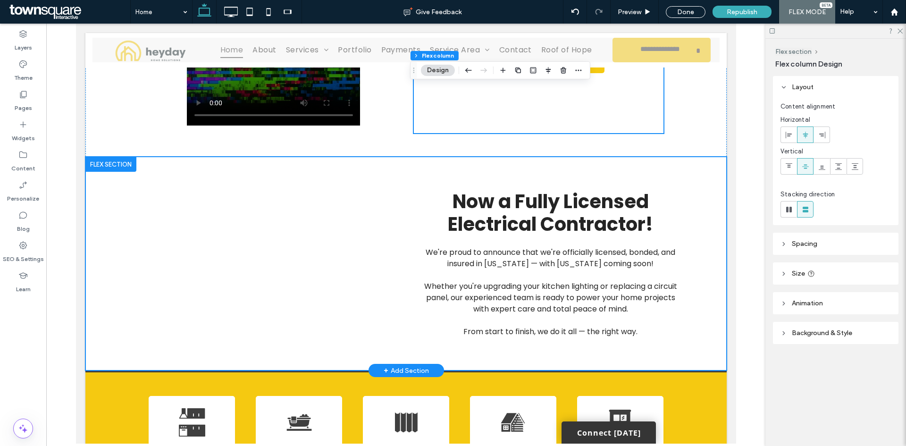
click at [703, 241] on div "Now a Fully Licensed Electrical Contractor! We're proud to announce that we're …" at bounding box center [405, 264] width 641 height 214
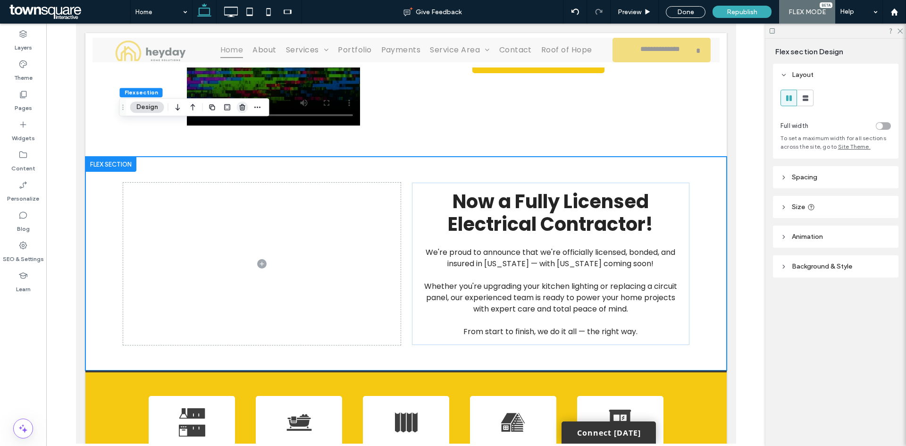
click at [243, 110] on use "button" at bounding box center [242, 107] width 6 height 6
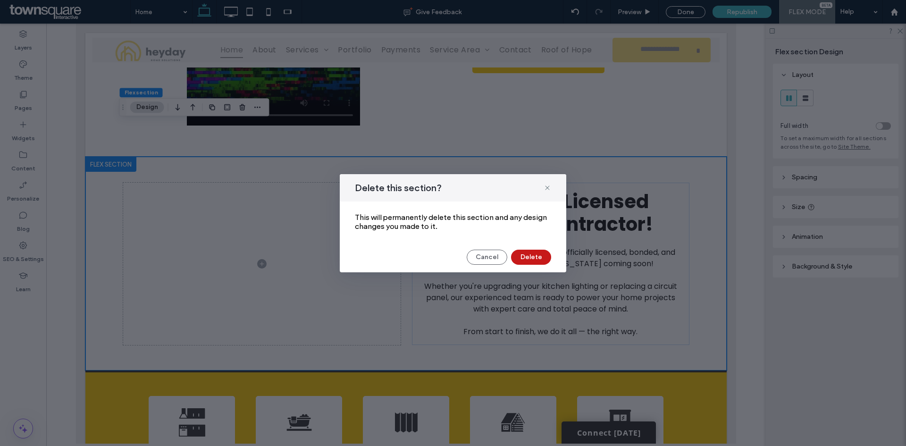
click at [530, 255] on button "Delete" at bounding box center [531, 257] width 40 height 15
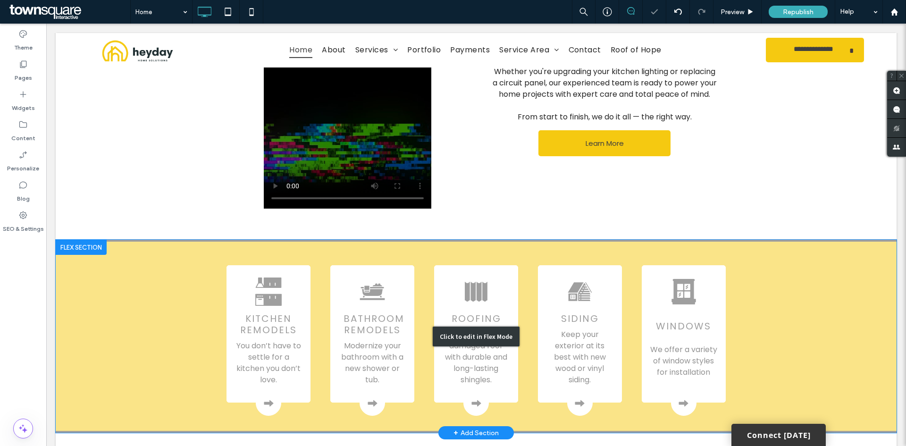
scroll to position [849, 0]
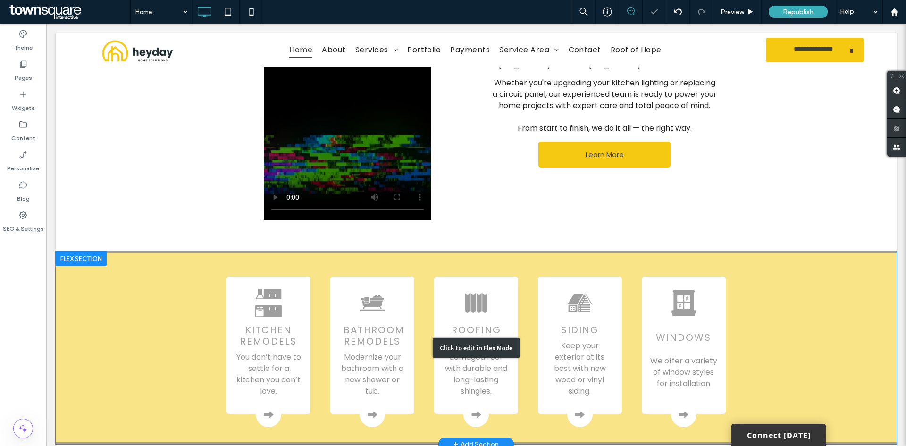
click at [478, 338] on div "Click to edit in Flex Mode" at bounding box center [476, 348] width 87 height 20
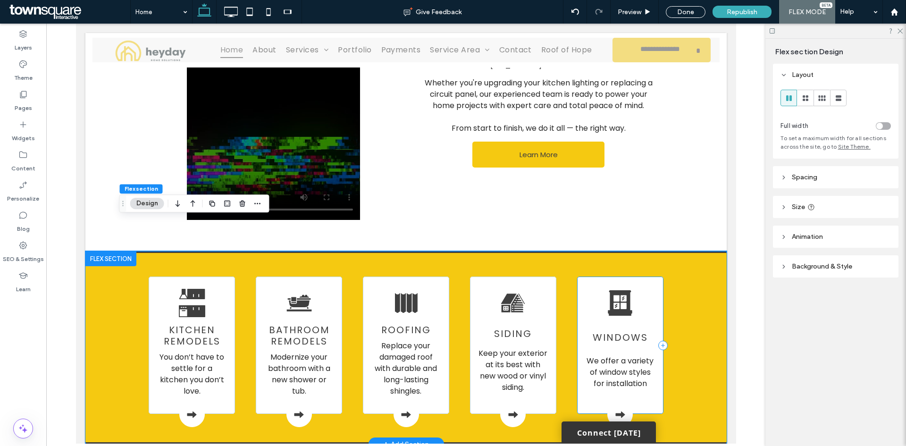
click at [656, 290] on div "windows We offer a variety of window styles for installation" at bounding box center [619, 344] width 86 height 137
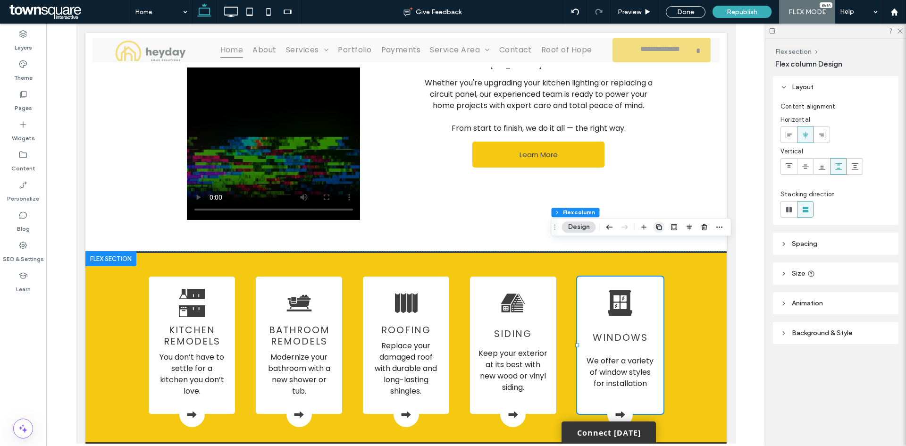
click at [654, 230] on span "button" at bounding box center [658, 226] width 11 height 11
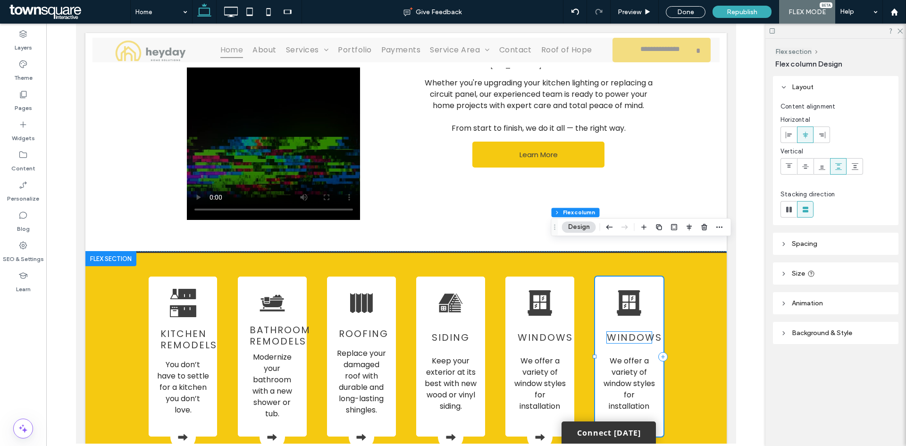
click at [639, 331] on span "windows" at bounding box center [633, 337] width 55 height 13
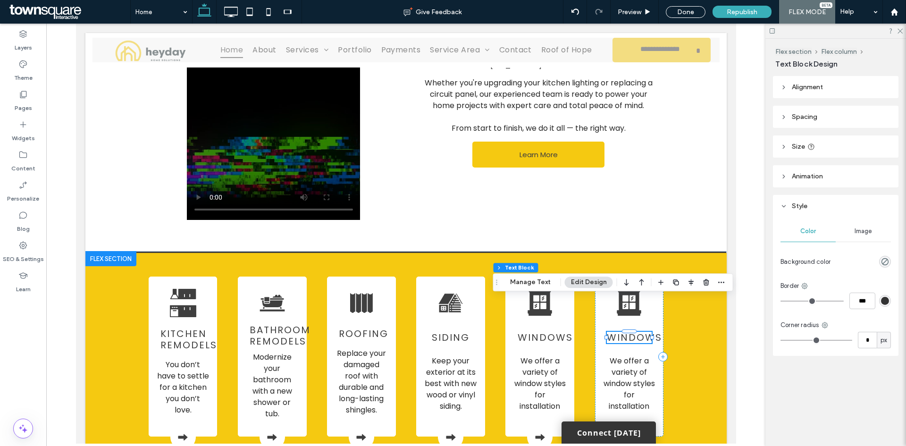
click at [639, 331] on span "windows" at bounding box center [633, 337] width 55 height 13
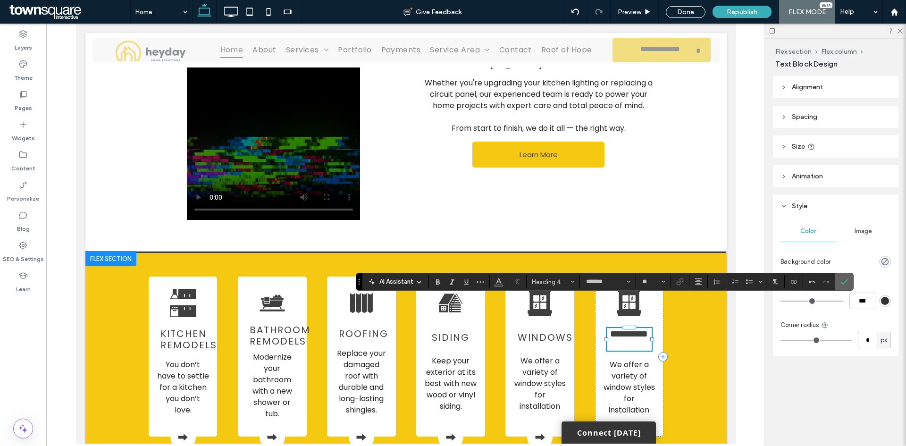
click at [847, 282] on icon "Confirm" at bounding box center [844, 282] width 8 height 8
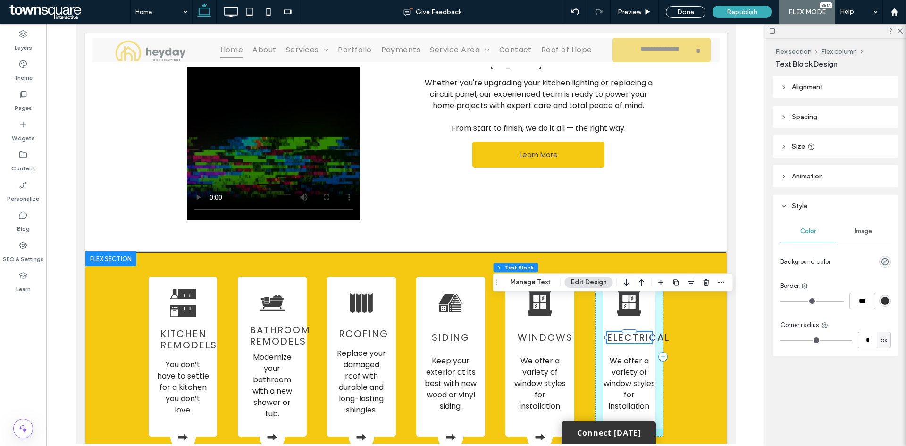
click at [650, 335] on div at bounding box center [652, 337] width 4 height 4
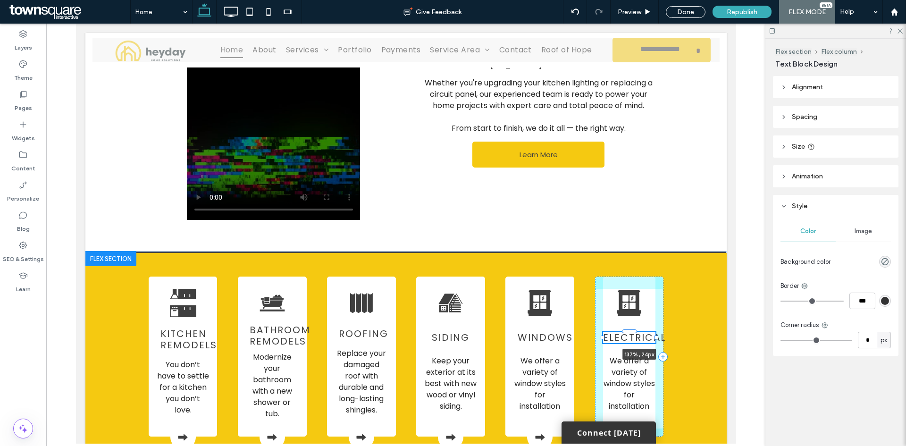
drag, startPoint x: 649, startPoint y: 303, endPoint x: 662, endPoint y: 303, distance: 13.7
click at [662, 303] on div "Kitchen Remodels You don’t have to settle for a kitchen you don’t love. Bathroo…" at bounding box center [406, 359] width 566 height 212
type input "***"
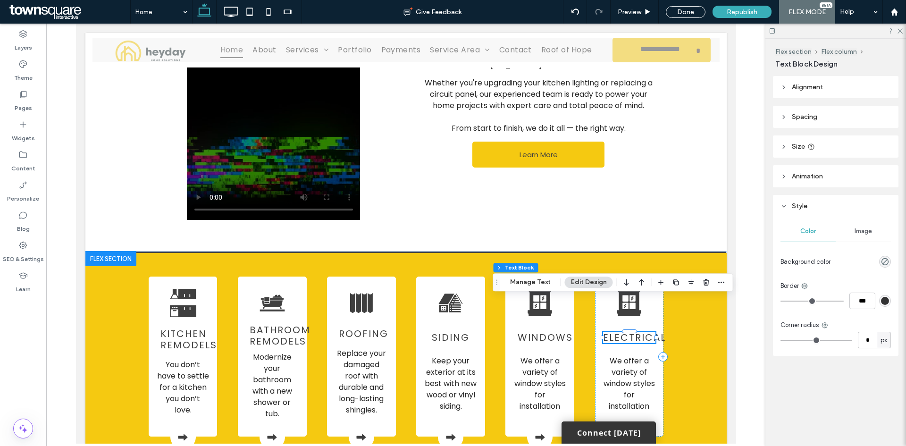
click at [685, 299] on div "Kitchen Remodels You don’t have to settle for a kitchen you don’t love. Bathroo…" at bounding box center [405, 359] width 641 height 216
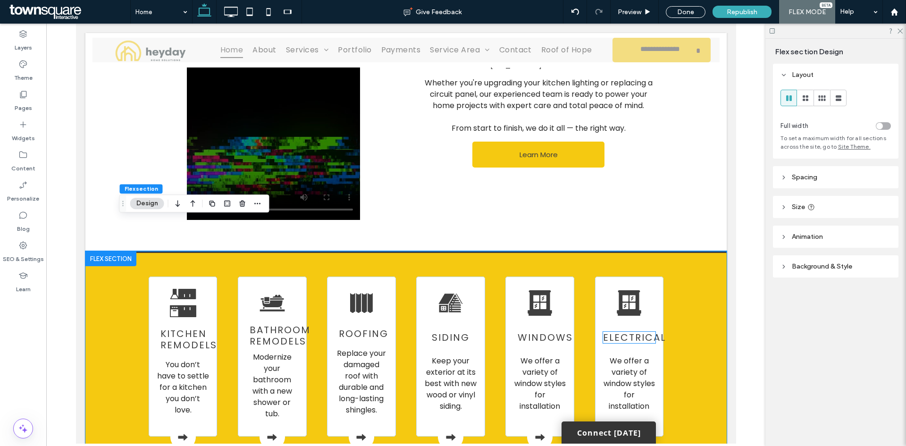
click at [641, 331] on span "Electrical" at bounding box center [633, 337] width 63 height 13
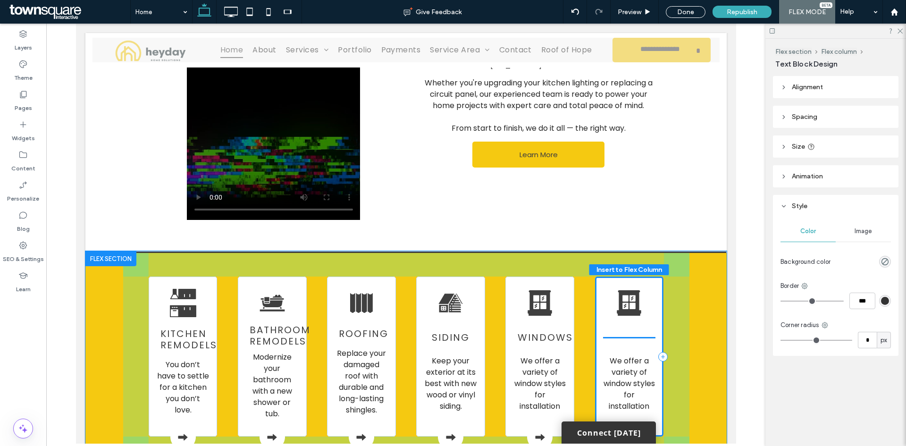
drag, startPoint x: 640, startPoint y: 306, endPoint x: 635, endPoint y: 307, distance: 5.7
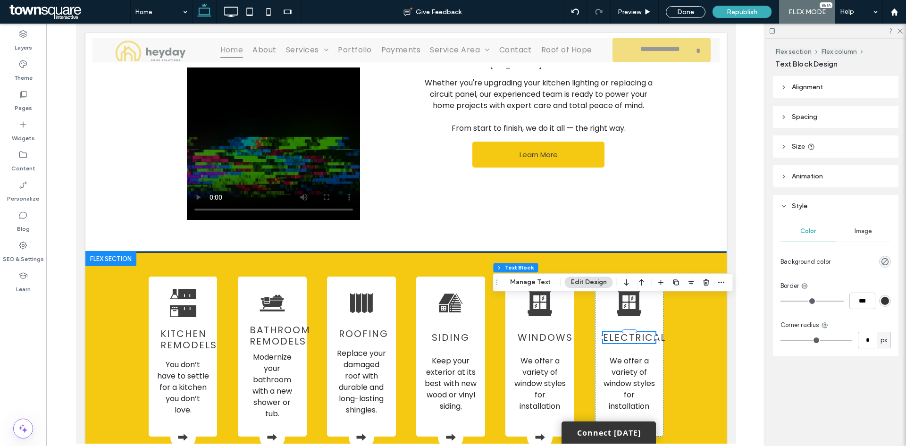
click at [689, 339] on div "Kitchen Remodels You don’t have to settle for a kitchen you don’t love. Bathroo…" at bounding box center [405, 359] width 641 height 216
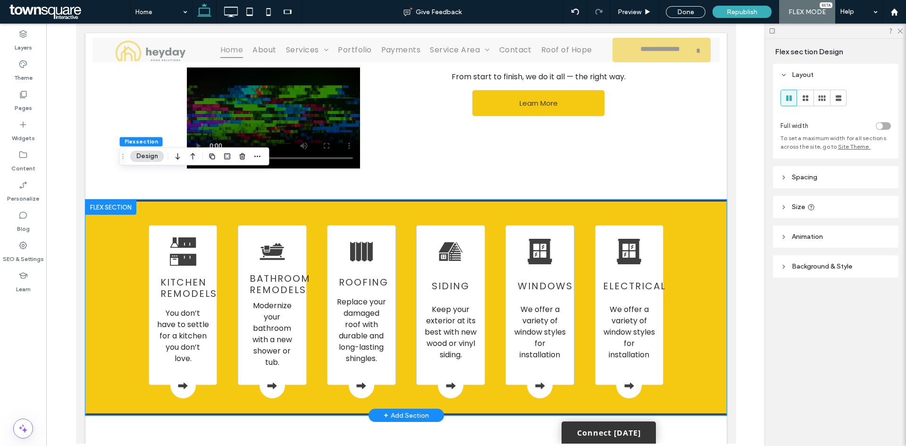
scroll to position [896, 0]
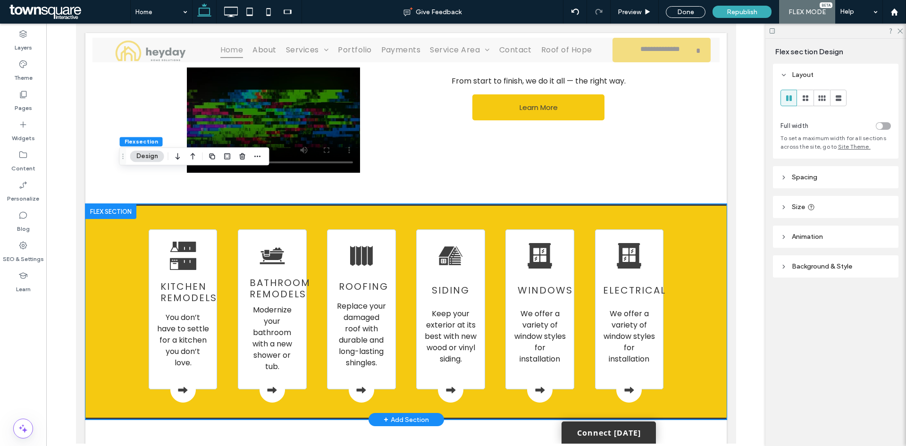
click at [689, 340] on div "Kitchen Remodels You don’t have to settle for a kitchen you don’t love. Bathroo…" at bounding box center [405, 312] width 641 height 216
click at [627, 239] on icon at bounding box center [629, 251] width 24 height 25
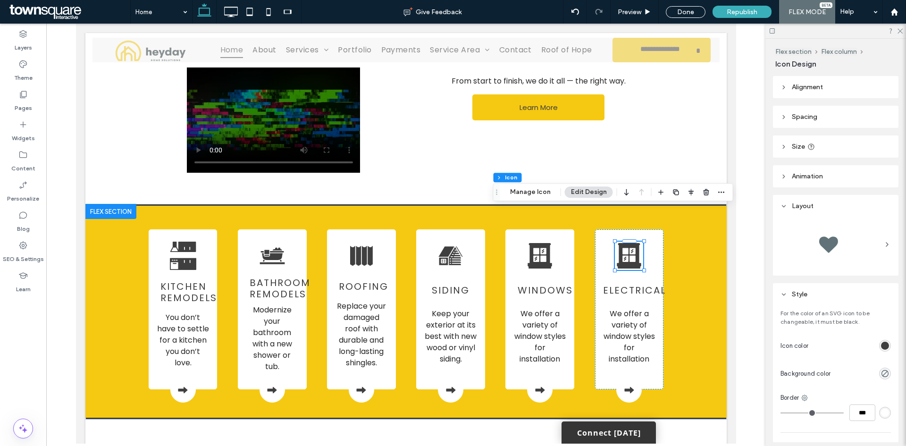
click at [874, 230] on div at bounding box center [835, 244] width 110 height 47
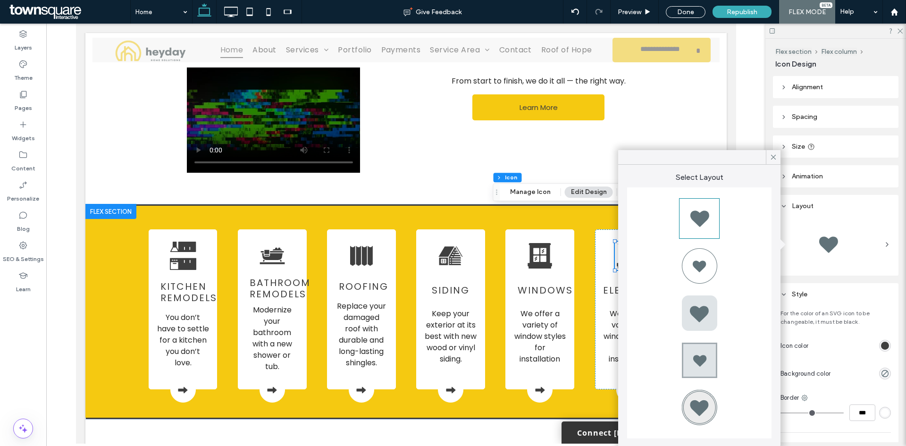
drag, startPoint x: 776, startPoint y: 157, endPoint x: 757, endPoint y: 160, distance: 19.1
click at [774, 158] on icon at bounding box center [773, 157] width 8 height 8
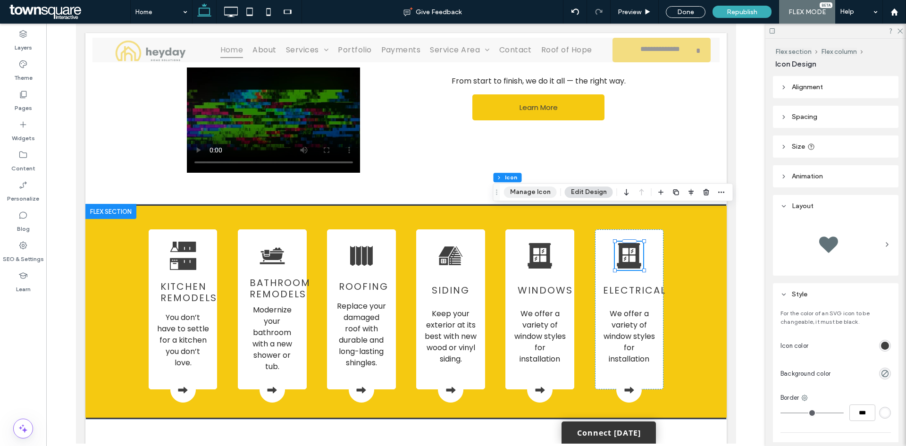
click at [547, 193] on button "Manage Icon" at bounding box center [530, 191] width 53 height 11
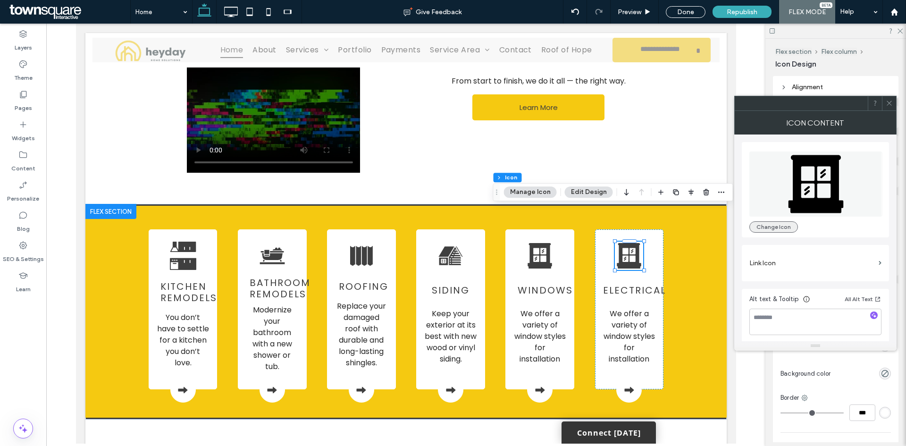
click at [783, 225] on button "Change Icon" at bounding box center [773, 226] width 49 height 11
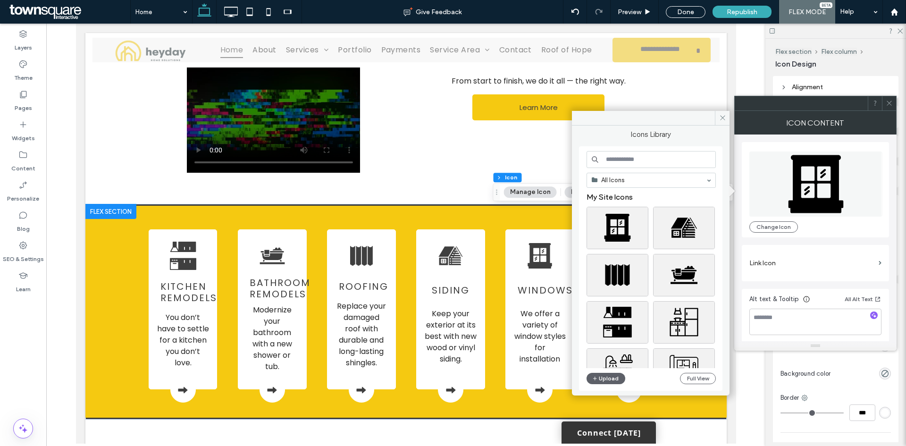
click at [677, 159] on input at bounding box center [650, 159] width 129 height 17
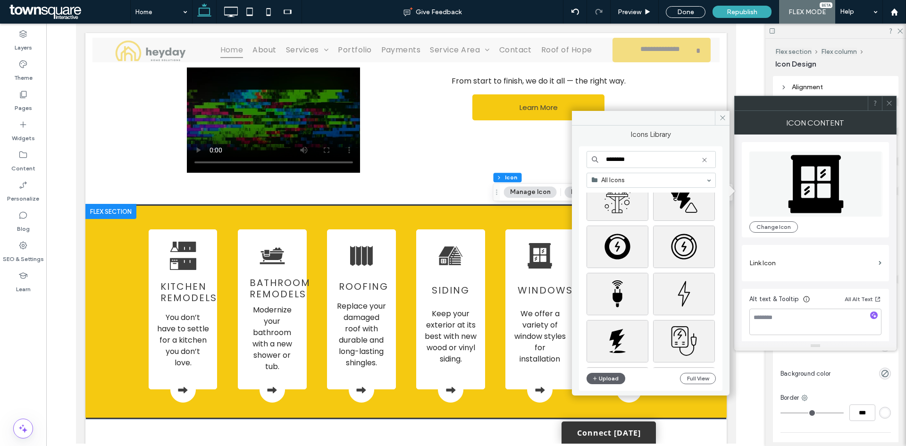
scroll to position [0, 0]
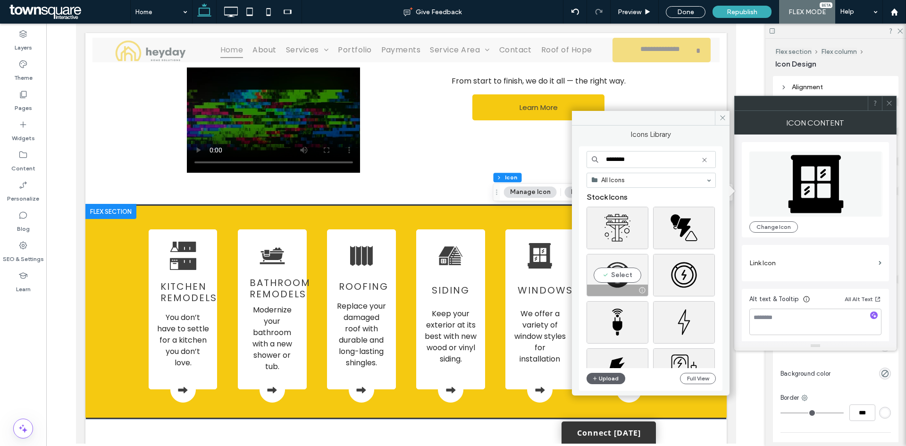
type input "********"
click at [617, 274] on div "Select" at bounding box center [617, 275] width 62 height 42
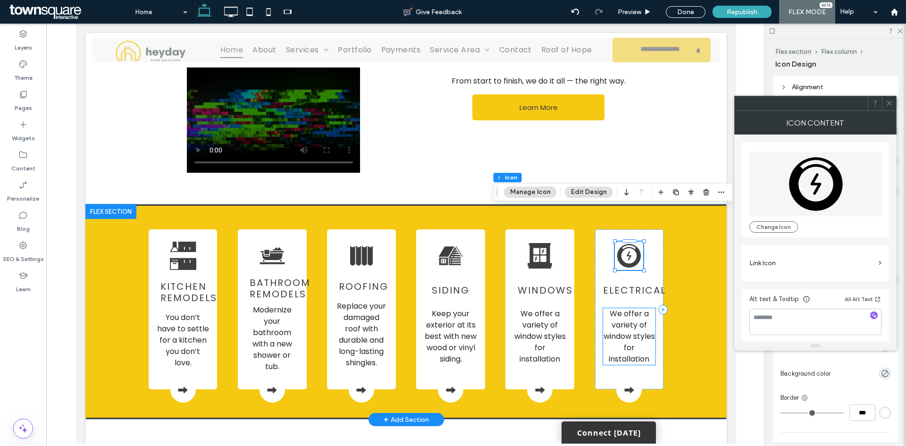
click at [630, 308] on span "We offer a variety of window styles for installation" at bounding box center [628, 336] width 51 height 56
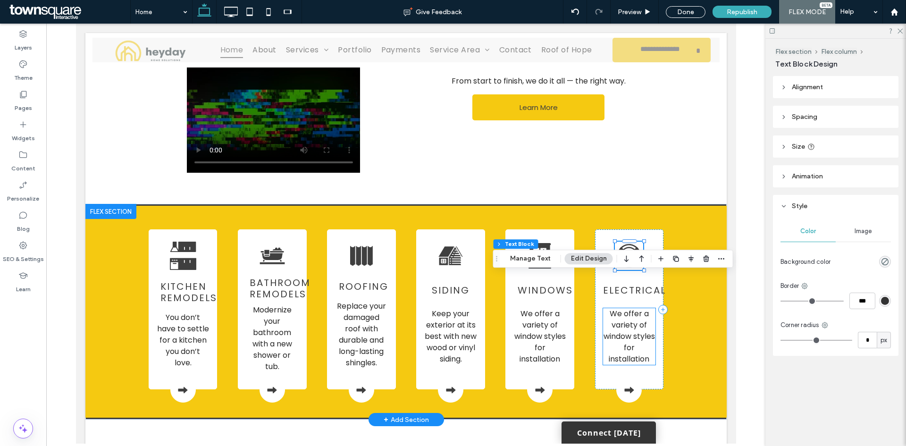
click at [630, 308] on div "We offer a variety of window styles for installation" at bounding box center [628, 336] width 52 height 57
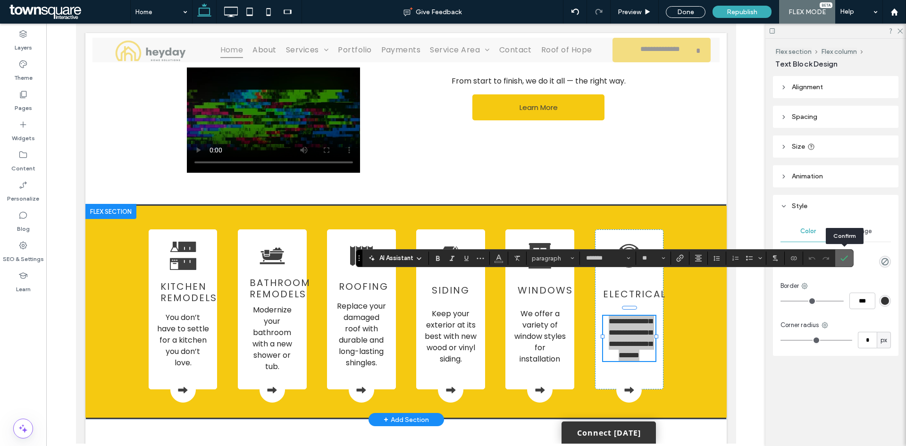
click at [848, 258] on icon "Confirm" at bounding box center [844, 258] width 8 height 8
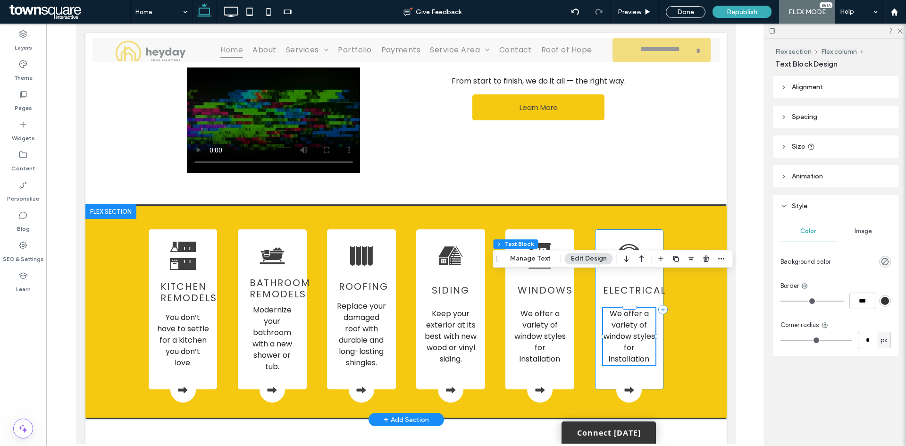
click at [654, 229] on div "Electrical We offer a variety of window styles for installation" at bounding box center [628, 309] width 69 height 160
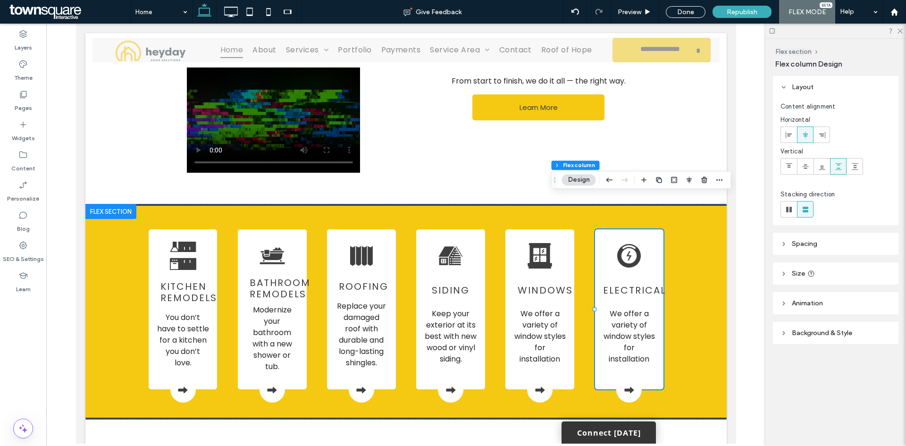
click at [827, 336] on span "Background & Style" at bounding box center [822, 333] width 60 height 8
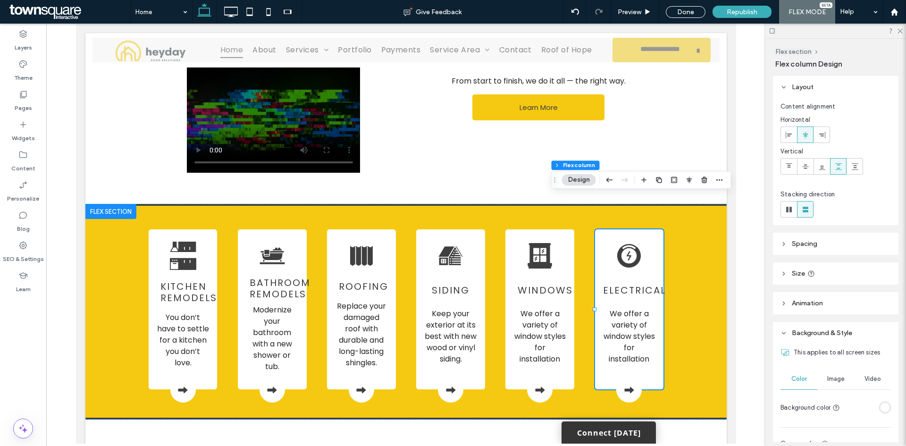
click at [813, 300] on span "Animation" at bounding box center [807, 303] width 31 height 8
click at [811, 276] on icon at bounding box center [811, 274] width 8 height 8
click at [803, 245] on span "Spacing" at bounding box center [804, 244] width 25 height 8
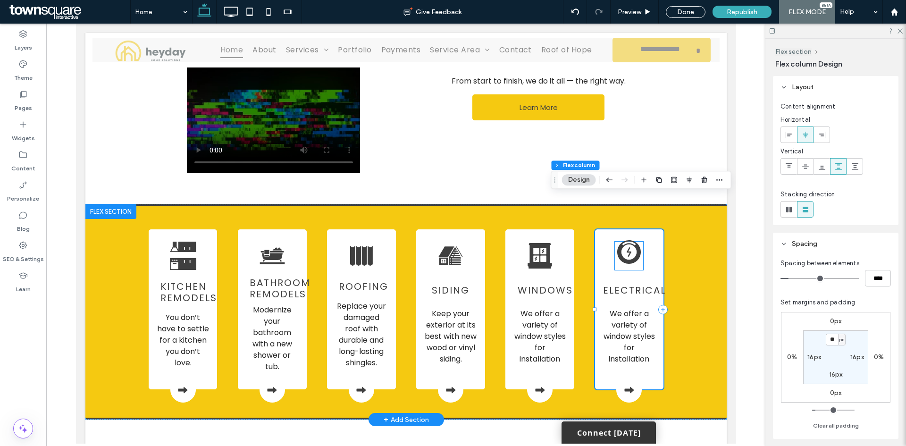
click at [623, 238] on icon at bounding box center [628, 252] width 28 height 28
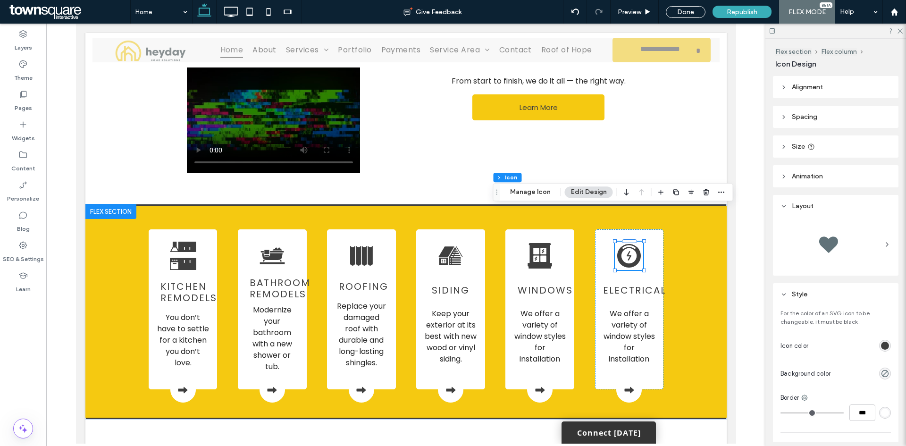
click at [804, 89] on span "Alignment" at bounding box center [807, 87] width 31 height 8
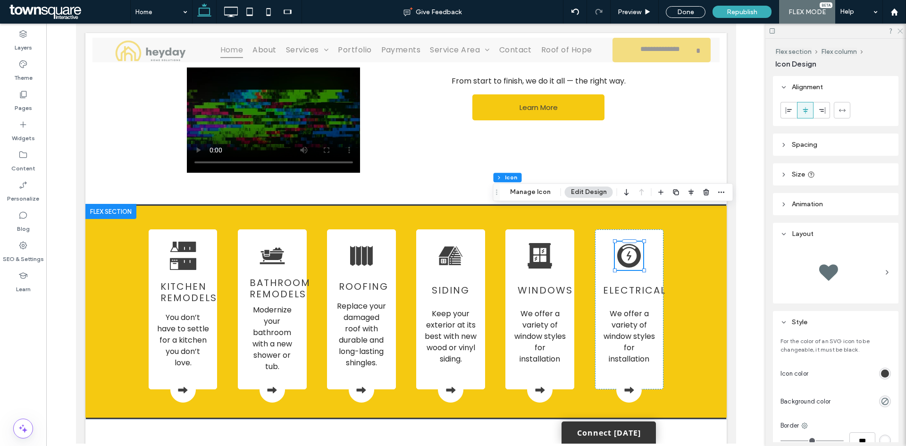
click at [899, 28] on icon at bounding box center [899, 30] width 6 height 6
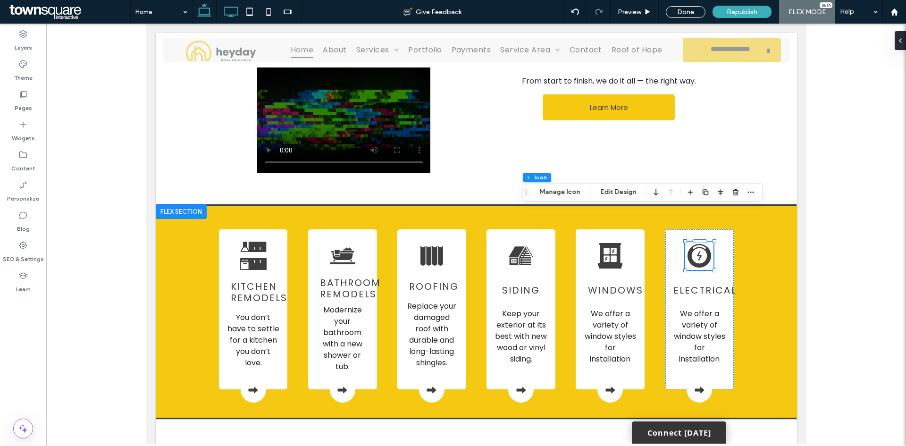
click at [230, 9] on icon at bounding box center [230, 11] width 19 height 19
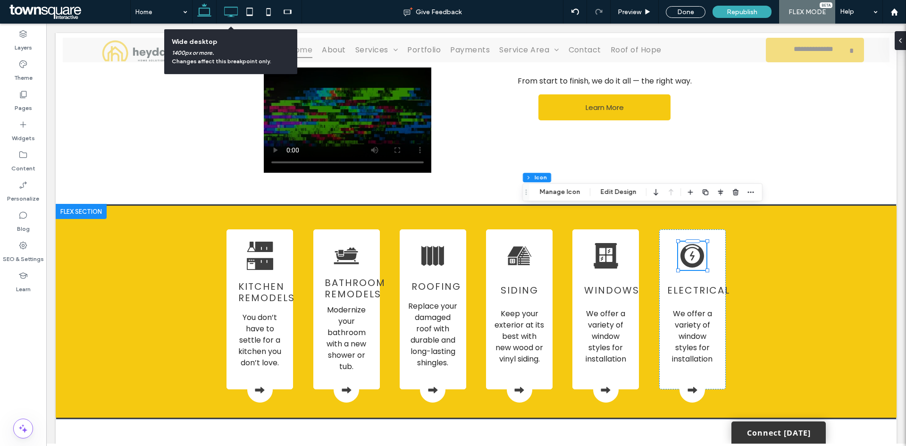
click at [199, 14] on use at bounding box center [204, 9] width 14 height 13
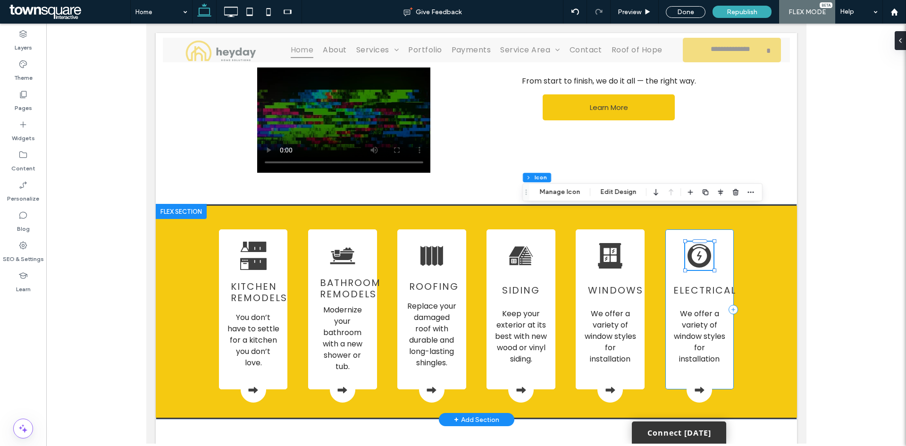
click at [726, 231] on div "Electrical We offer a variety of window styles for installation" at bounding box center [699, 309] width 69 height 160
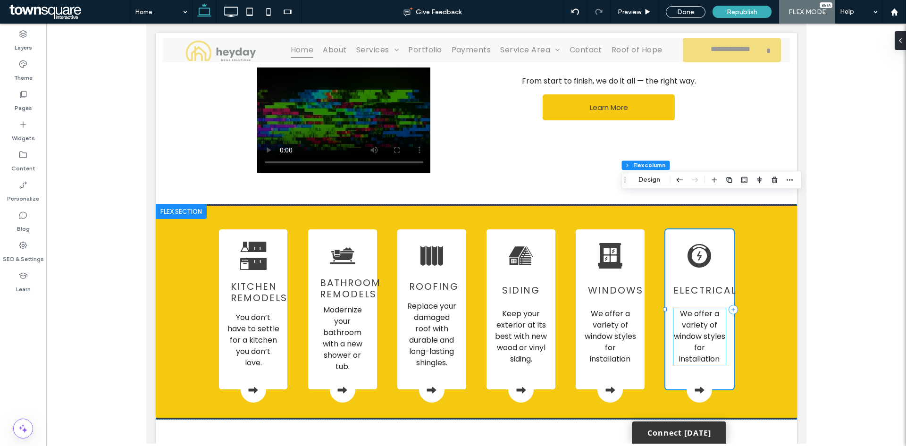
click at [693, 308] on span "We offer a variety of window styles for installation" at bounding box center [698, 336] width 51 height 56
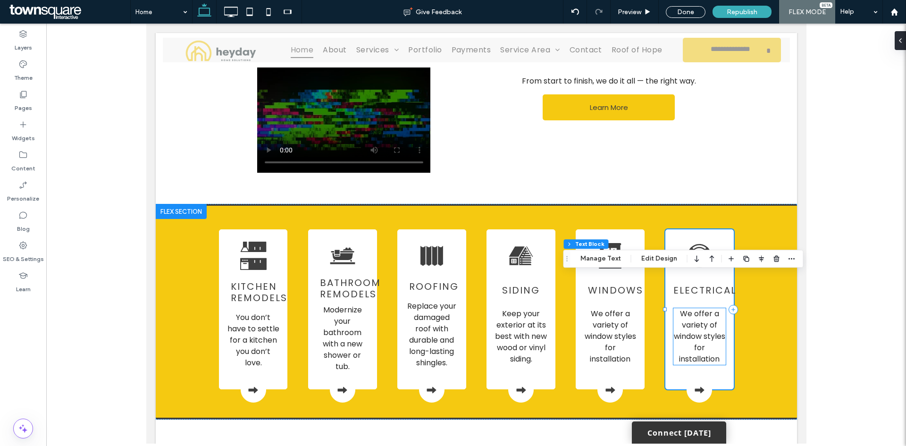
click at [693, 308] on span "We offer a variety of window styles for installation" at bounding box center [698, 336] width 51 height 56
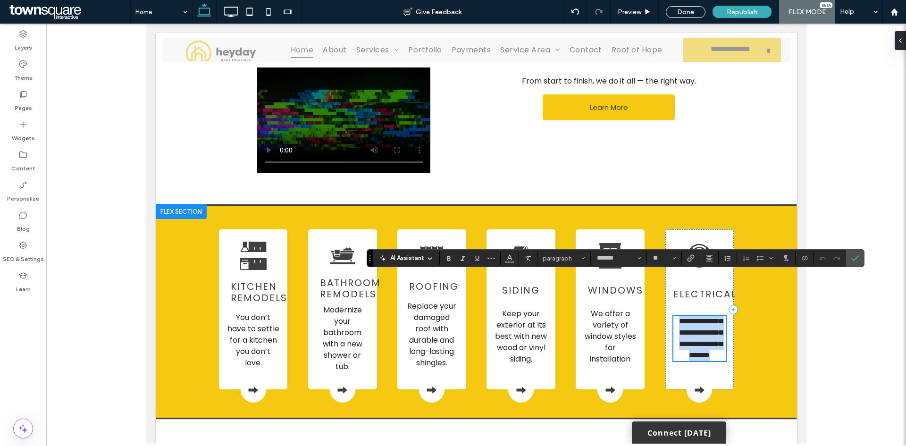
scroll to position [660, 0]
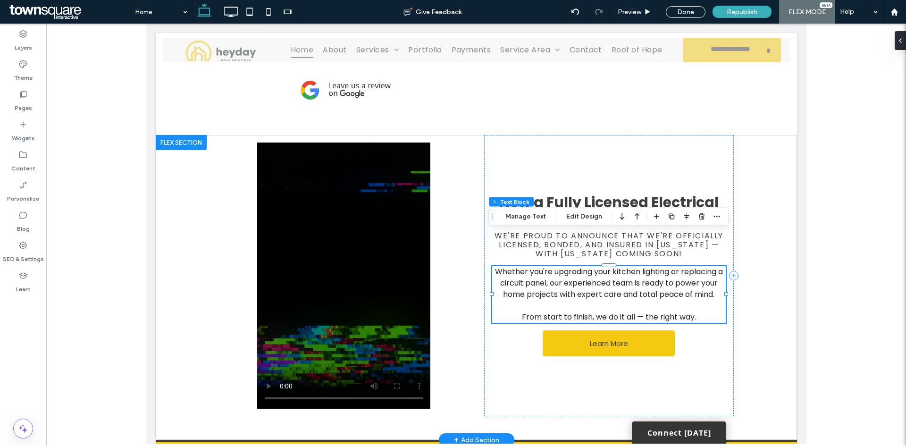
click at [567, 266] on span "Whether you're upgrading your kitchen lighting or replacing a circuit panel, ou…" at bounding box center [608, 282] width 228 height 33
type input "*******"
type input "**"
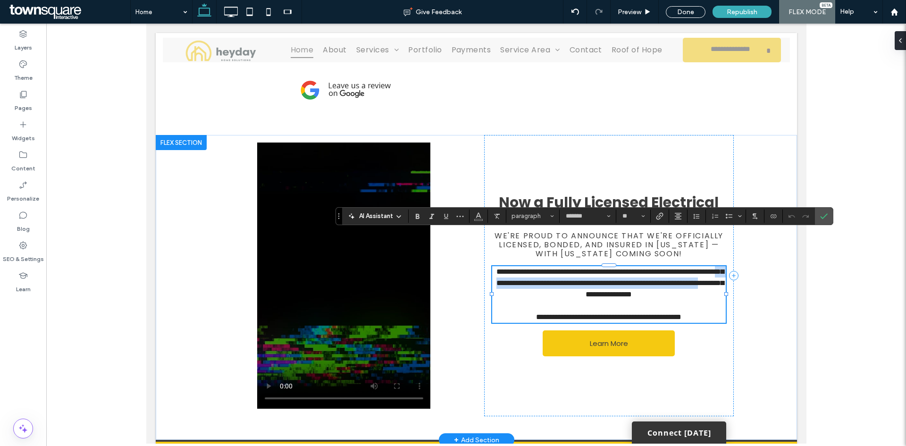
drag, startPoint x: 546, startPoint y: 248, endPoint x: 615, endPoint y: 264, distance: 70.6
click at [615, 268] on span "**********" at bounding box center [609, 283] width 227 height 30
copy span "**********"
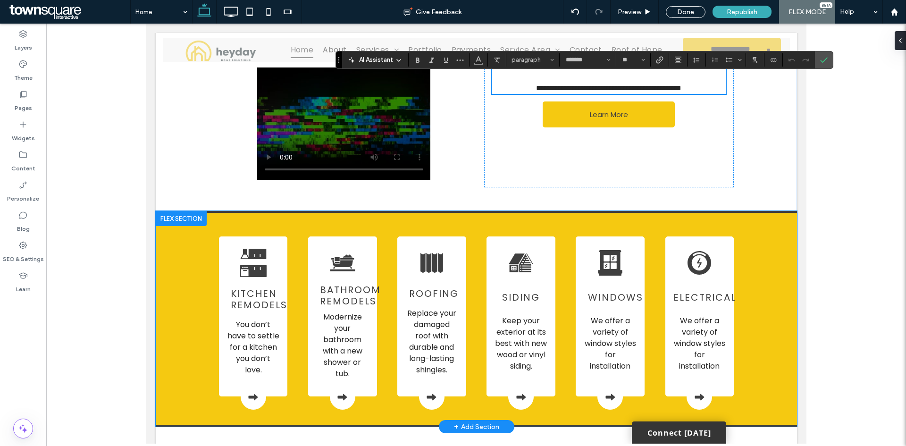
scroll to position [896, 0]
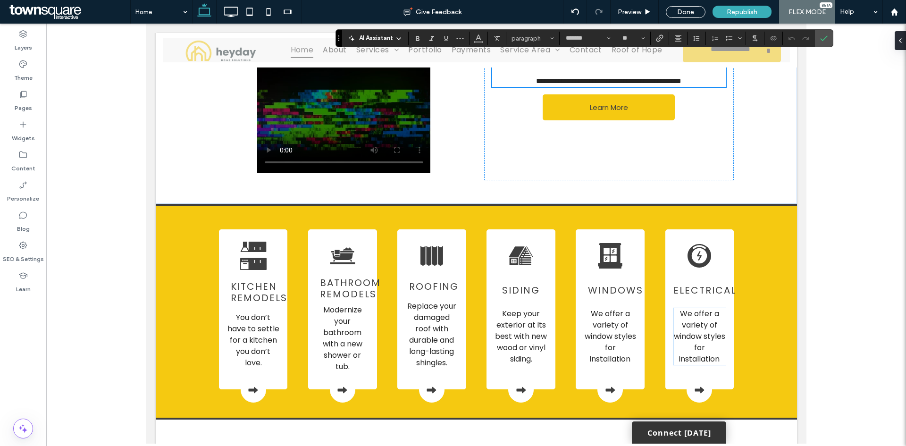
click at [687, 308] on span "We offer a variety of window styles for installation" at bounding box center [698, 336] width 51 height 56
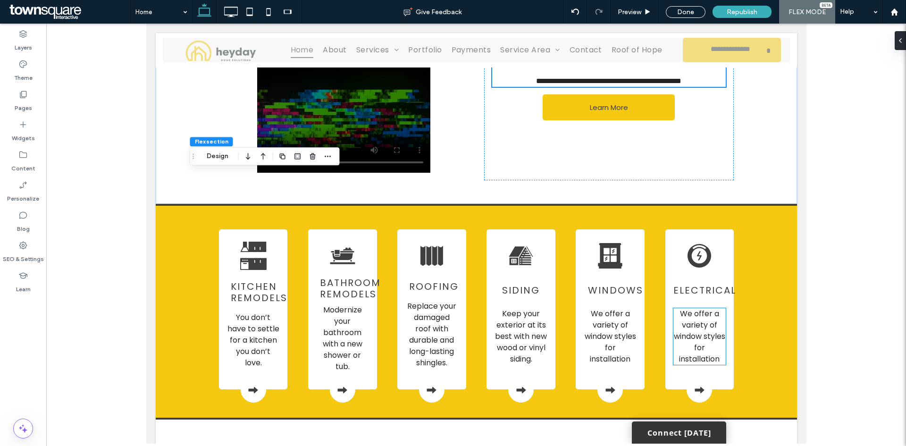
click at [687, 308] on span "We offer a variety of window styles for installation" at bounding box center [698, 336] width 51 height 56
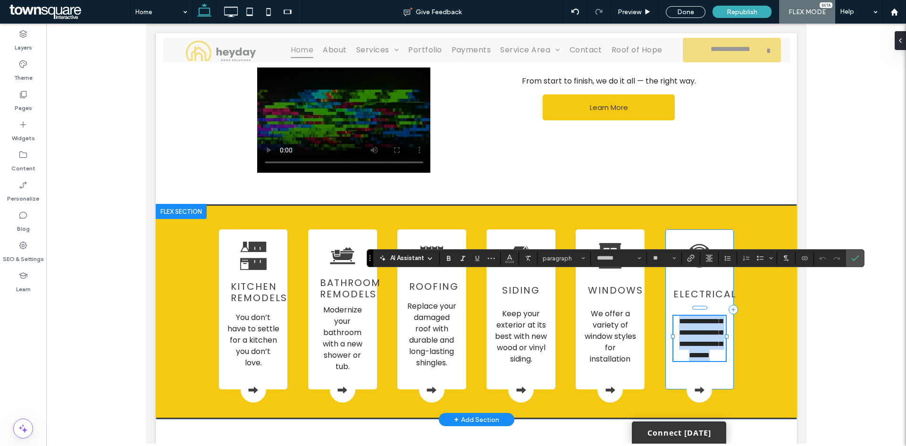
paste div
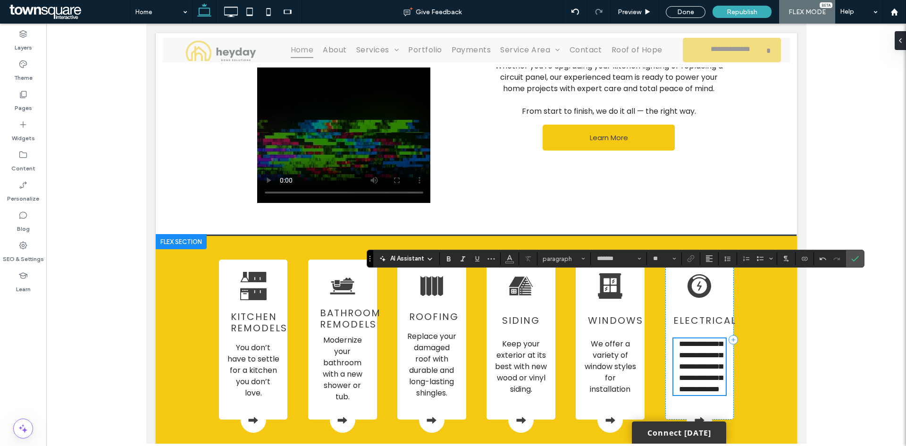
scroll to position [849, 0]
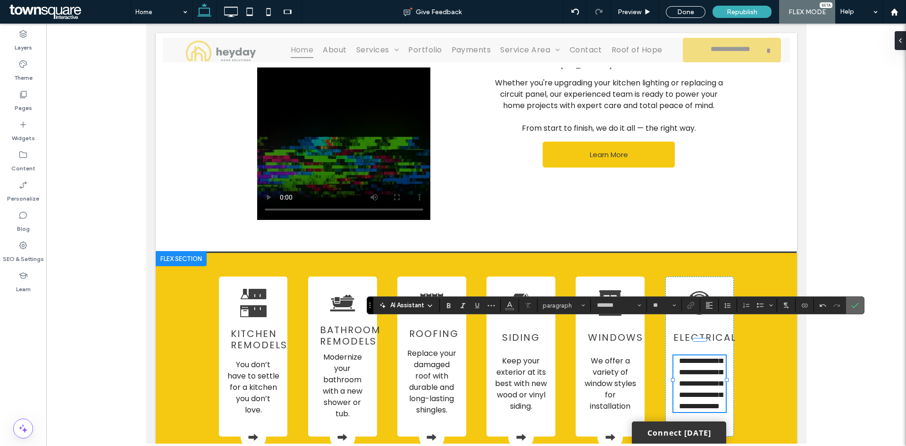
click at [856, 303] on icon "Confirm" at bounding box center [855, 305] width 8 height 8
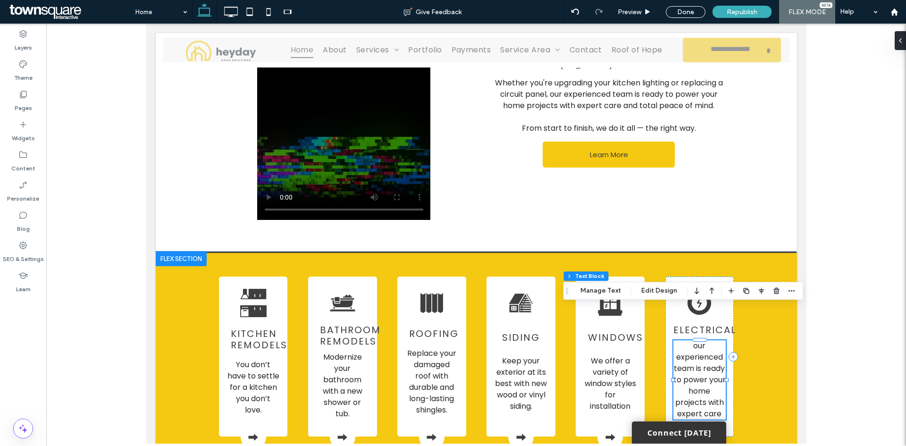
click at [700, 346] on span "our experienced team is ready to power your home projects with expert care" at bounding box center [699, 379] width 52 height 79
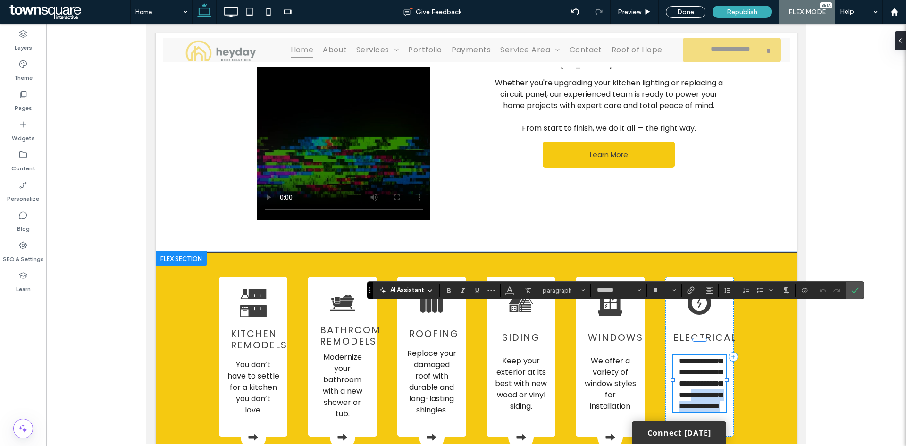
drag, startPoint x: 671, startPoint y: 369, endPoint x: 720, endPoint y: 382, distance: 50.2
click at [720, 382] on p "**********" at bounding box center [699, 383] width 52 height 57
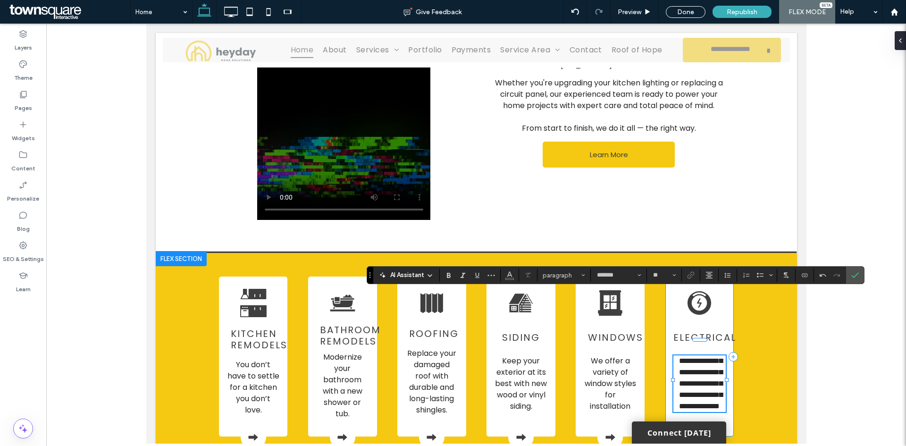
scroll to position [864, 0]
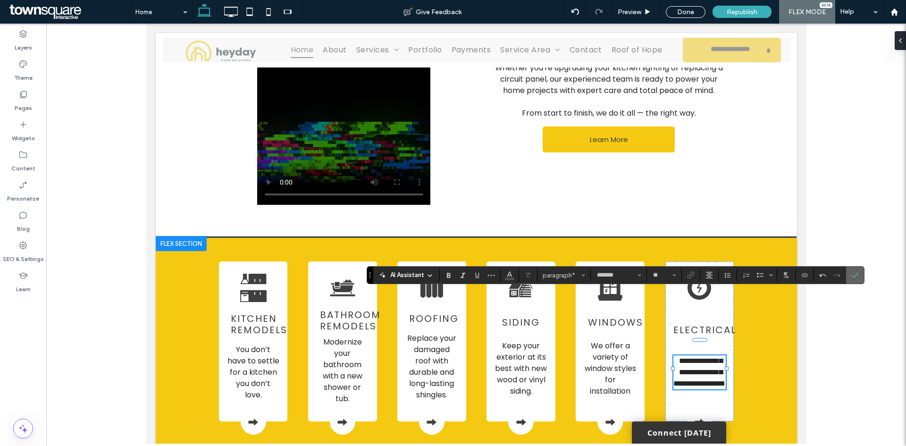
click at [852, 276] on icon "Confirm" at bounding box center [855, 275] width 8 height 8
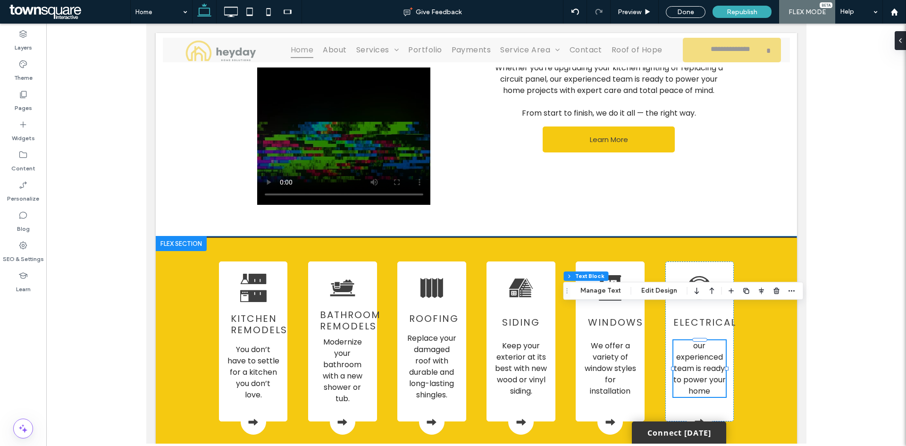
click at [763, 359] on div "Kitchen Remodels You don’t have to settle for a kitchen you don’t love. Bathroo…" at bounding box center [475, 344] width 641 height 216
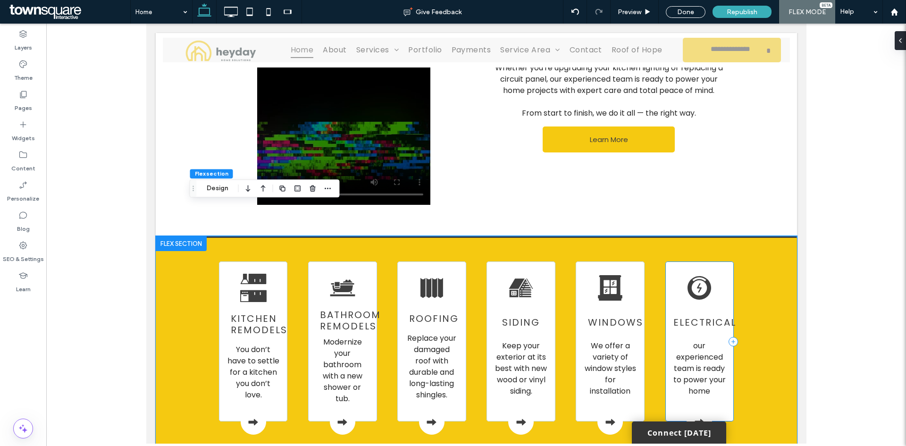
click at [718, 370] on div "Electrical our experienced team is ready to power your home" at bounding box center [699, 341] width 69 height 160
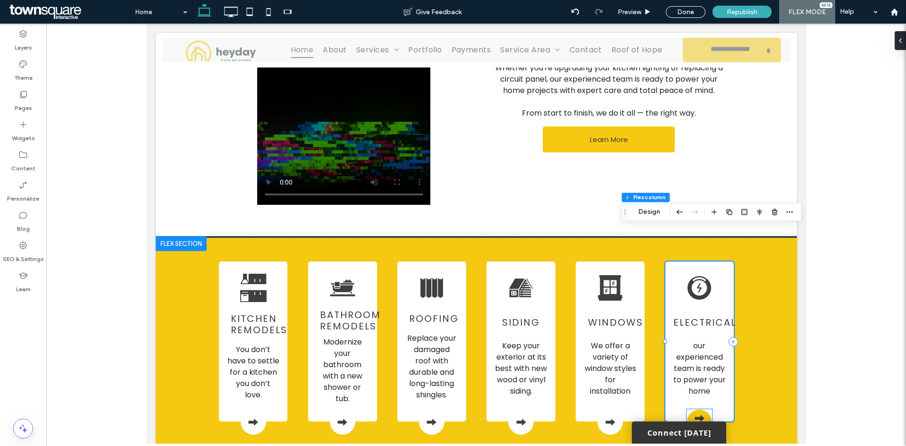
click at [694, 412] on icon at bounding box center [699, 418] width 12 height 12
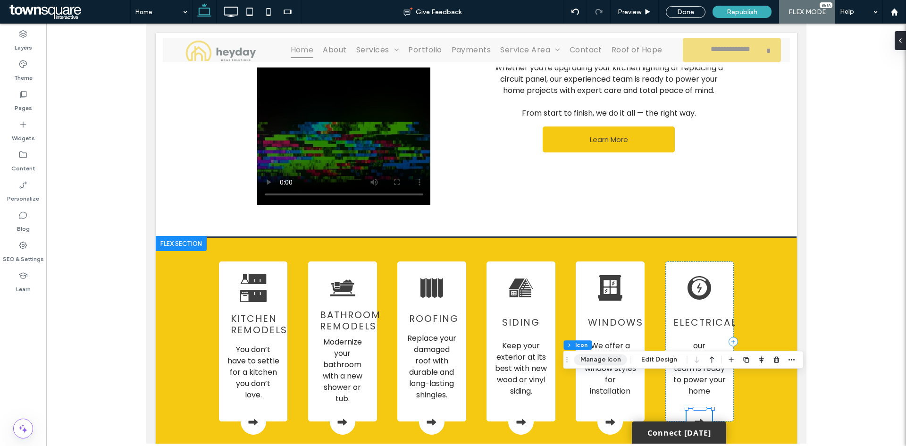
click at [612, 360] on button "Manage Icon" at bounding box center [600, 359] width 53 height 11
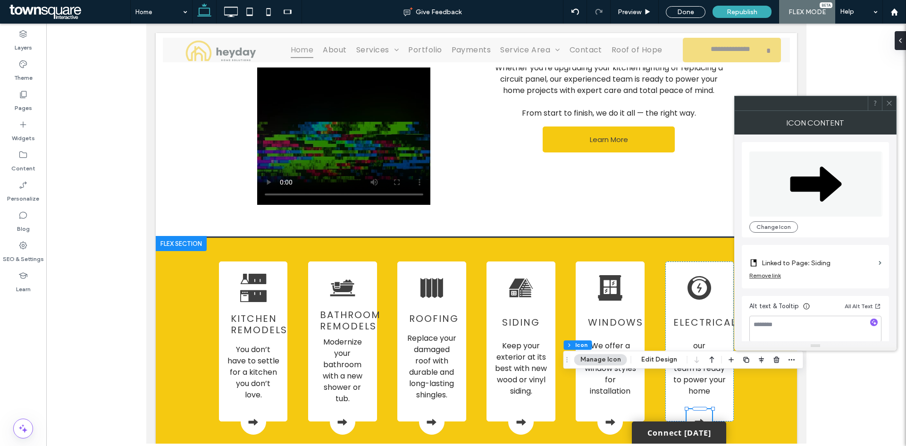
click at [843, 261] on label "Linked to Page: Siding" at bounding box center [817, 262] width 113 height 17
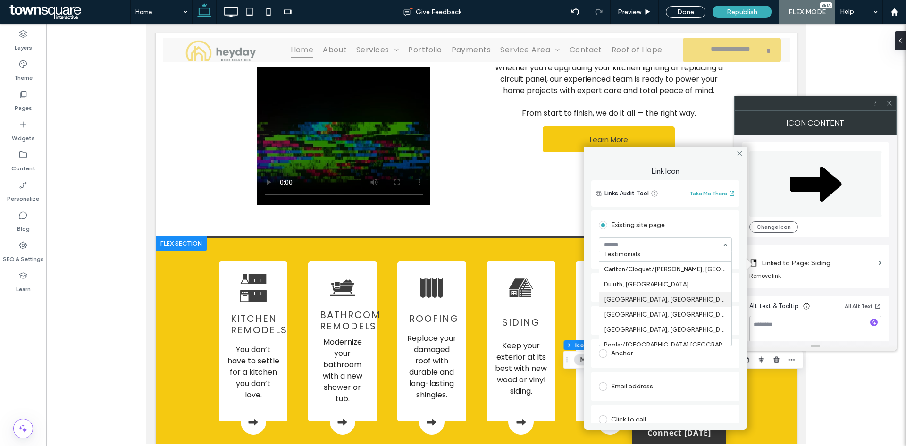
scroll to position [75, 0]
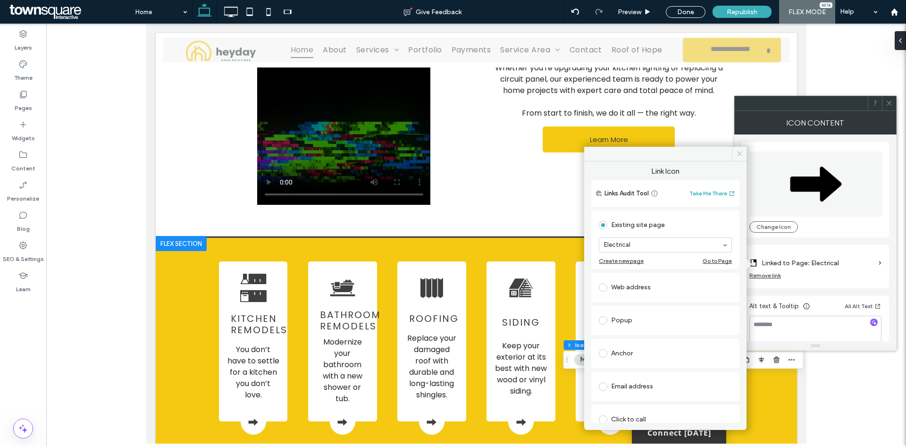
click at [740, 157] on span at bounding box center [739, 154] width 15 height 14
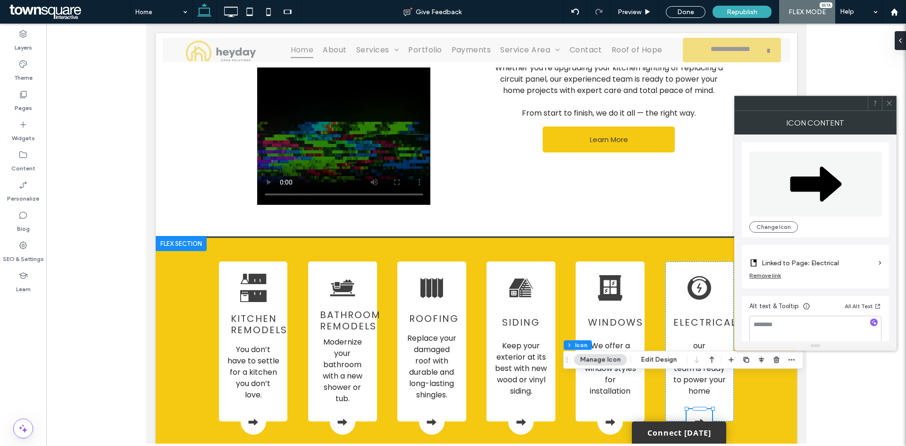
click at [891, 108] on span at bounding box center [888, 103] width 7 height 14
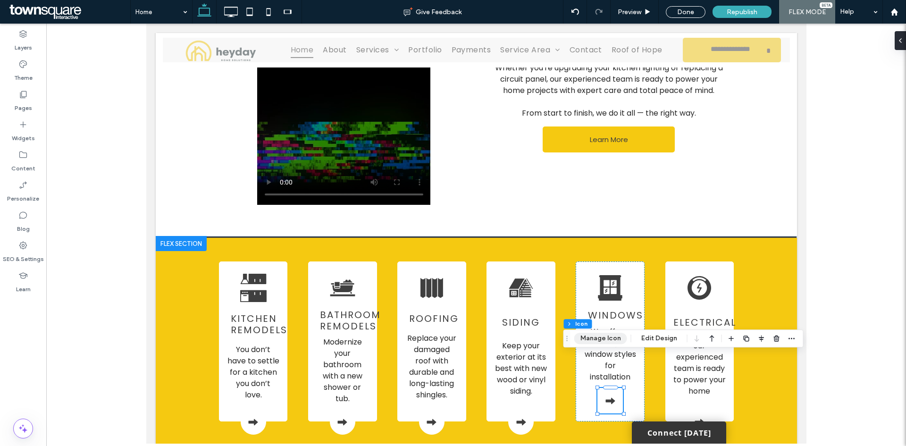
click at [601, 343] on button "Manage Icon" at bounding box center [600, 338] width 53 height 11
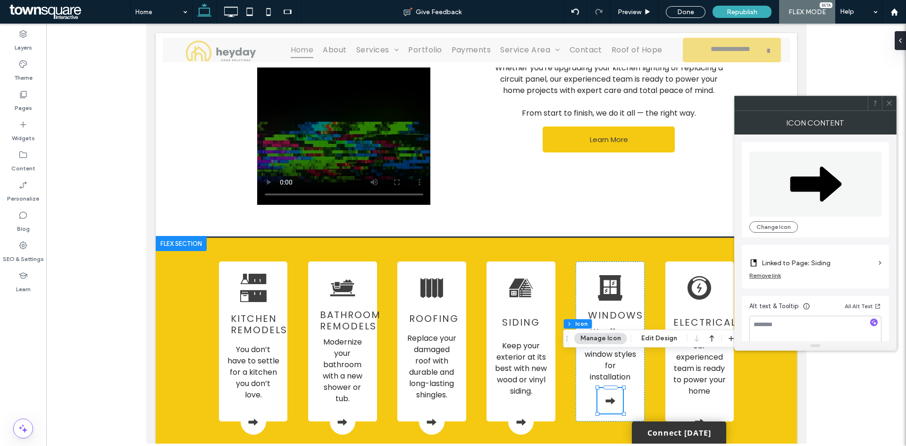
click at [792, 265] on label "Linked to Page: Siding" at bounding box center [817, 262] width 113 height 17
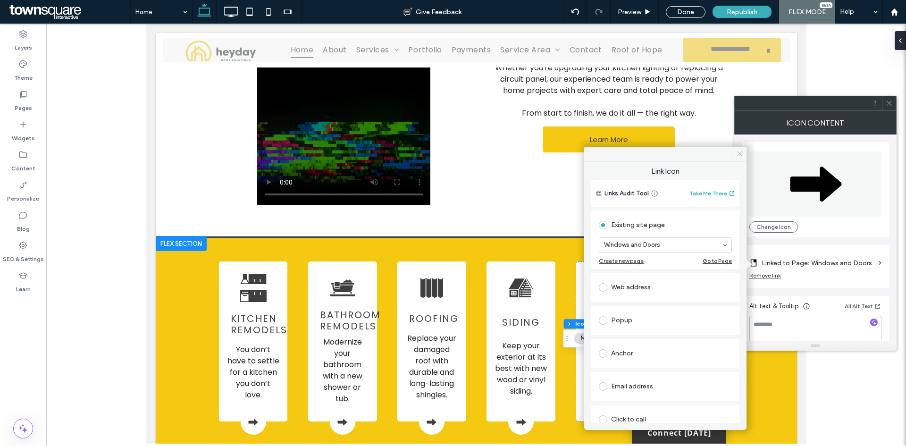
click at [736, 153] on icon at bounding box center [739, 153] width 7 height 7
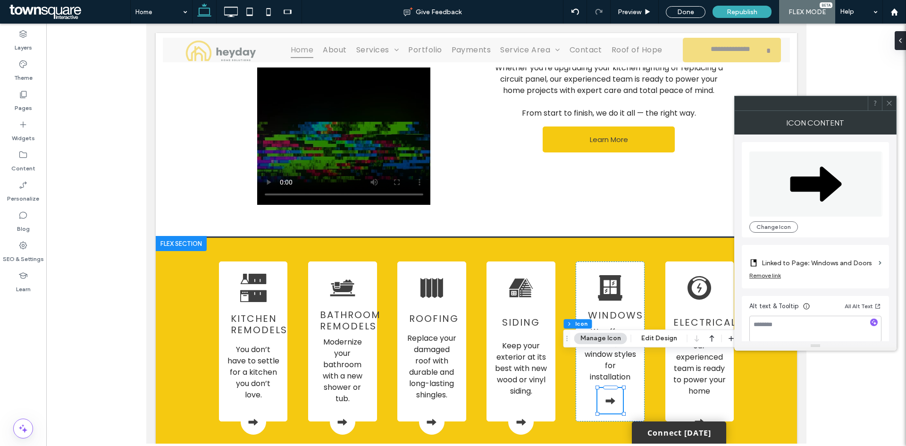
click at [885, 104] on icon at bounding box center [888, 103] width 7 height 7
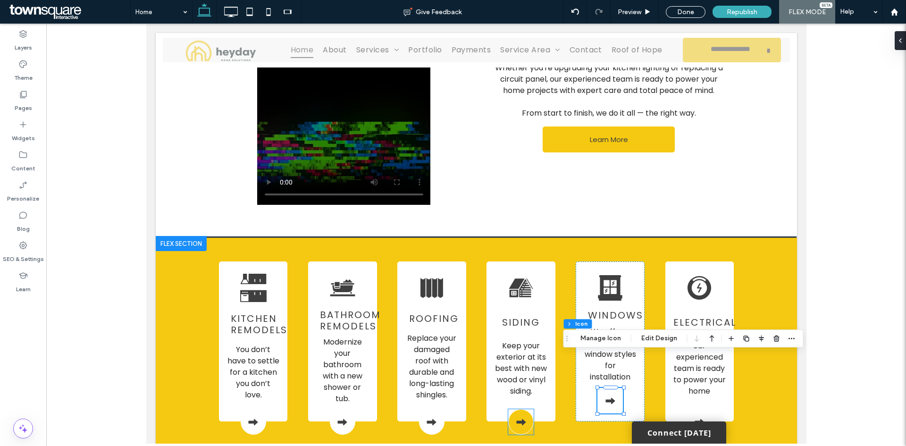
click at [524, 409] on div at bounding box center [520, 421] width 25 height 25
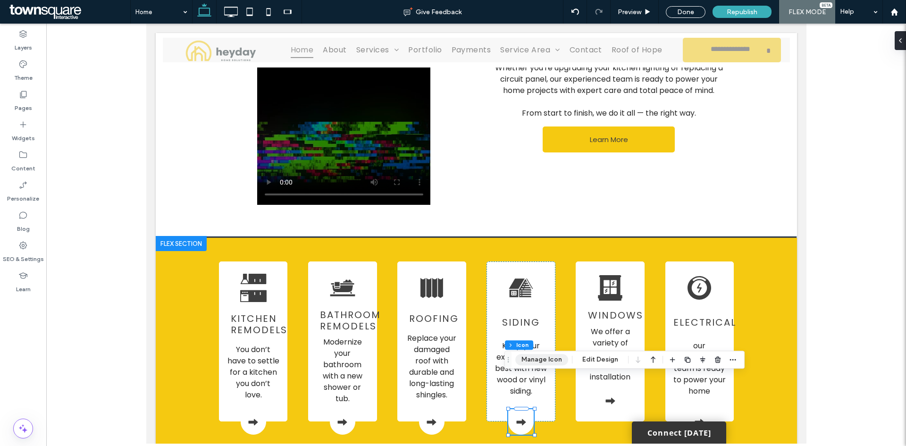
click at [543, 359] on button "Manage Icon" at bounding box center [541, 359] width 53 height 11
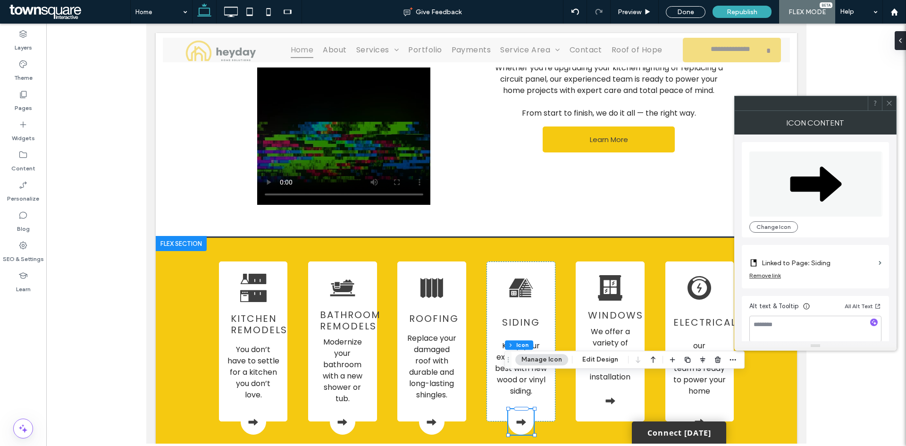
click at [889, 101] on icon at bounding box center [888, 103] width 7 height 7
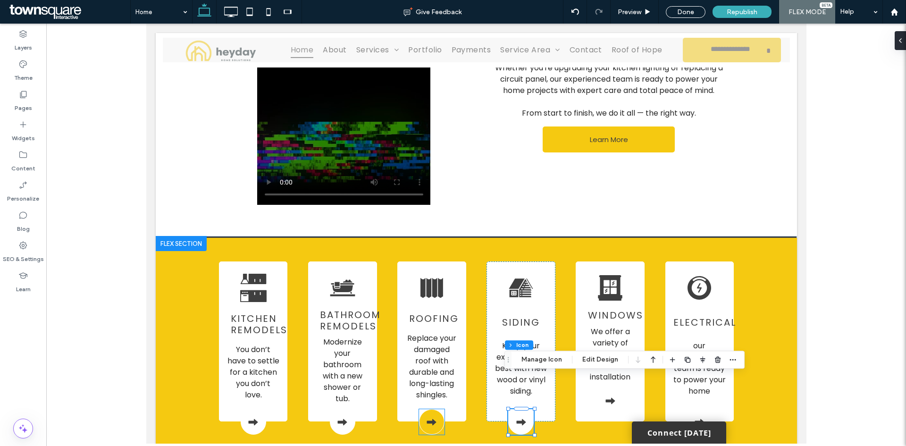
click at [428, 409] on div at bounding box center [430, 421] width 25 height 25
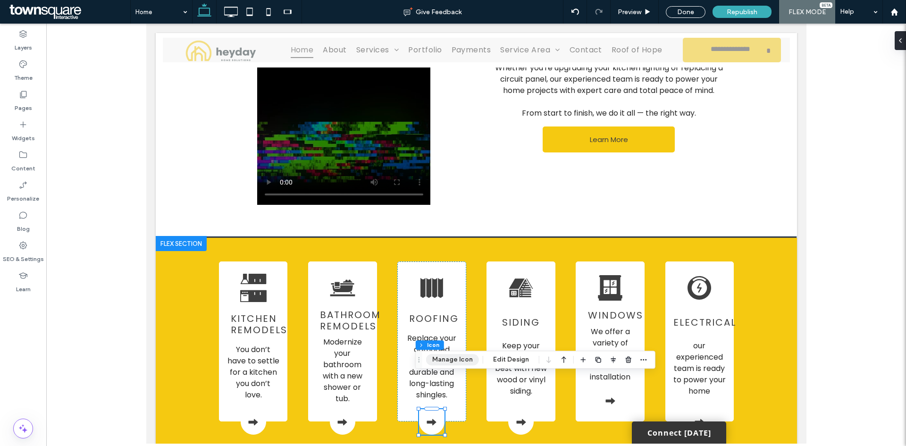
click at [442, 363] on button "Manage Icon" at bounding box center [452, 359] width 53 height 11
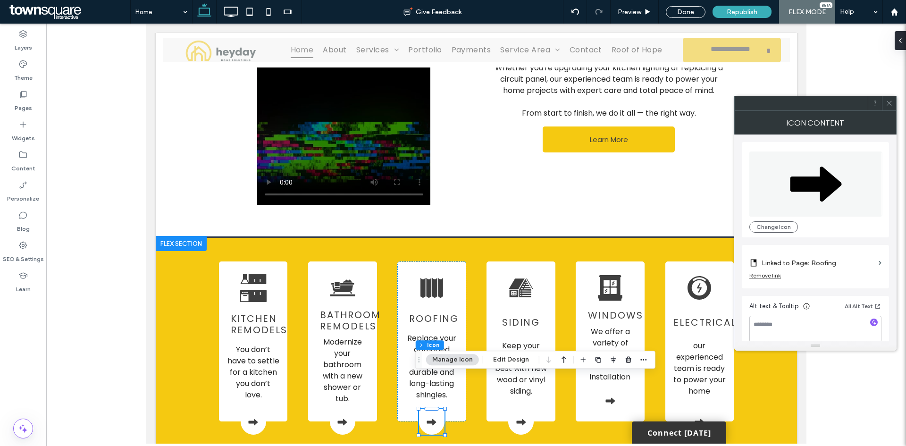
click at [887, 101] on icon at bounding box center [888, 103] width 7 height 7
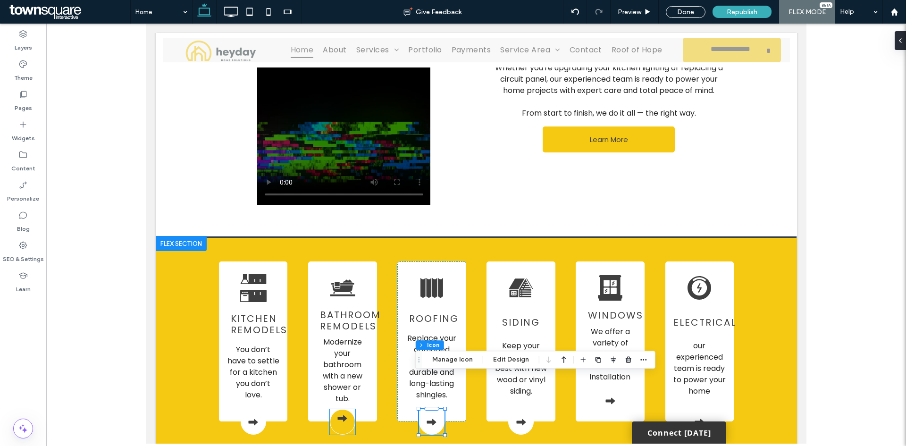
click at [341, 412] on icon at bounding box center [342, 418] width 12 height 12
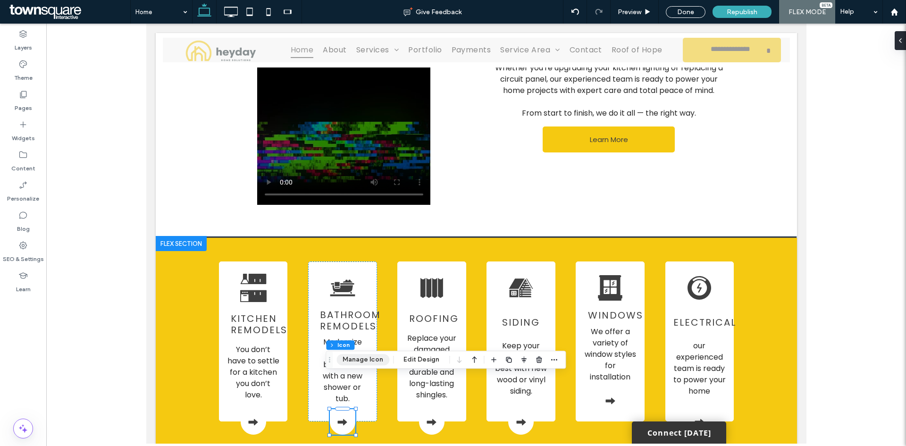
click at [368, 354] on button "Manage Icon" at bounding box center [362, 359] width 53 height 11
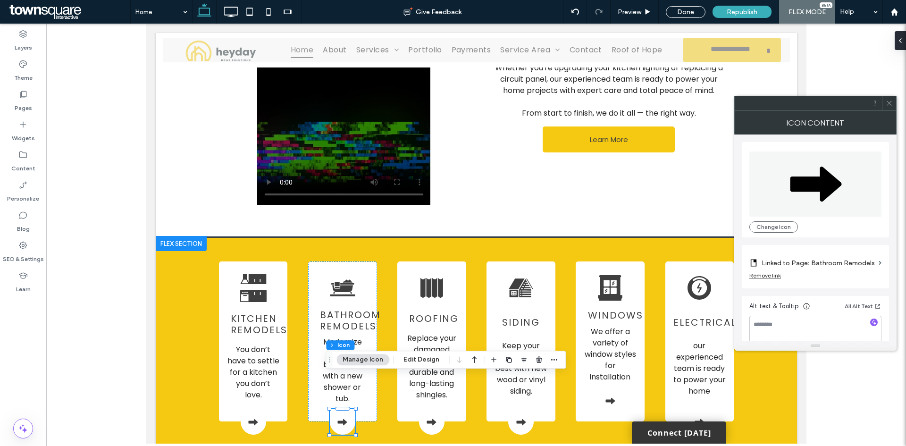
click at [883, 104] on div at bounding box center [889, 103] width 14 height 14
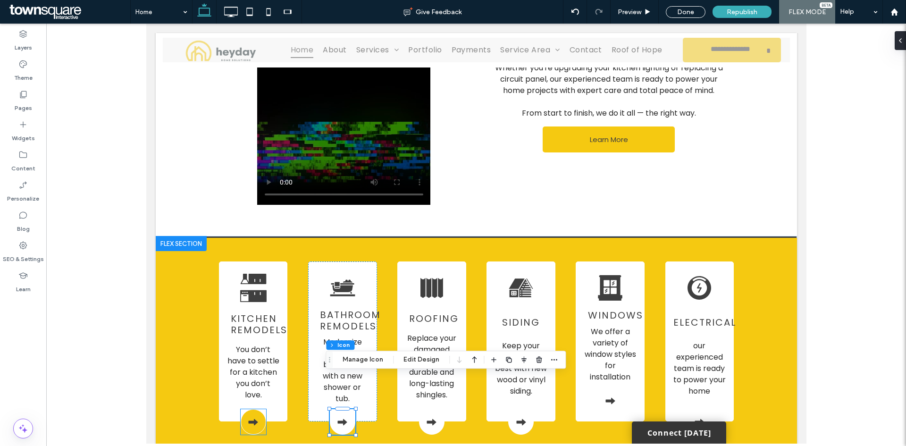
click at [255, 409] on div at bounding box center [252, 421] width 25 height 25
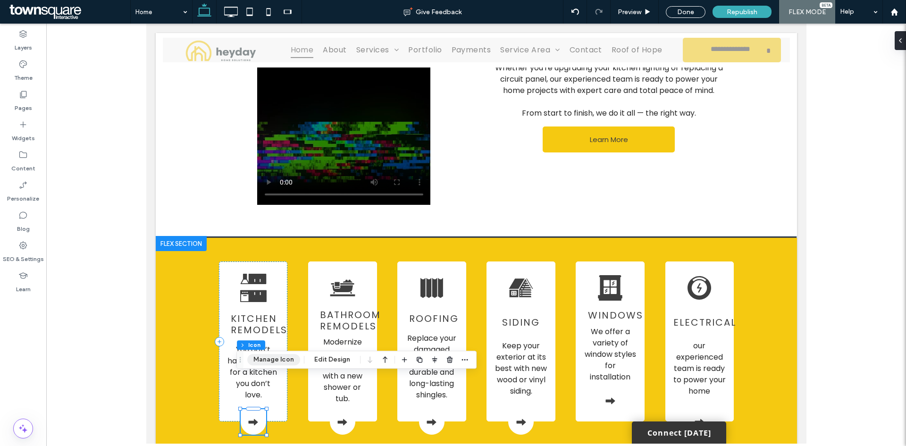
click at [280, 363] on button "Manage Icon" at bounding box center [273, 359] width 53 height 11
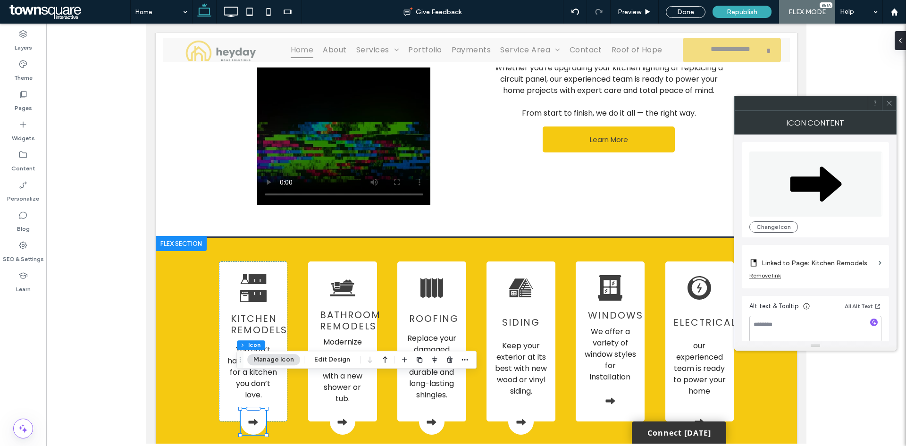
click at [894, 105] on div at bounding box center [889, 103] width 14 height 14
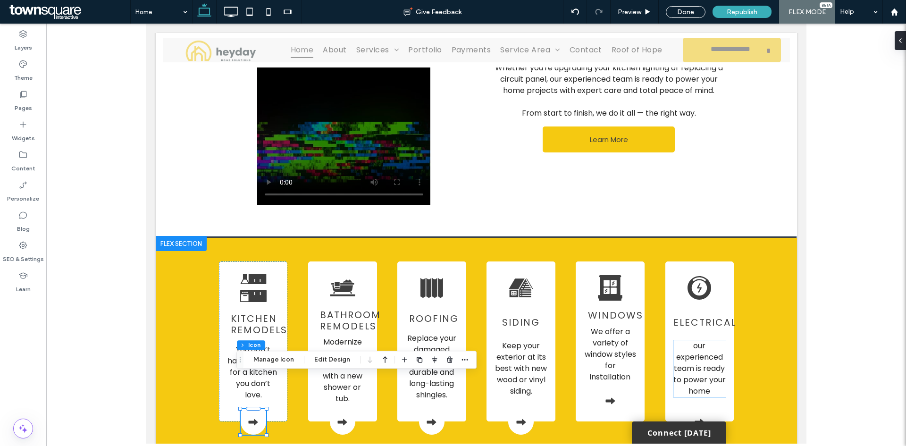
click at [702, 340] on span "our experienced team is ready to power your home" at bounding box center [699, 368] width 52 height 56
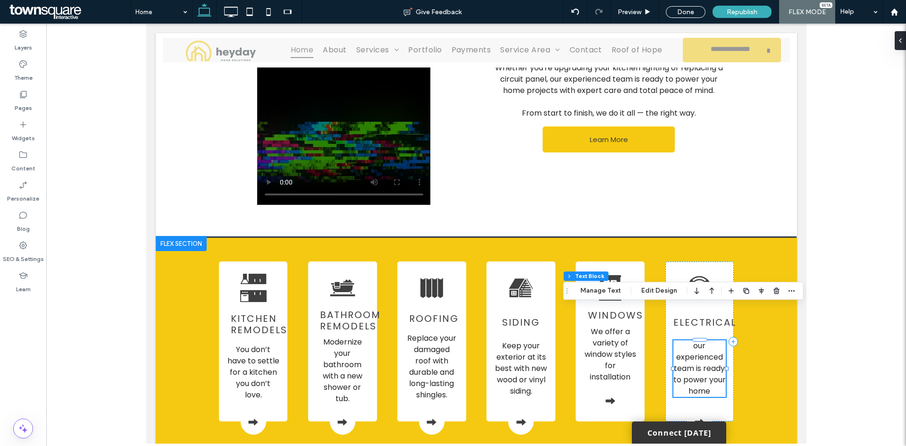
click at [695, 342] on span "our experienced team is ready to power your home" at bounding box center [699, 368] width 52 height 56
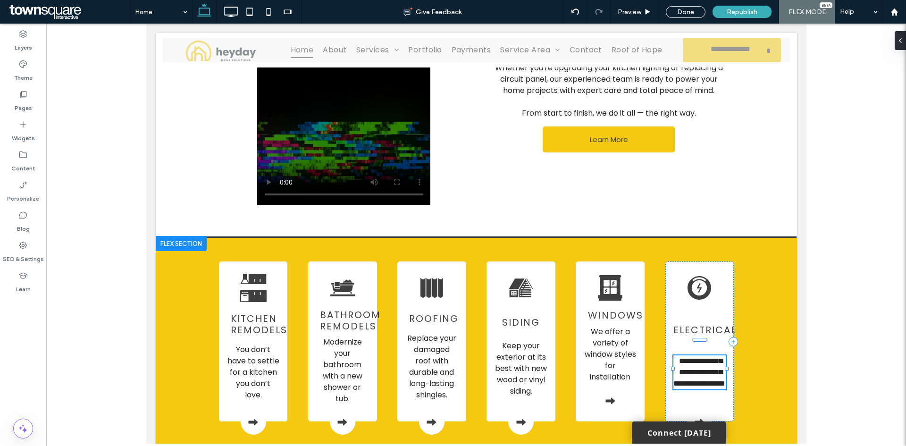
type input "*******"
type input "**"
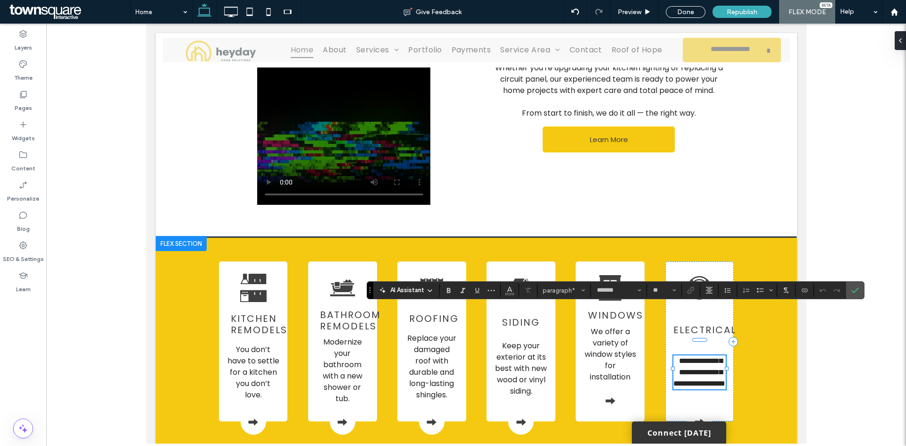
click at [692, 357] on span "**********" at bounding box center [699, 372] width 52 height 30
click at [855, 285] on span "Confirm" at bounding box center [855, 290] width 8 height 16
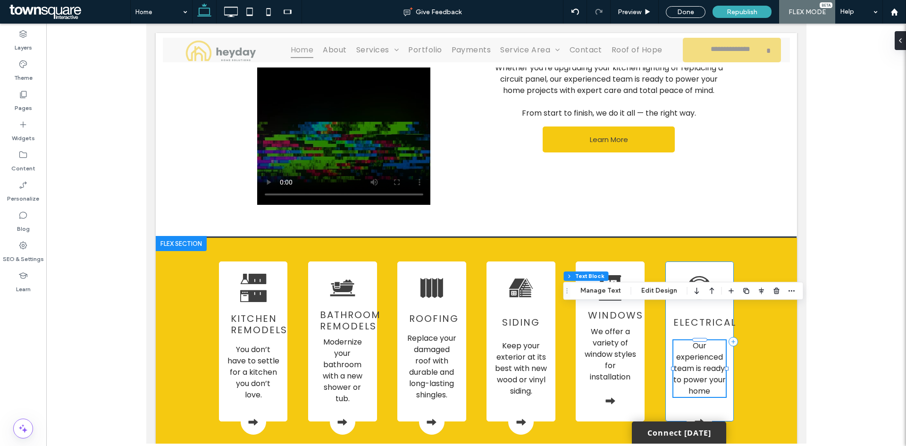
click at [716, 376] on div "Electrical Our experienced team is ready to power your home" at bounding box center [699, 341] width 69 height 160
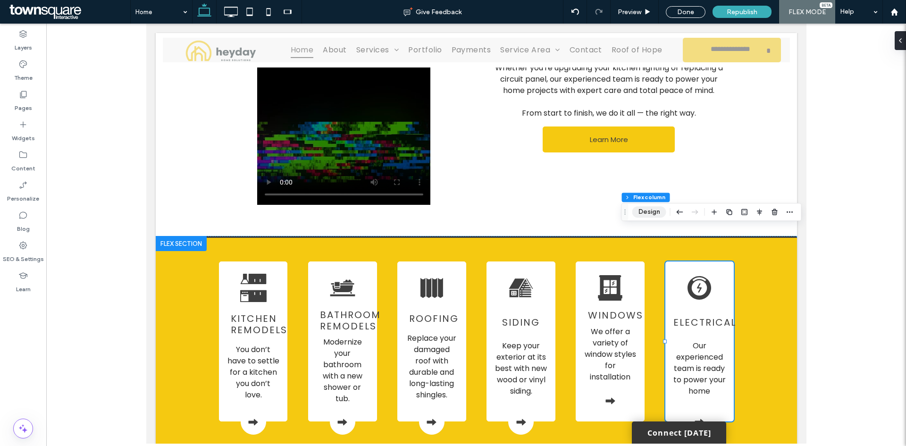
click at [647, 215] on button "Design" at bounding box center [649, 211] width 34 height 11
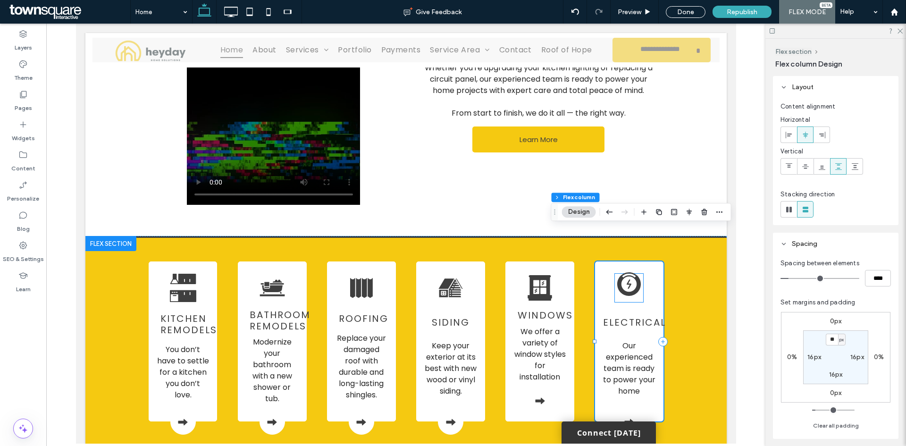
click at [633, 276] on icon at bounding box center [629, 286] width 24 height 20
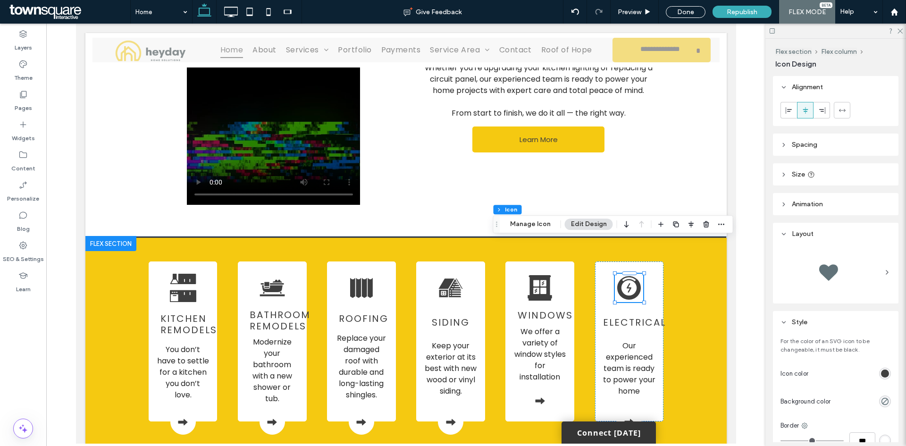
click at [848, 240] on header "Layout" at bounding box center [835, 234] width 125 height 22
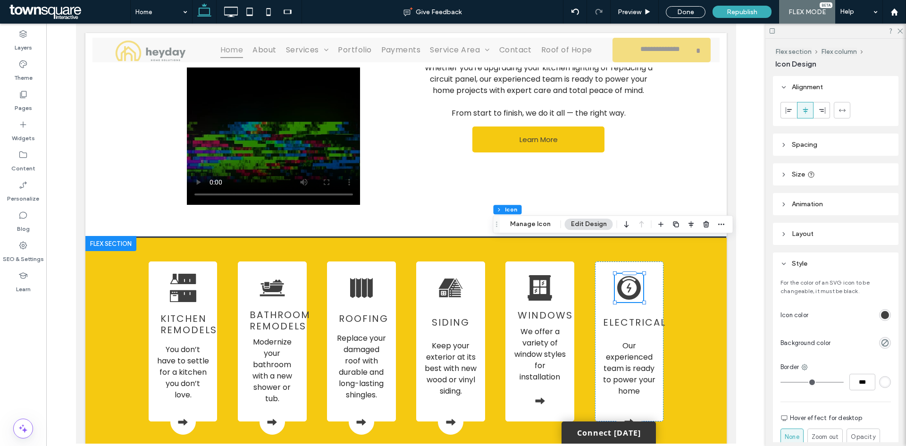
click at [816, 233] on header "Layout" at bounding box center [835, 234] width 125 height 22
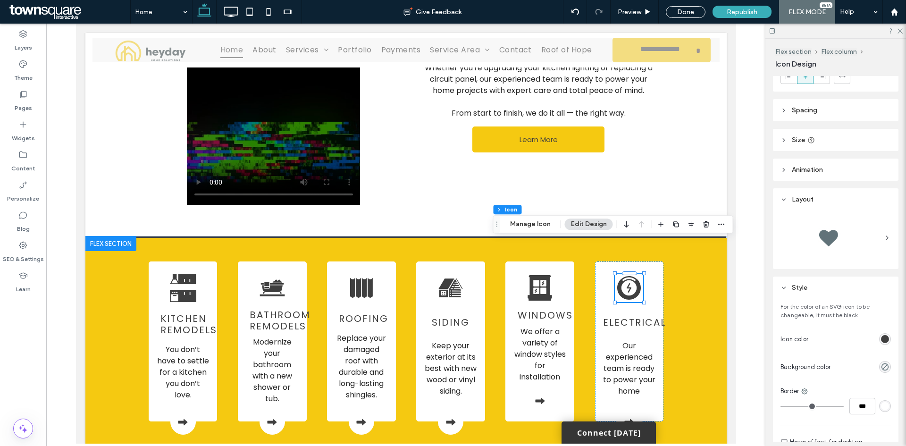
scroll to position [94, 0]
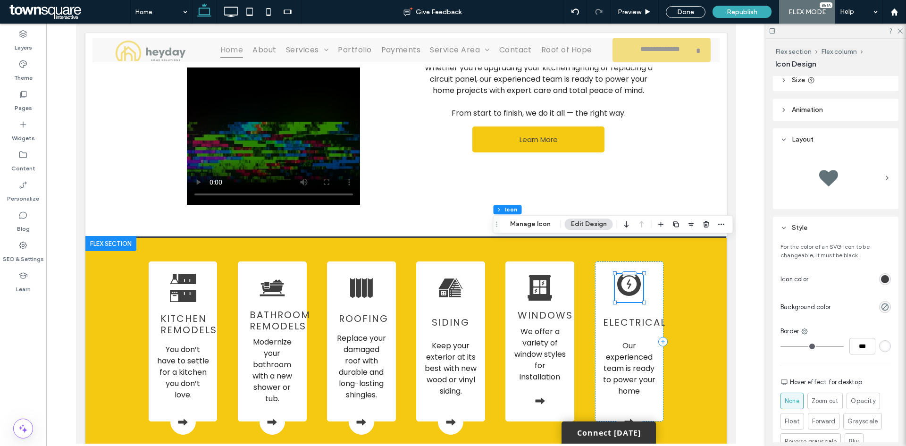
click at [627, 270] on icon at bounding box center [628, 284] width 28 height 28
click at [532, 223] on button "Manage Icon" at bounding box center [530, 223] width 53 height 11
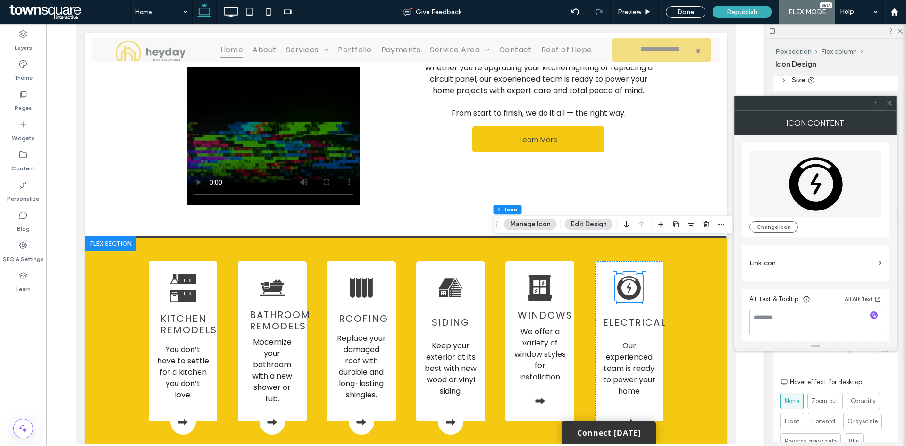
scroll to position [2, 0]
click at [797, 251] on section "Link Icon" at bounding box center [815, 260] width 132 height 27
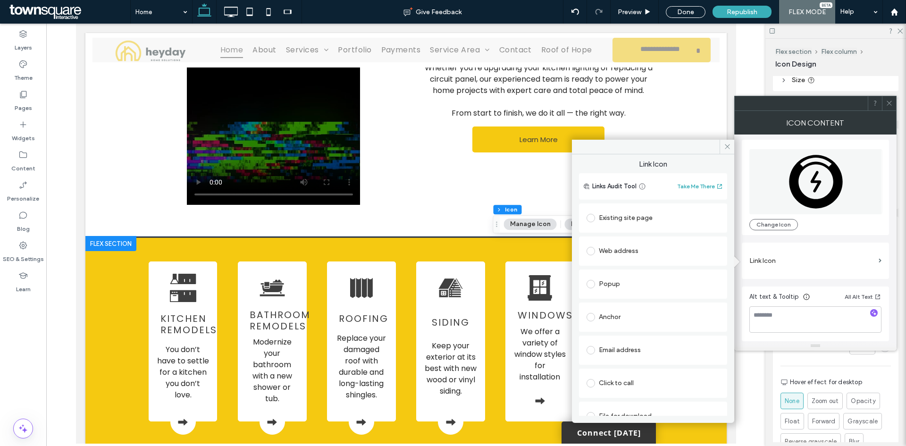
scroll to position [15, 0]
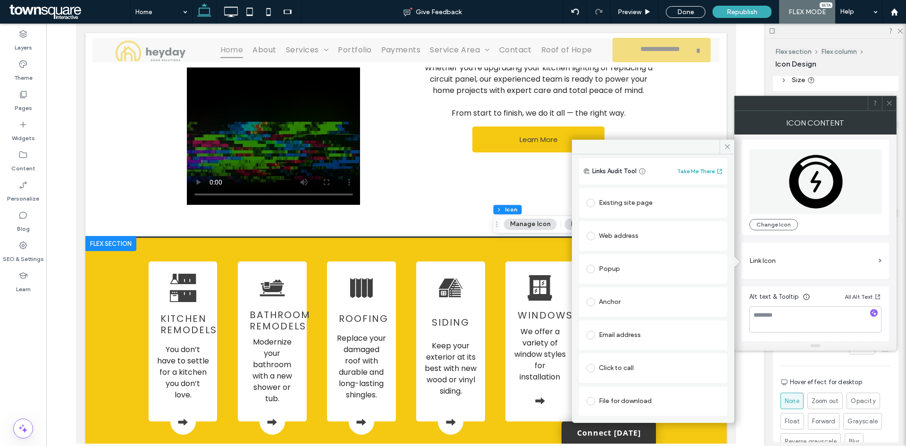
click at [623, 199] on div "Existing site page" at bounding box center [652, 202] width 133 height 15
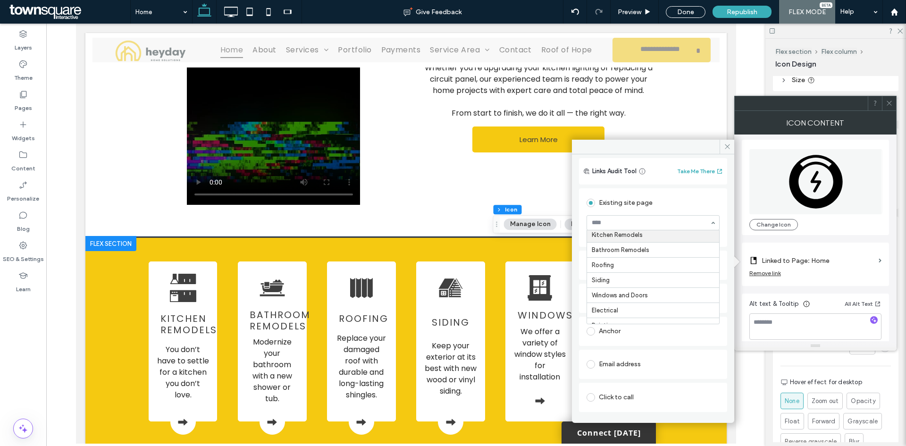
scroll to position [47, 0]
click at [724, 150] on span at bounding box center [726, 147] width 15 height 14
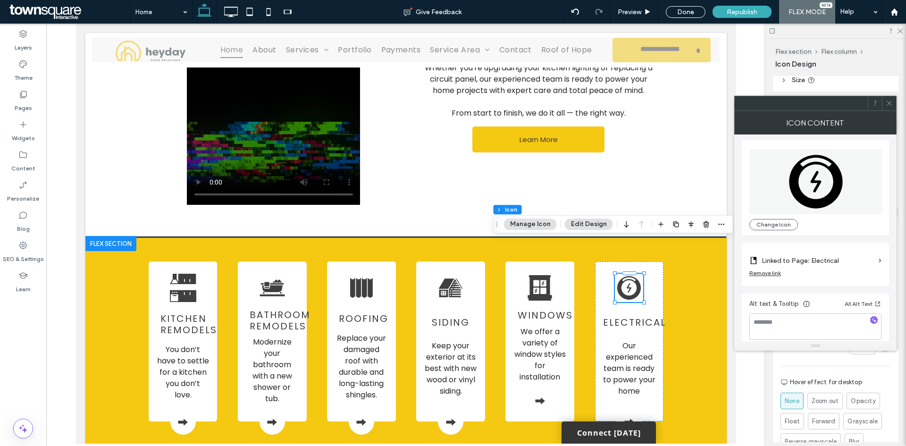
click at [891, 103] on icon at bounding box center [888, 103] width 7 height 7
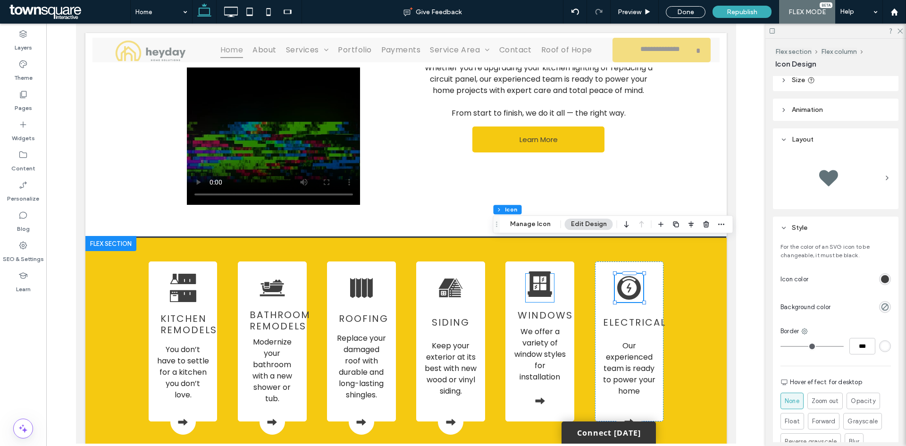
click at [532, 270] on icon at bounding box center [539, 284] width 28 height 28
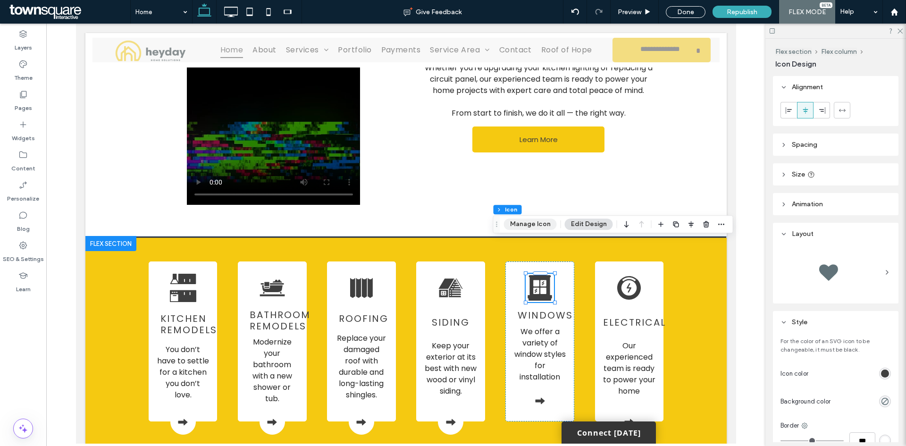
click at [539, 226] on button "Manage Icon" at bounding box center [530, 223] width 53 height 11
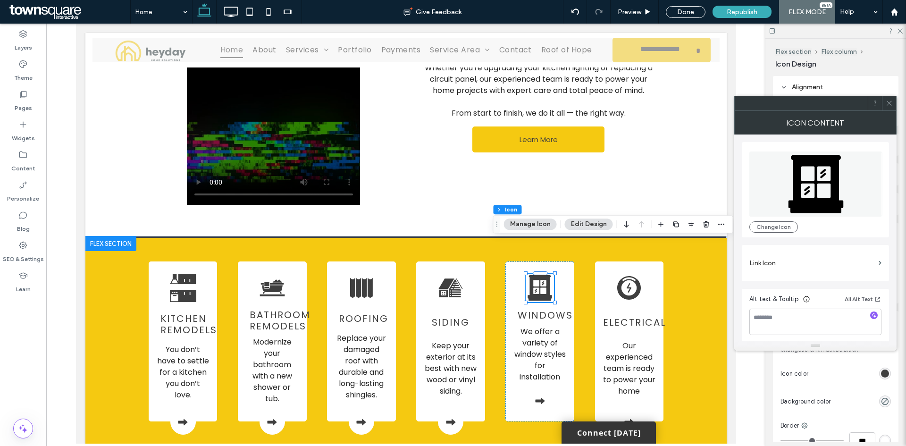
click at [891, 100] on icon at bounding box center [888, 103] width 7 height 7
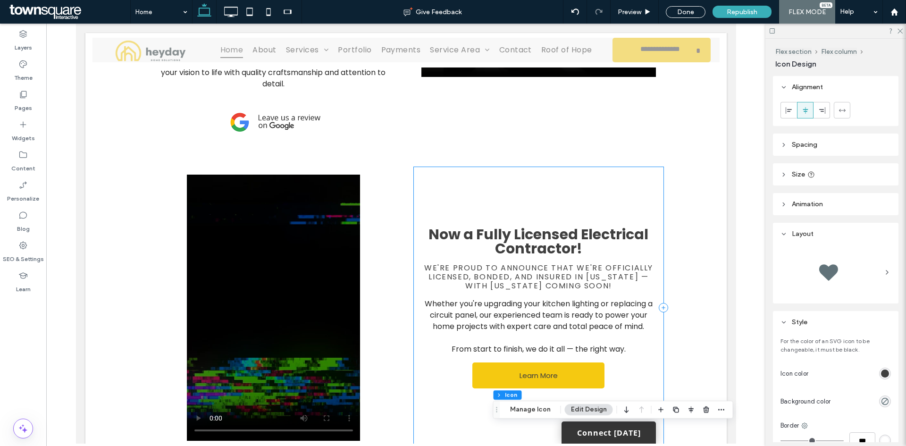
scroll to position [676, 0]
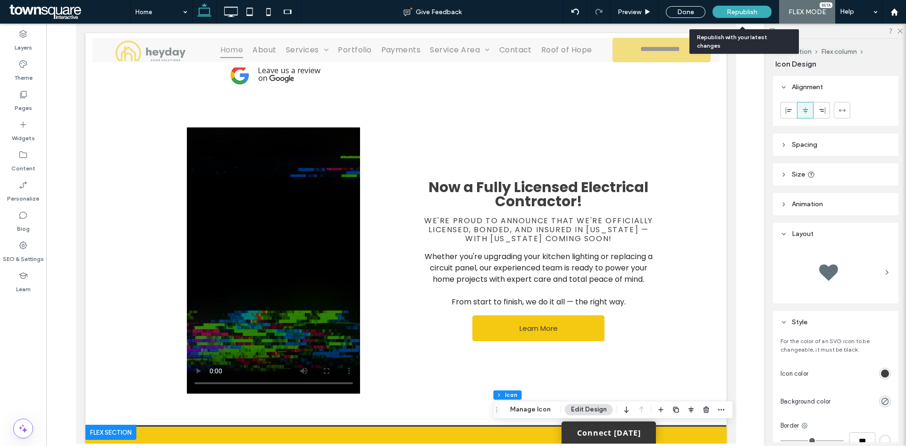
drag, startPoint x: 753, startPoint y: 7, endPoint x: 745, endPoint y: 8, distance: 8.7
click at [753, 7] on div "Republish" at bounding box center [741, 12] width 59 height 12
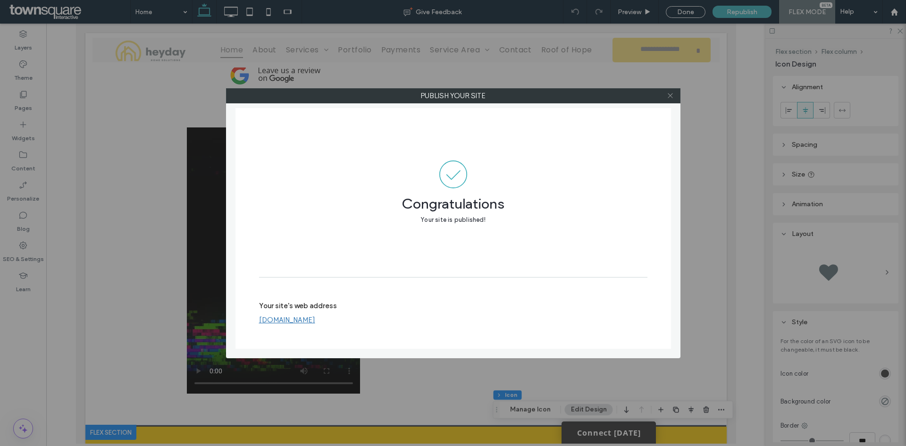
click at [669, 102] on span at bounding box center [670, 96] width 7 height 14
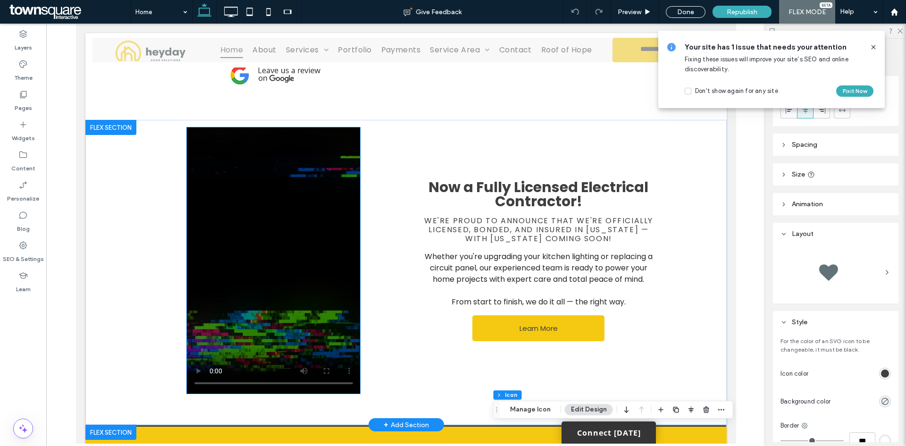
click at [288, 288] on video at bounding box center [273, 260] width 174 height 266
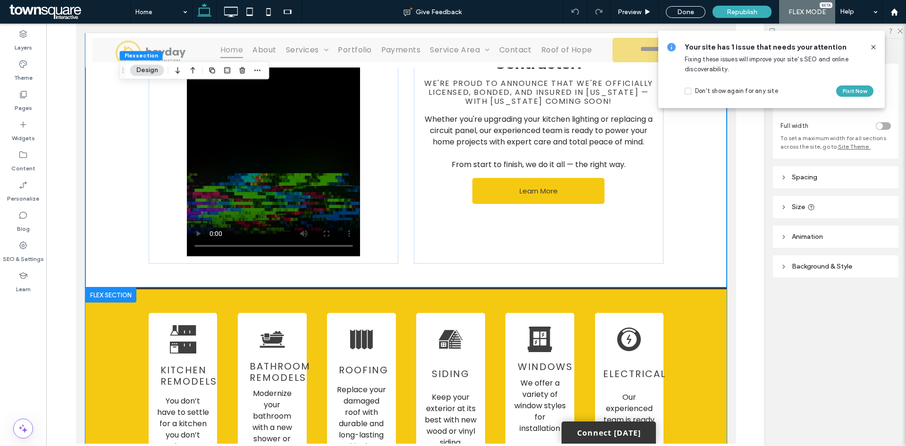
scroll to position [991, 0]
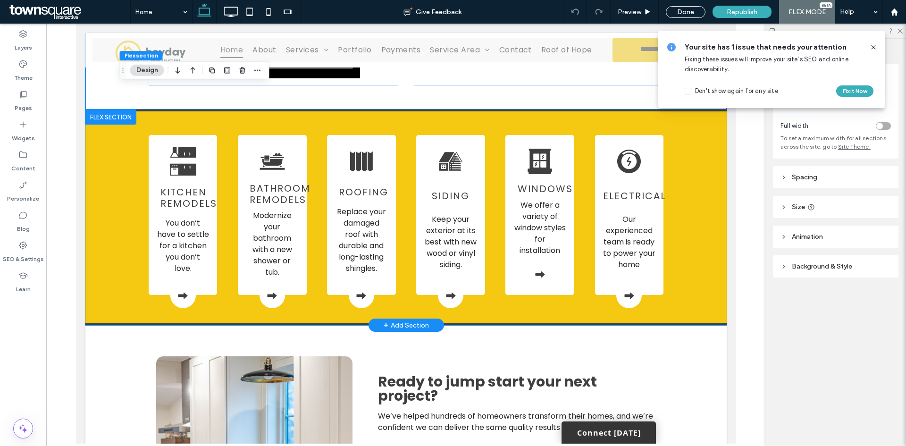
click at [693, 255] on div "Kitchen Remodels You don’t have to settle for a kitchen you don’t love. Bathroo…" at bounding box center [405, 217] width 641 height 216
click at [873, 47] on use at bounding box center [873, 47] width 4 height 4
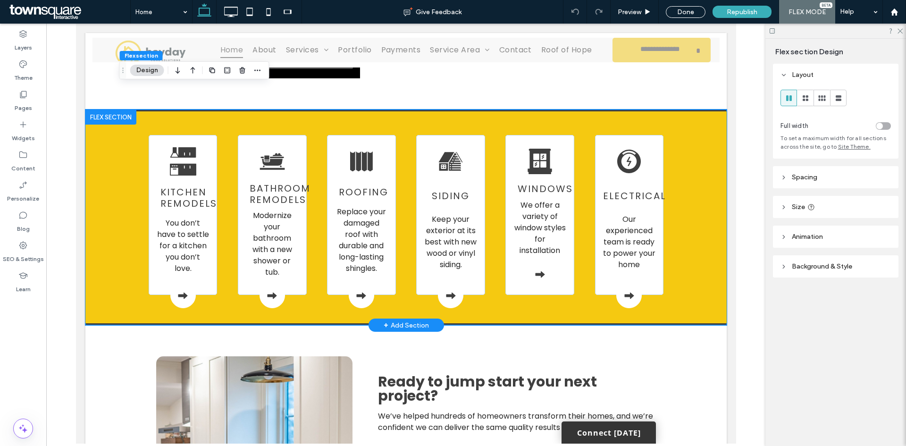
click at [677, 188] on div "Kitchen Remodels You don’t have to settle for a kitchen you don’t love. Bathroo…" at bounding box center [406, 217] width 566 height 212
click at [807, 205] on icon at bounding box center [811, 207] width 8 height 8
click at [813, 184] on header "Spacing" at bounding box center [835, 177] width 125 height 22
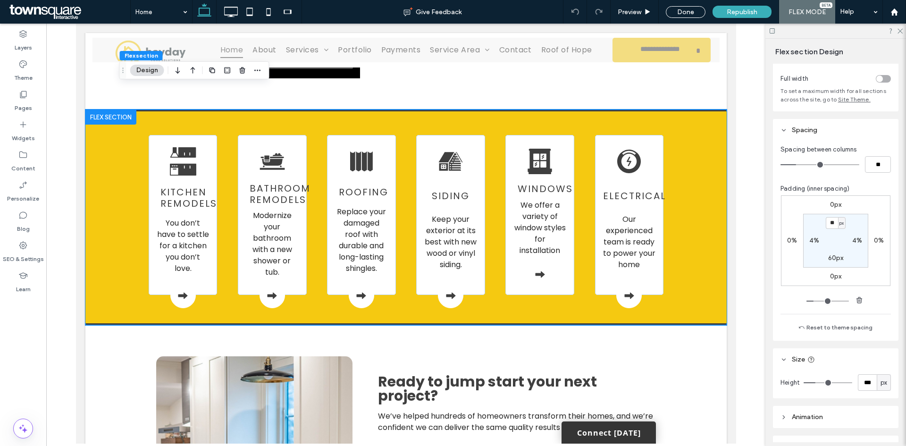
scroll to position [0, 0]
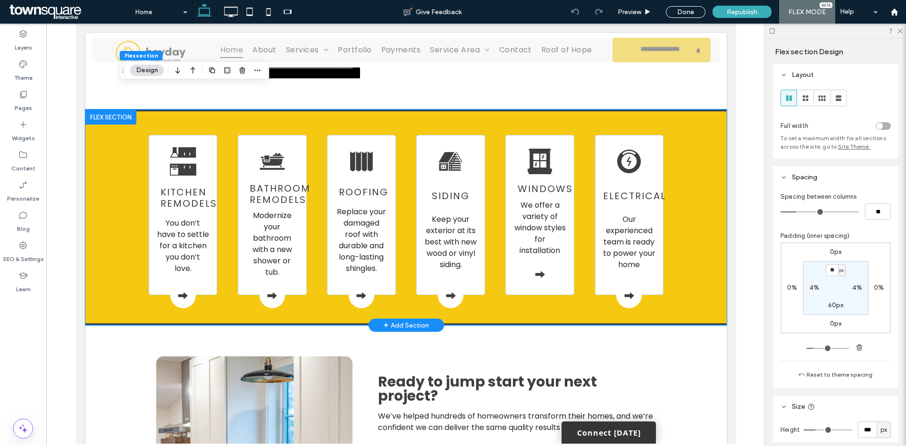
click at [692, 158] on div "Kitchen Remodels You don’t have to settle for a kitchen you don’t love. Bathroo…" at bounding box center [405, 217] width 641 height 216
click at [877, 128] on div "toggle" at bounding box center [883, 126] width 15 height 8
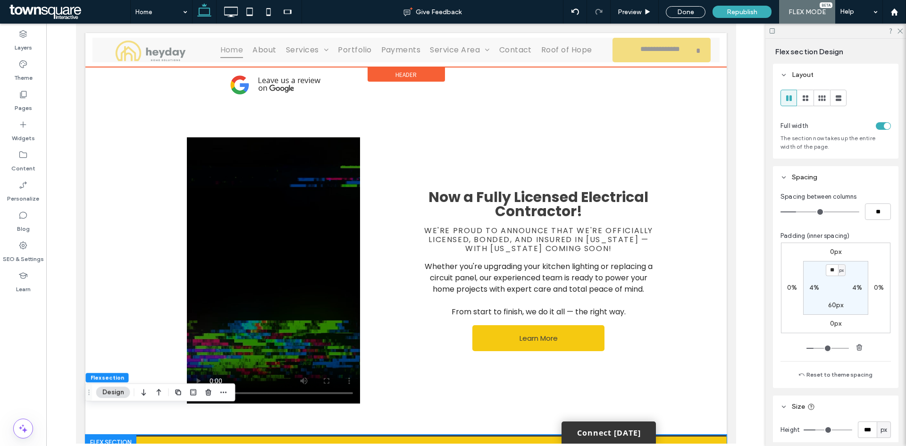
scroll to position [660, 0]
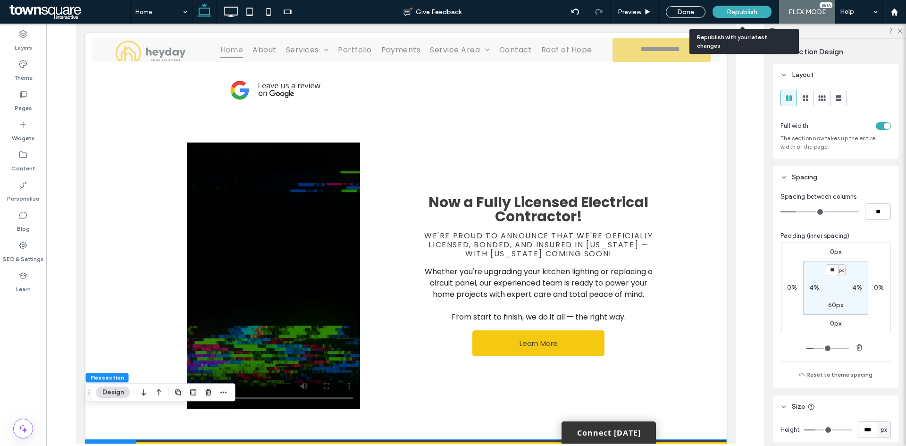
click at [734, 17] on div "Republish" at bounding box center [741, 12] width 59 height 12
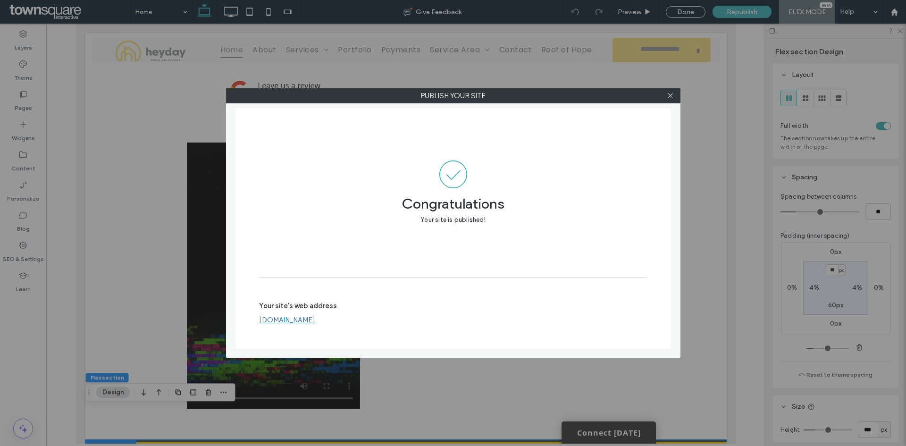
click at [666, 97] on div at bounding box center [670, 96] width 14 height 14
click at [673, 91] on span at bounding box center [670, 96] width 7 height 14
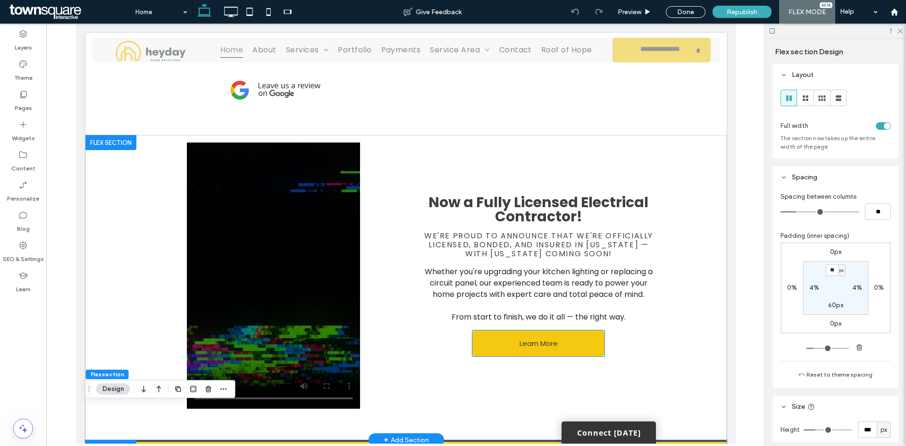
scroll to position [896, 0]
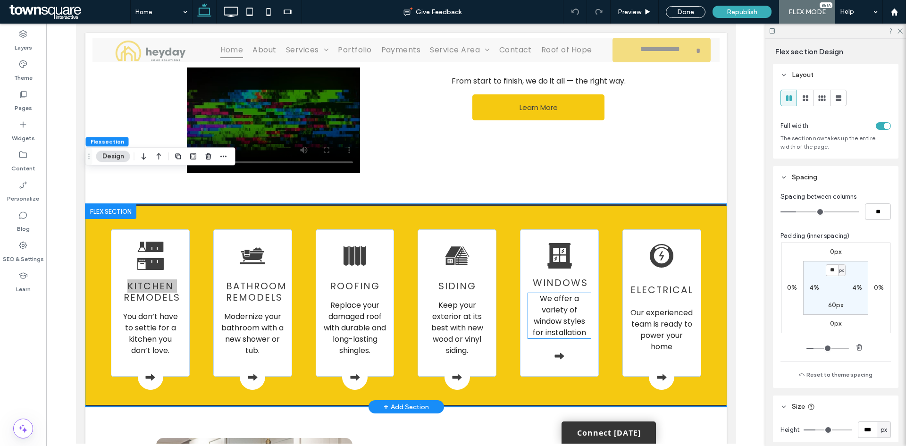
click at [559, 293] on span "We offer a variety of window styles for installation" at bounding box center [558, 315] width 53 height 45
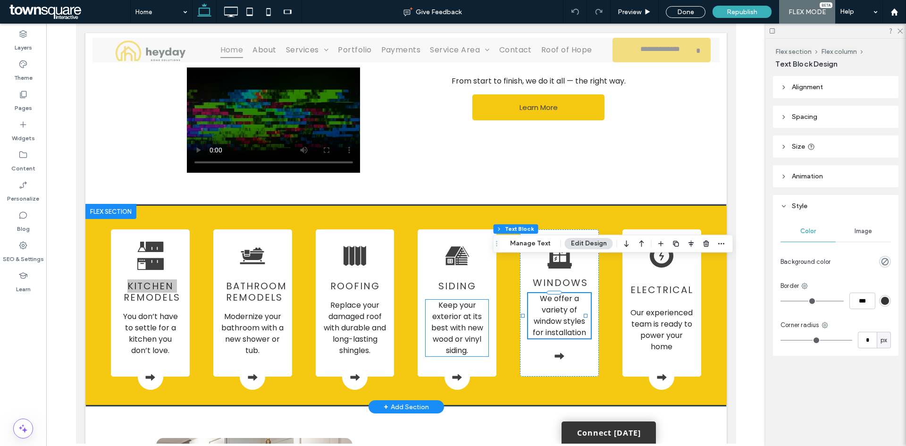
click at [465, 300] on span "Keep your exterior at its best with new wood or vinyl siding." at bounding box center [457, 328] width 52 height 56
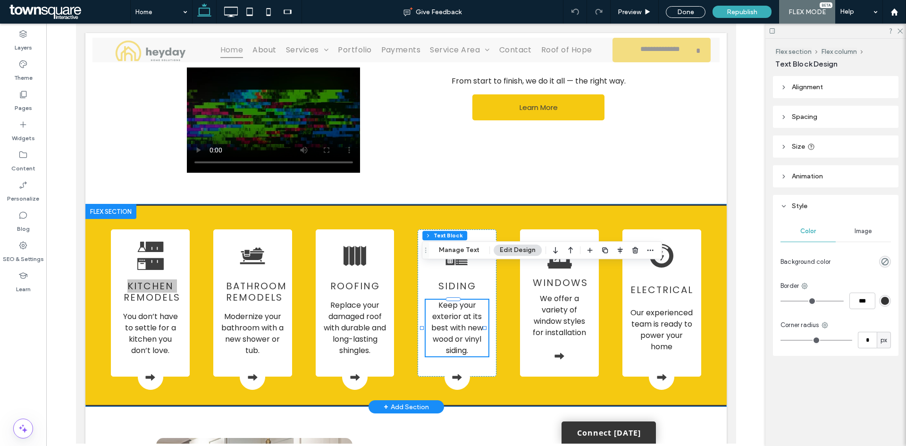
click at [551, 293] on span "We offer a variety of window styles for installation" at bounding box center [558, 315] width 53 height 45
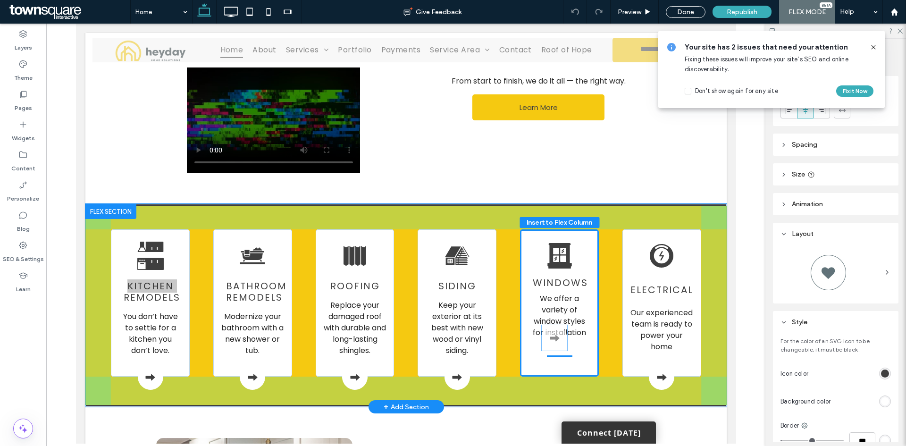
drag, startPoint x: 550, startPoint y: 326, endPoint x: 550, endPoint y: 342, distance: 16.0
drag, startPoint x: 554, startPoint y: 315, endPoint x: 559, endPoint y: 321, distance: 8.1
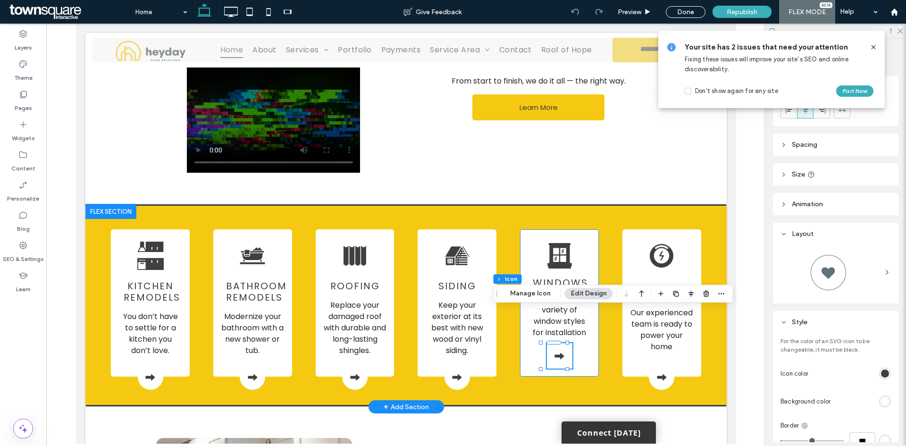
click at [587, 328] on div "windows We offer a variety of window styles for installation" at bounding box center [558, 302] width 79 height 147
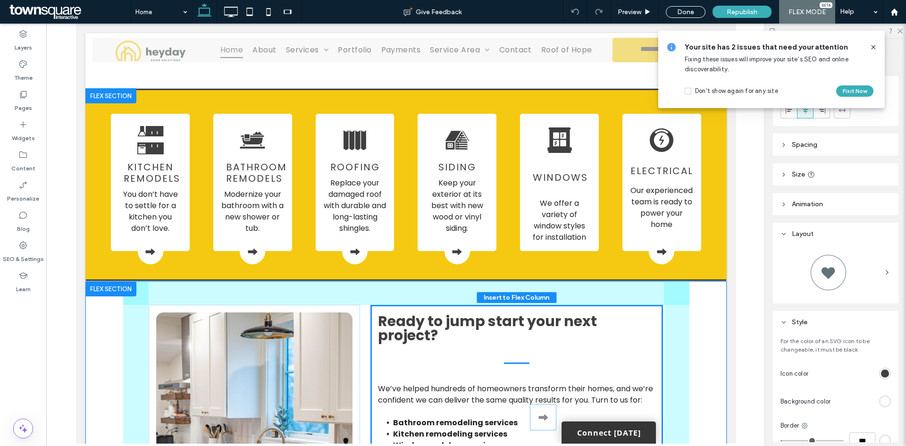
scroll to position [1043, 0]
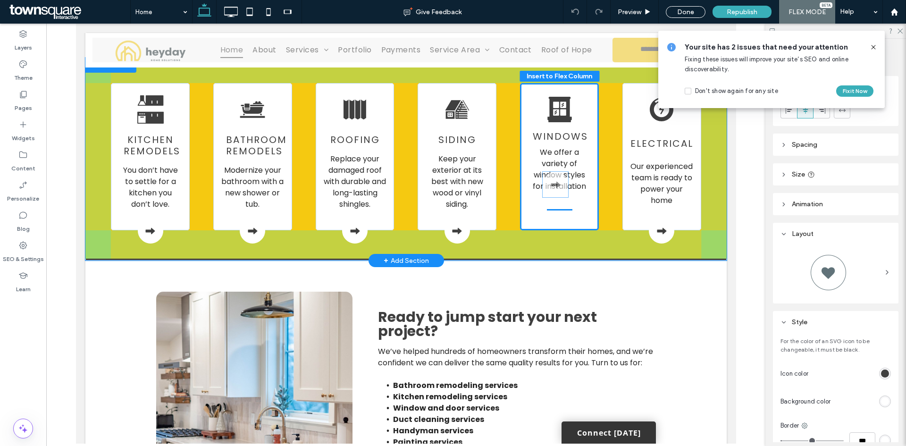
drag, startPoint x: 559, startPoint y: 317, endPoint x: 560, endPoint y: 180, distance: 137.3
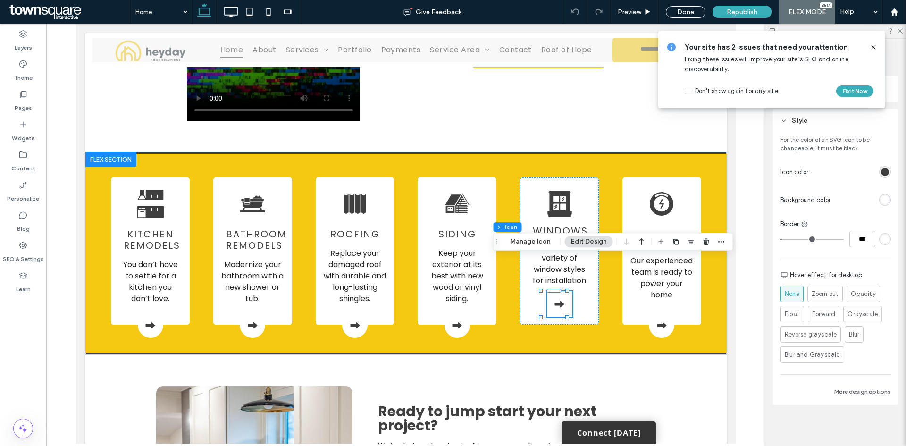
scroll to position [202, 0]
click at [871, 44] on icon at bounding box center [873, 47] width 8 height 8
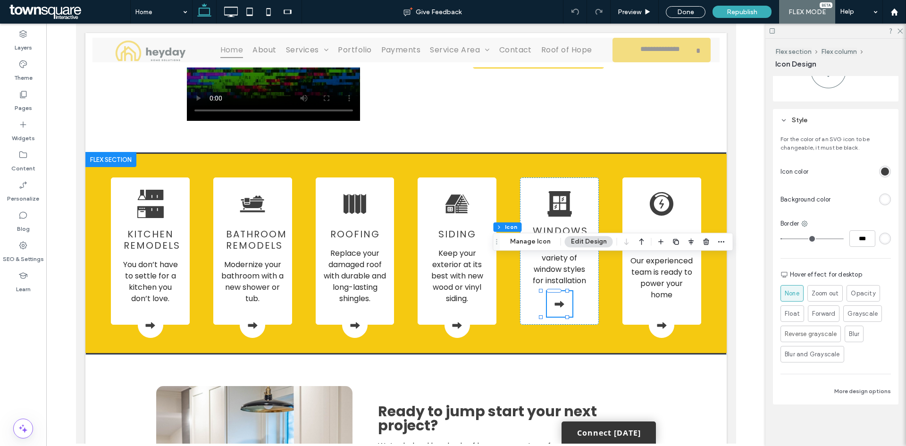
click at [742, 283] on div at bounding box center [405, 234] width 719 height 420
click at [520, 108] on div "Now a Fully Licensed Electrical Contractor! We're proud to announce that we're …" at bounding box center [406, -1] width 566 height 305
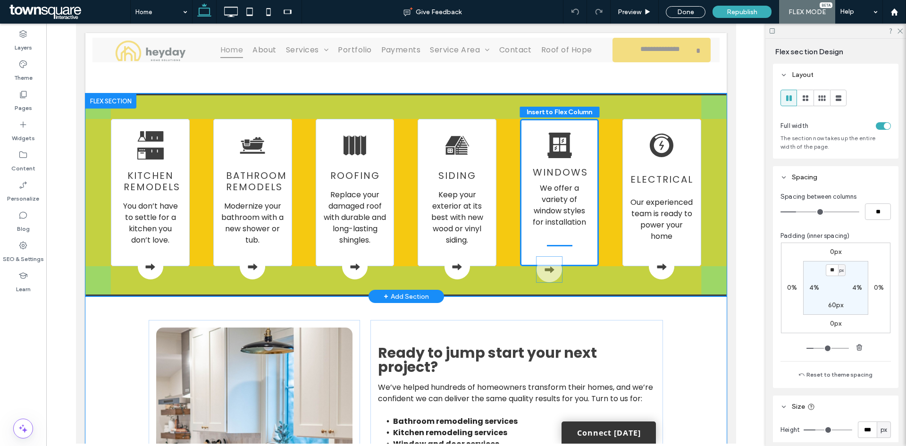
scroll to position [1068, 0]
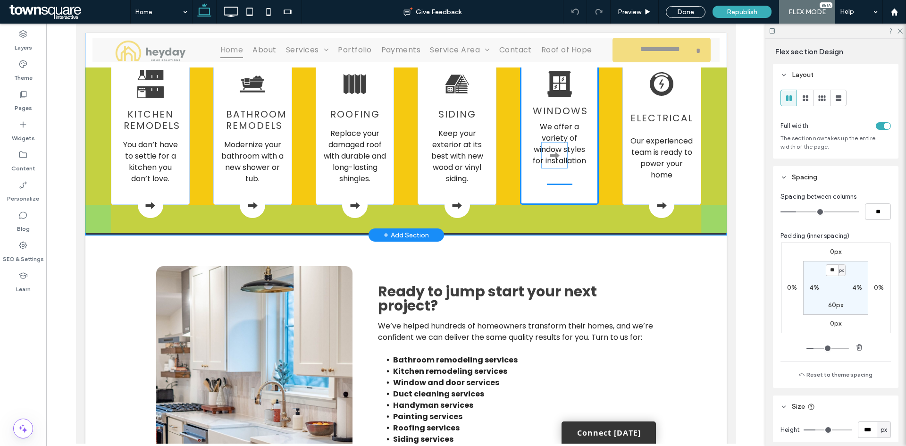
drag, startPoint x: 551, startPoint y: 292, endPoint x: 551, endPoint y: 158, distance: 134.0
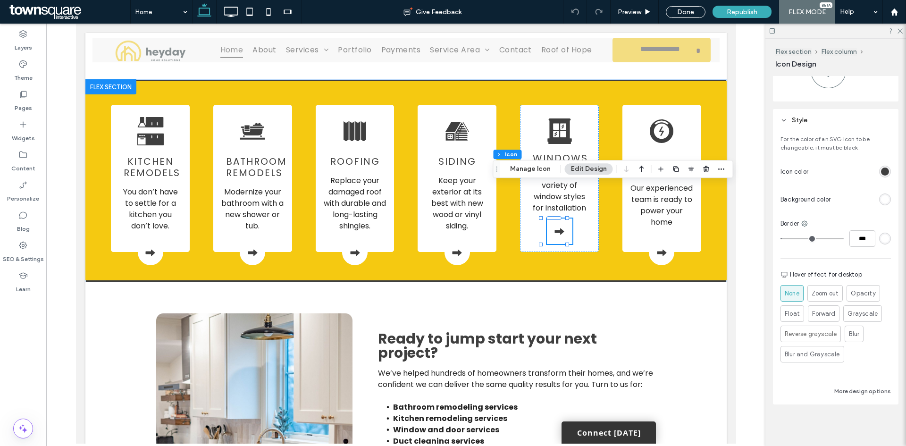
scroll to position [0, 0]
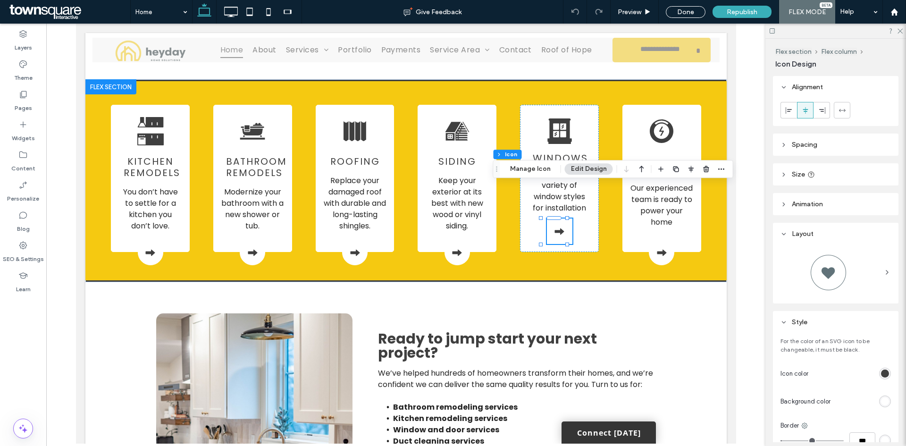
click at [827, 135] on header "Spacing" at bounding box center [835, 145] width 125 height 22
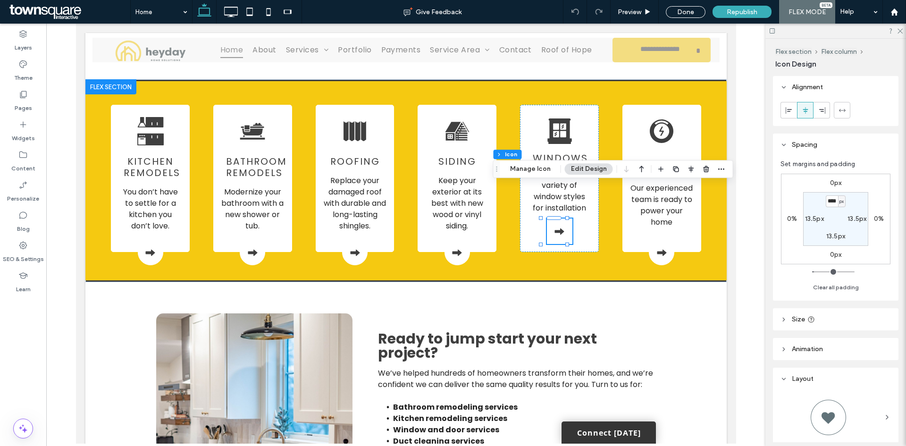
click at [800, 323] on span "Size" at bounding box center [798, 319] width 13 height 8
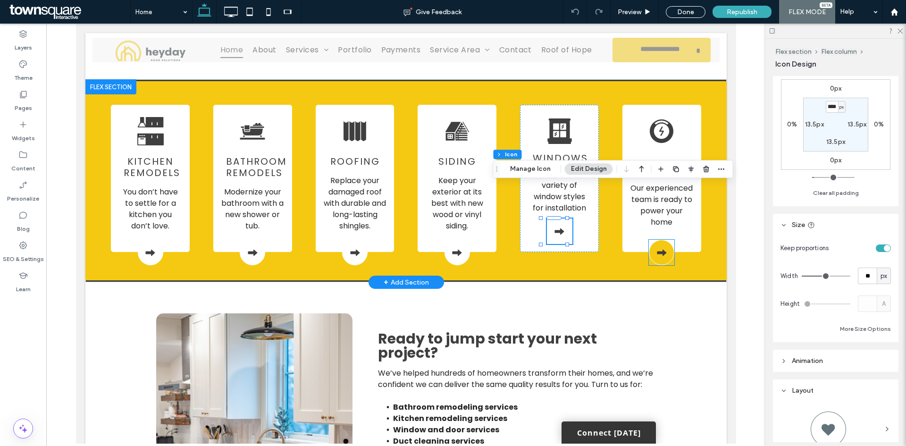
click at [665, 240] on div at bounding box center [660, 252] width 25 height 25
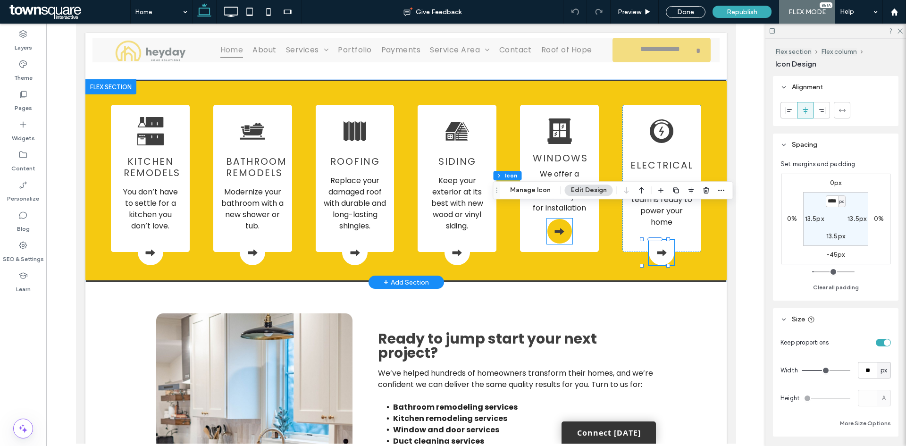
click at [551, 218] on div at bounding box center [558, 230] width 25 height 25
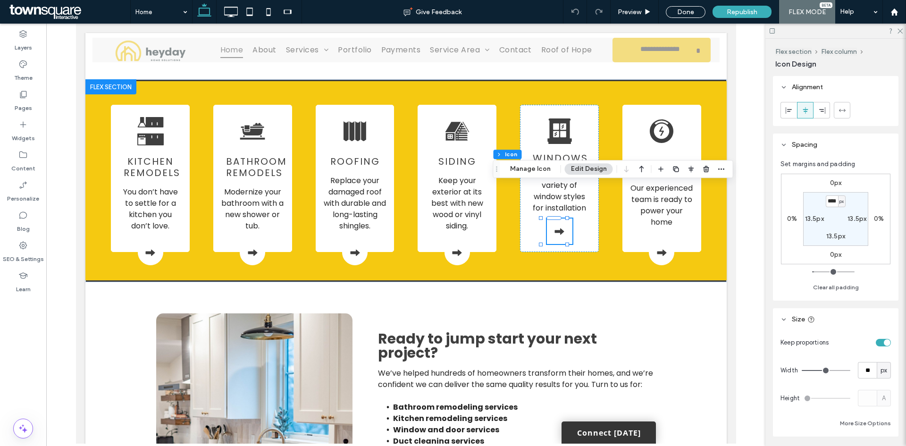
click at [837, 254] on label "0px" at bounding box center [836, 255] width 12 height 8
type input "*"
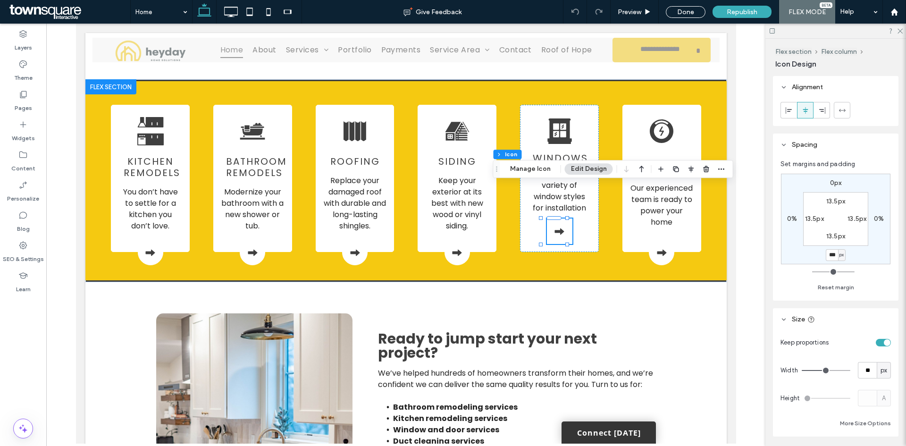
type input "***"
type input "*"
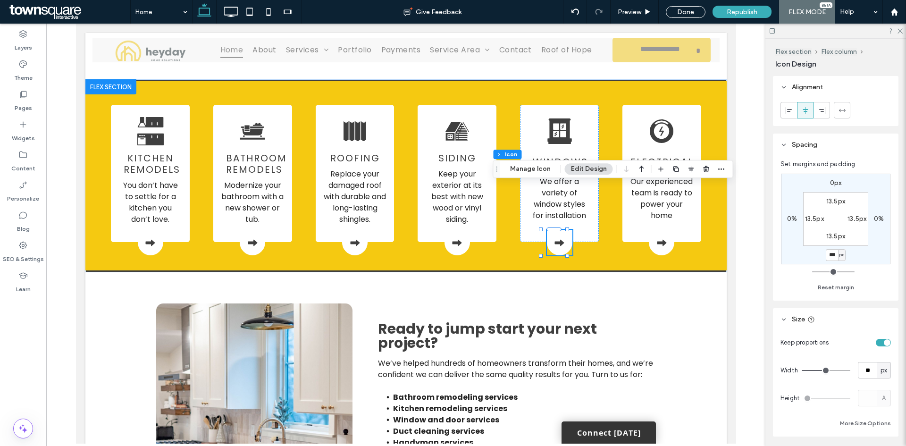
click at [740, 269] on div at bounding box center [405, 234] width 719 height 420
click at [738, 95] on div at bounding box center [405, 234] width 719 height 420
click at [758, 15] on div "Republish" at bounding box center [741, 12] width 59 height 12
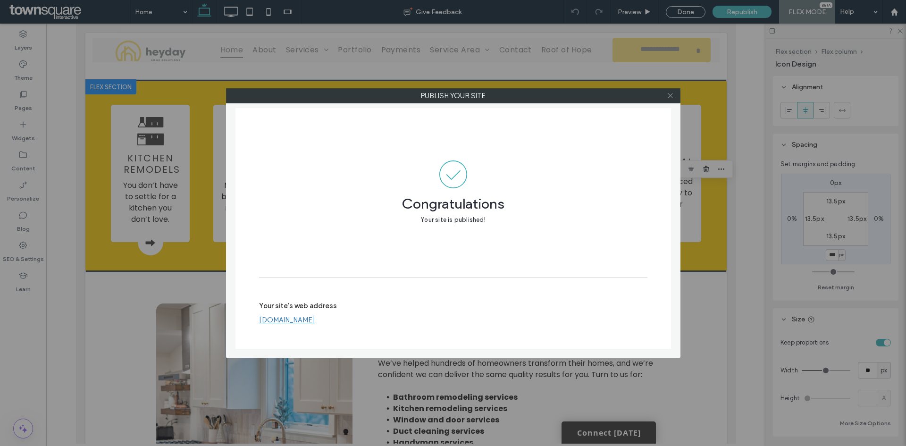
click at [670, 95] on icon at bounding box center [670, 95] width 7 height 7
